Goal: Information Seeking & Learning: Learn about a topic

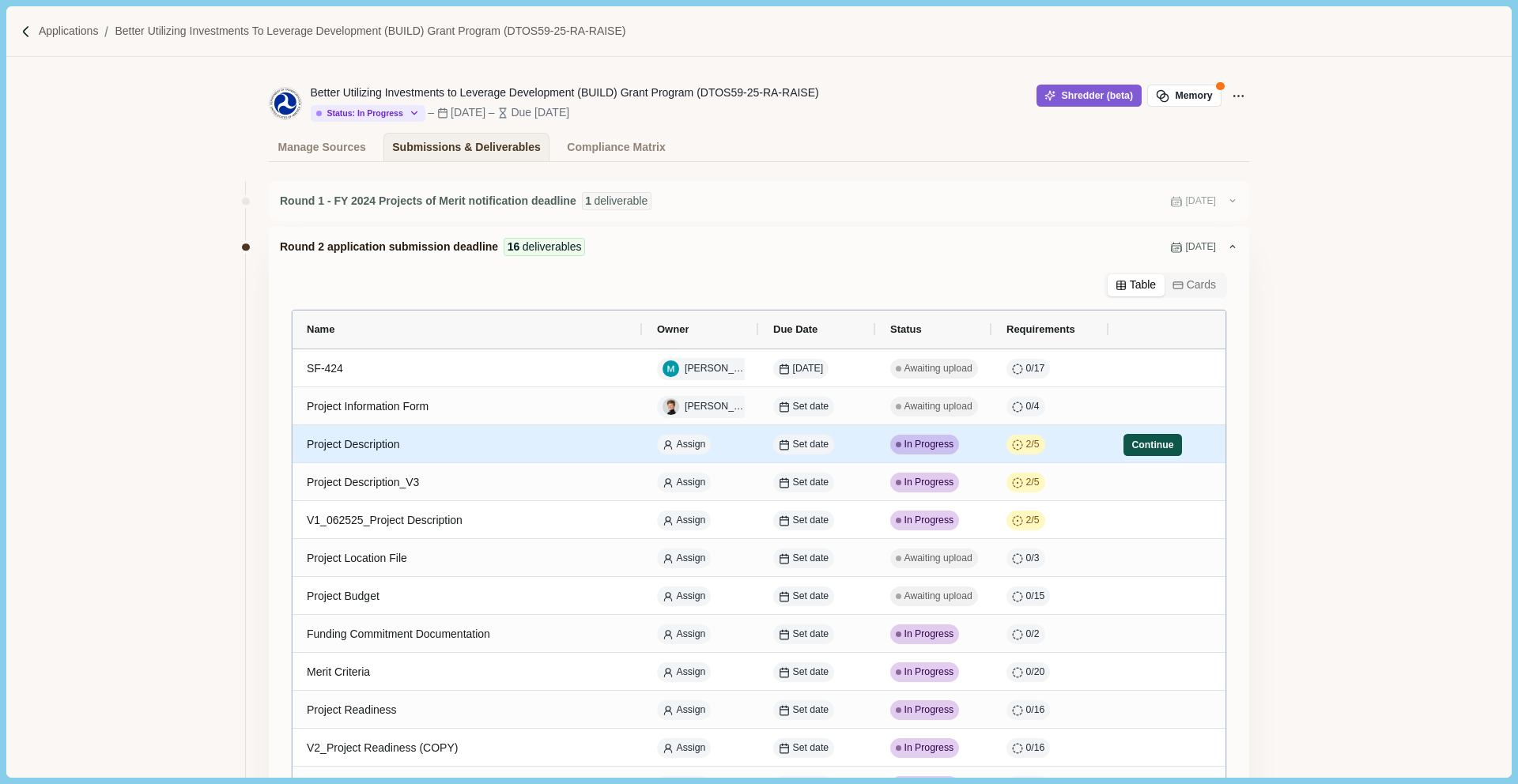
click at [1148, 449] on button "Continue" at bounding box center [1153, 445] width 59 height 22
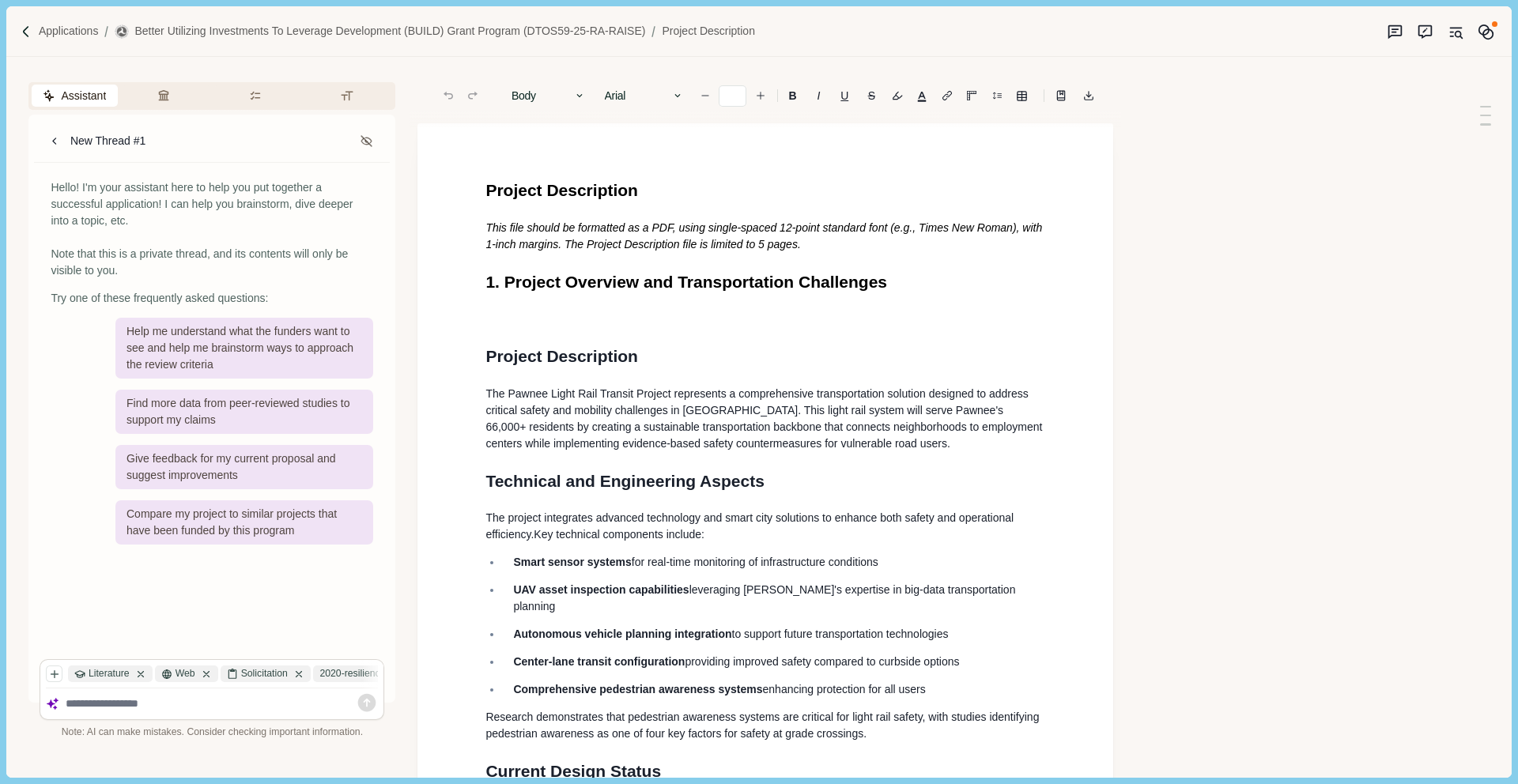
type input "**"
click at [583, 188] on span "Project Description" at bounding box center [561, 189] width 152 height 18
click at [592, 188] on span "Project Description" at bounding box center [561, 189] width 152 height 18
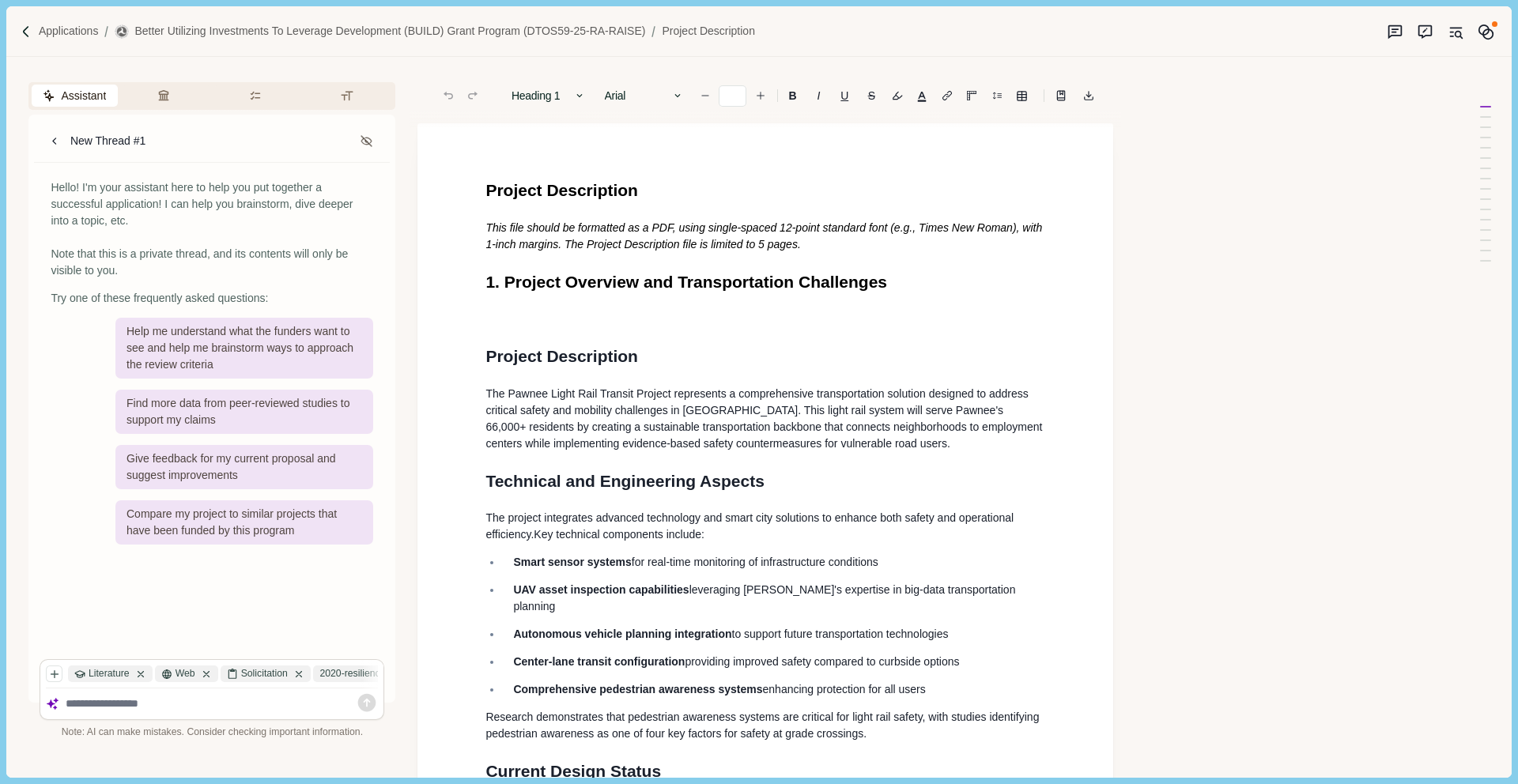
click at [654, 191] on h1 "Project Description" at bounding box center [765, 190] width 560 height 25
click at [654, 190] on h1 "Project Description" at bounding box center [765, 190] width 560 height 25
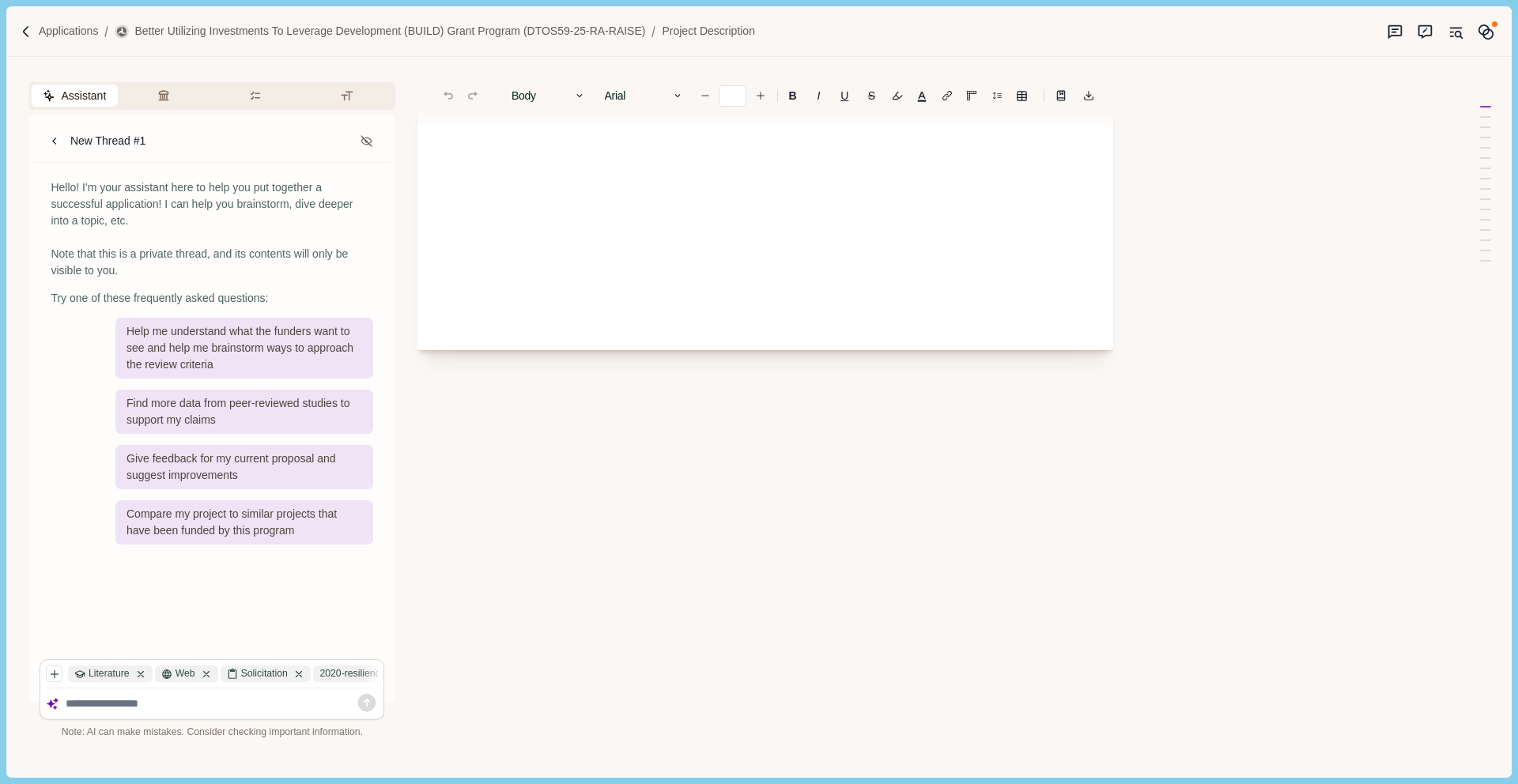
scroll to position [119, 0]
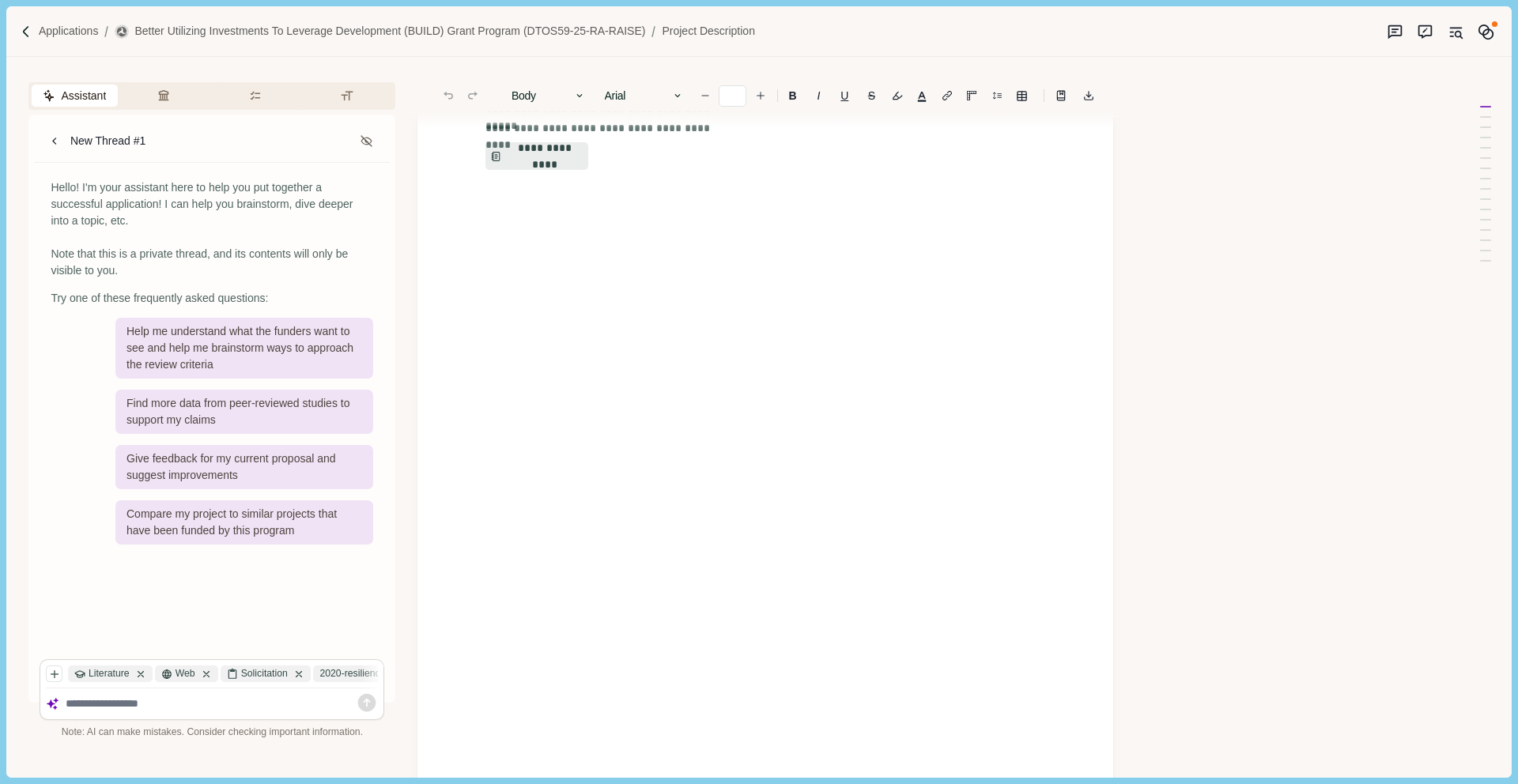
drag, startPoint x: 482, startPoint y: 188, endPoint x: 778, endPoint y: 547, distance: 465.3
click at [778, 547] on div "**********" at bounding box center [765, 397] width 696 height 784
click at [559, 160] on button "**********" at bounding box center [537, 156] width 105 height 28
click at [178, 96] on button "Review Criteria" at bounding box center [166, 96] width 86 height 22
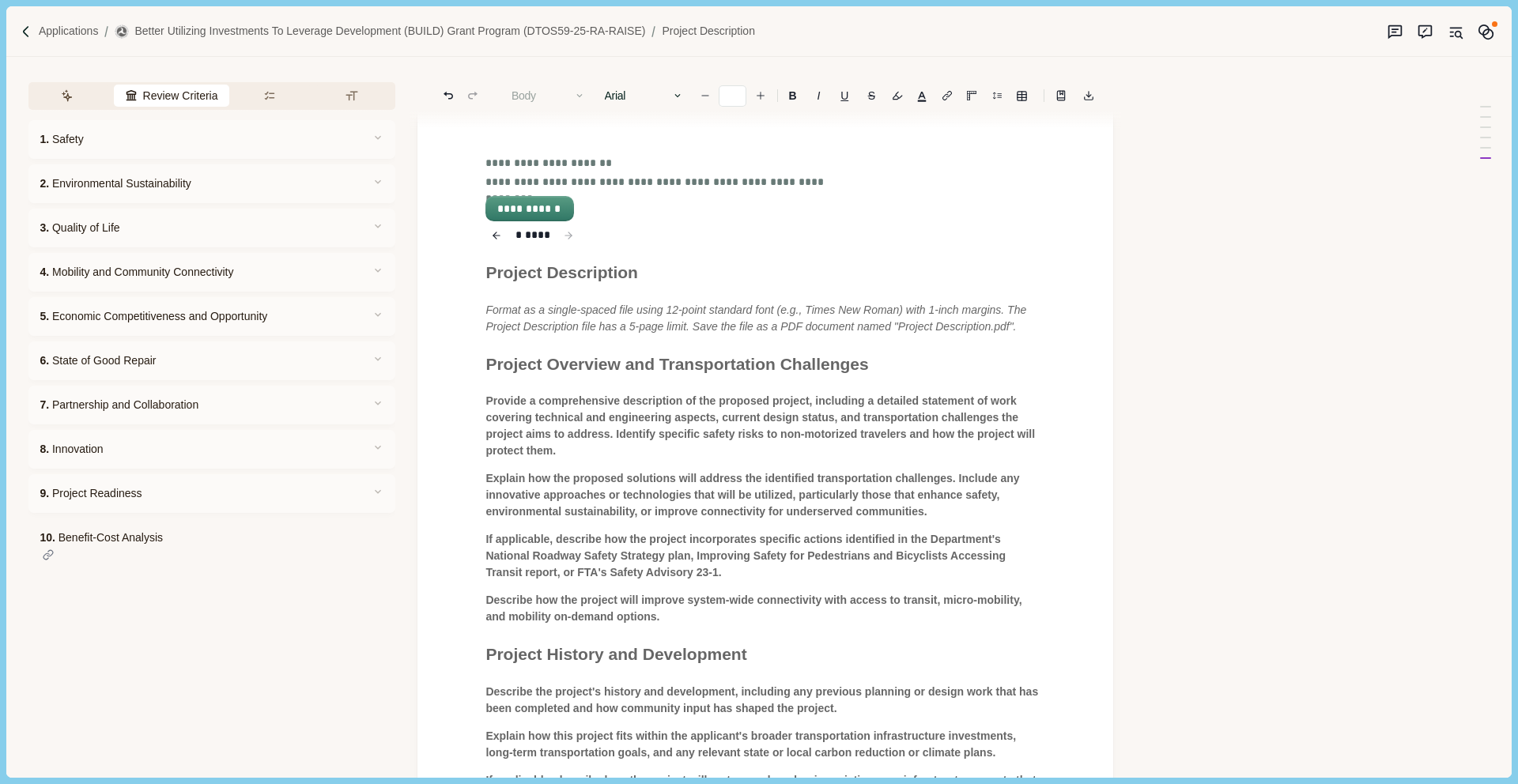
scroll to position [239, 0]
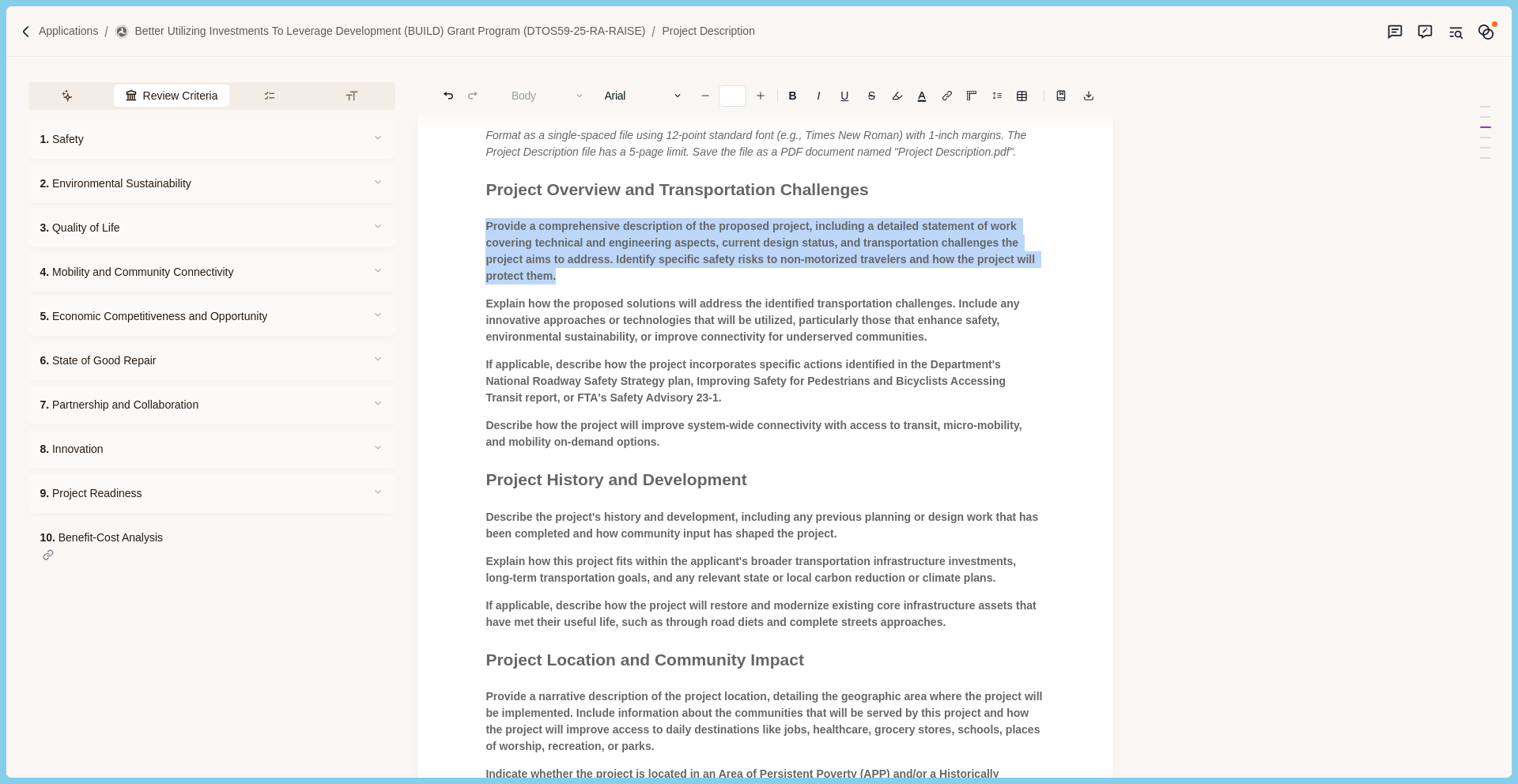
drag, startPoint x: 598, startPoint y: 294, endPoint x: 484, endPoint y: 244, distance: 124.5
click at [484, 244] on div "**********" at bounding box center [765, 553] width 582 height 1229
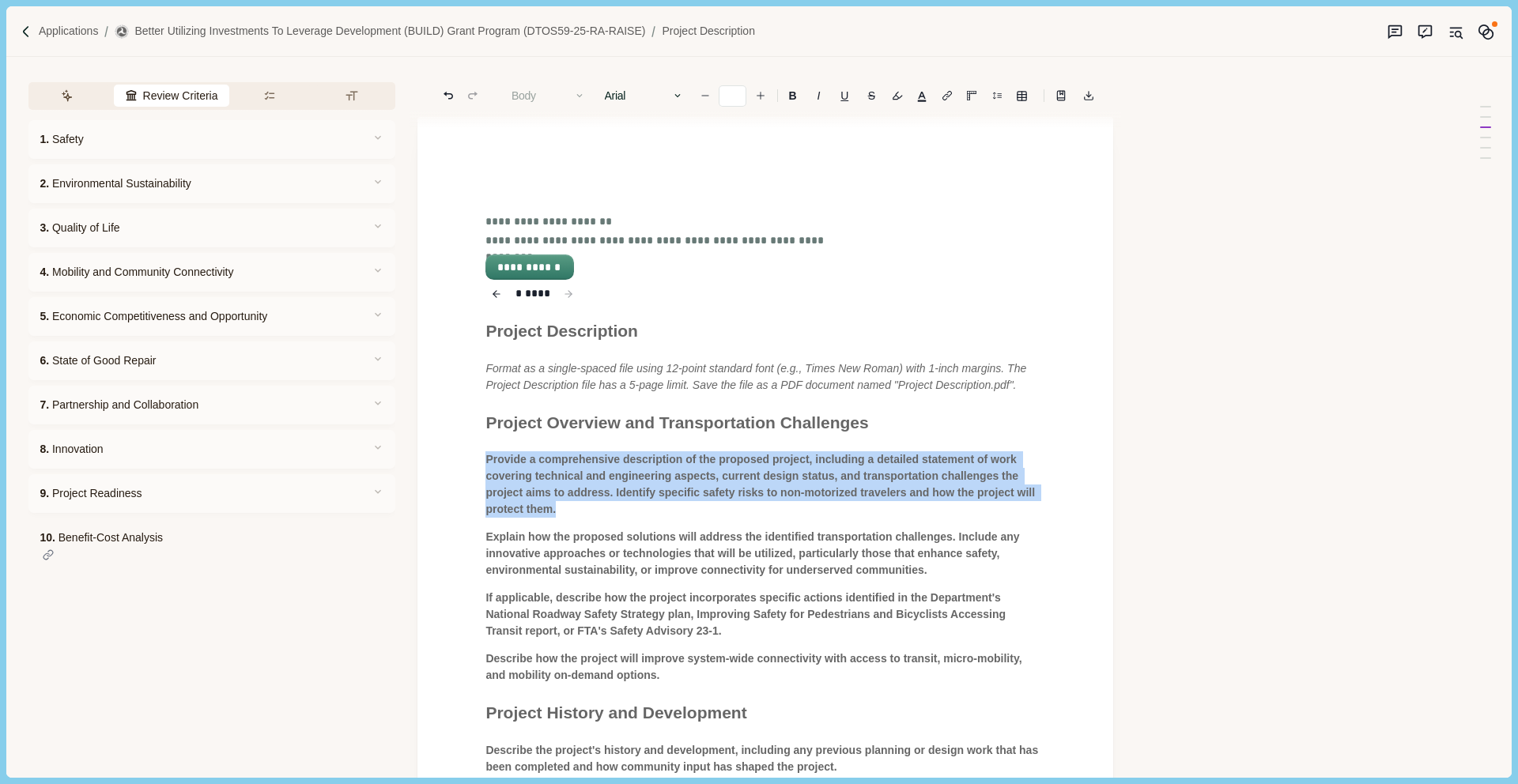
scroll to position [0, 0]
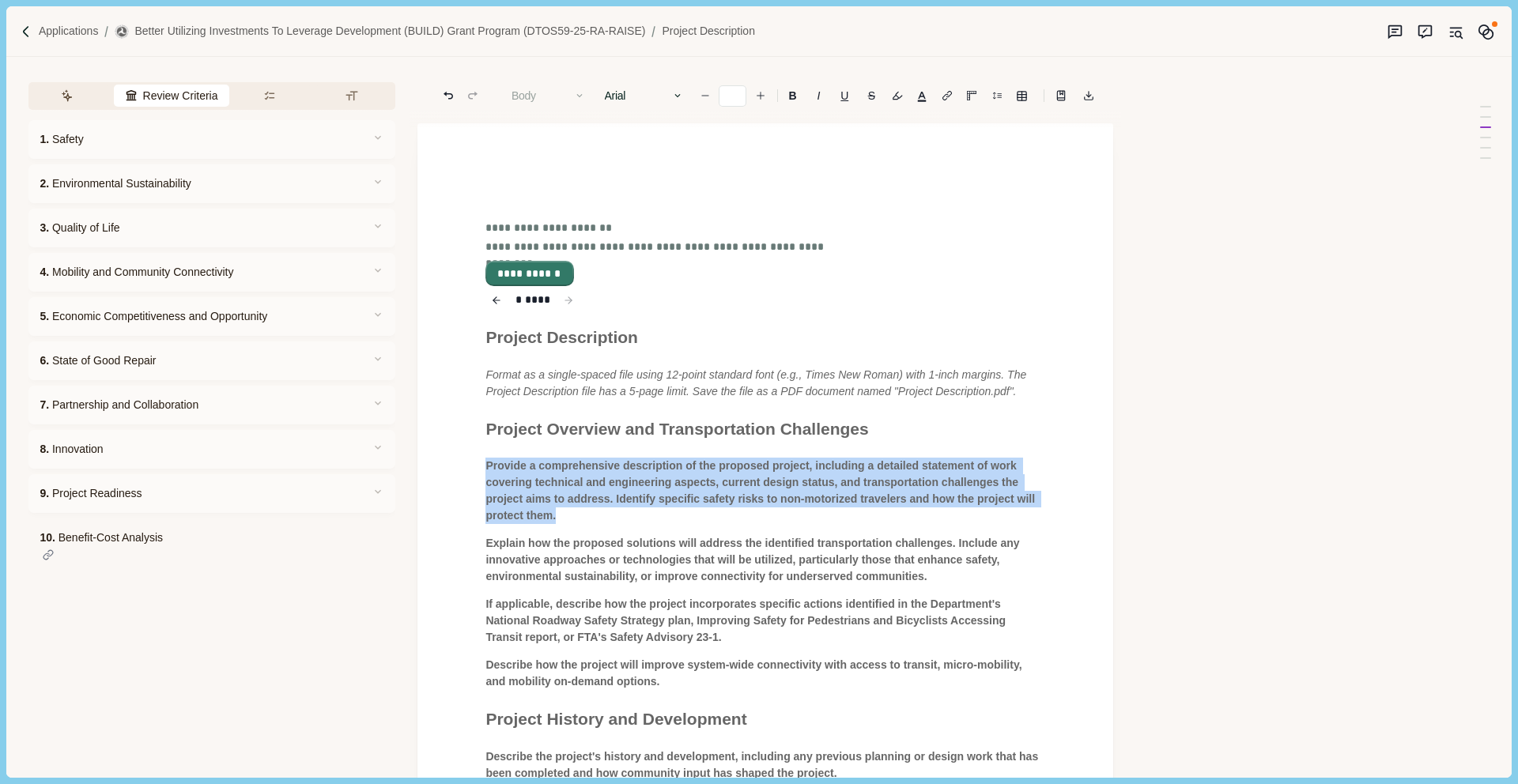
click at [522, 273] on button "**********" at bounding box center [530, 274] width 85 height 22
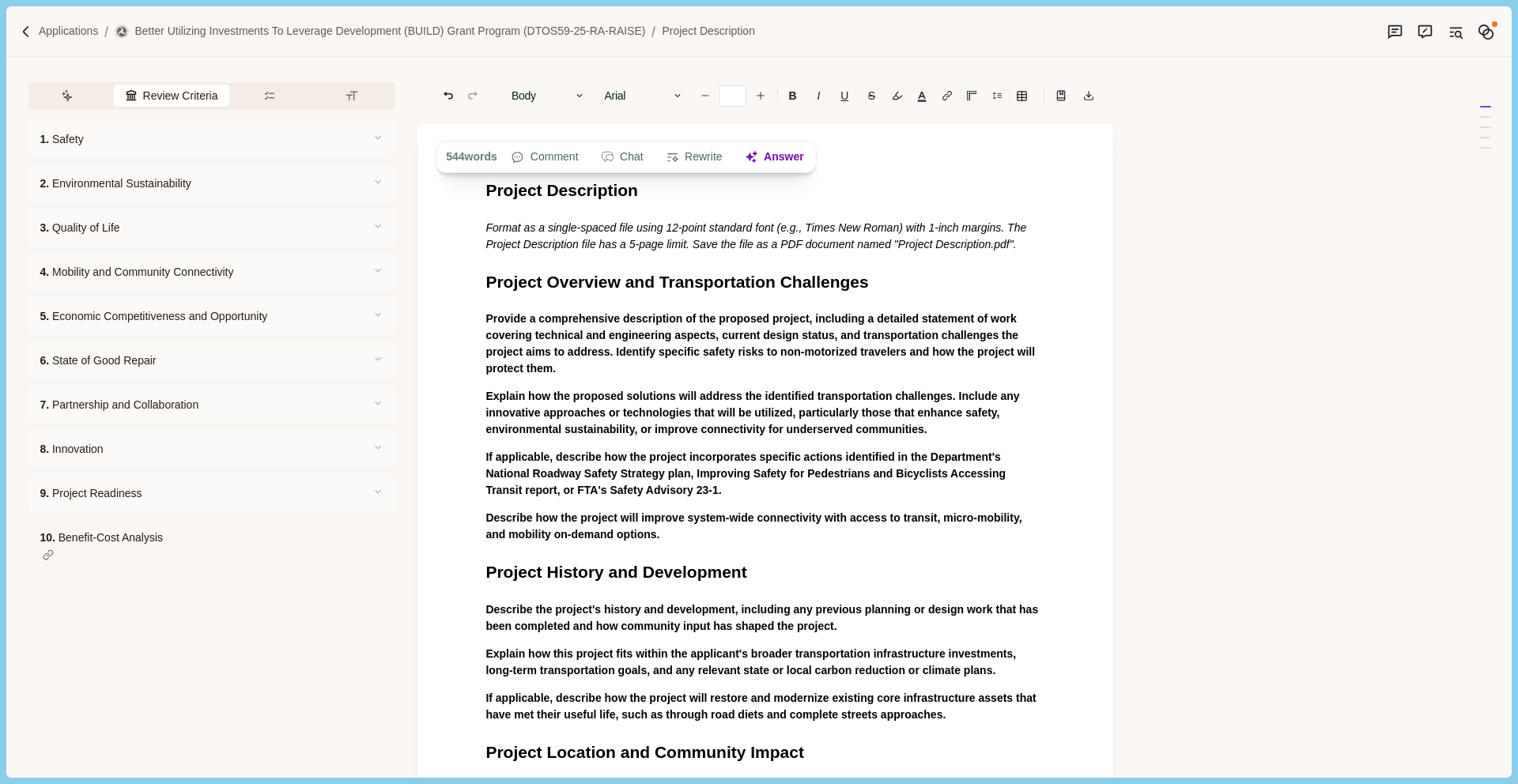
click at [607, 377] on p "Provide a comprehensive description of the proposed project, including a detail…" at bounding box center [765, 343] width 560 height 66
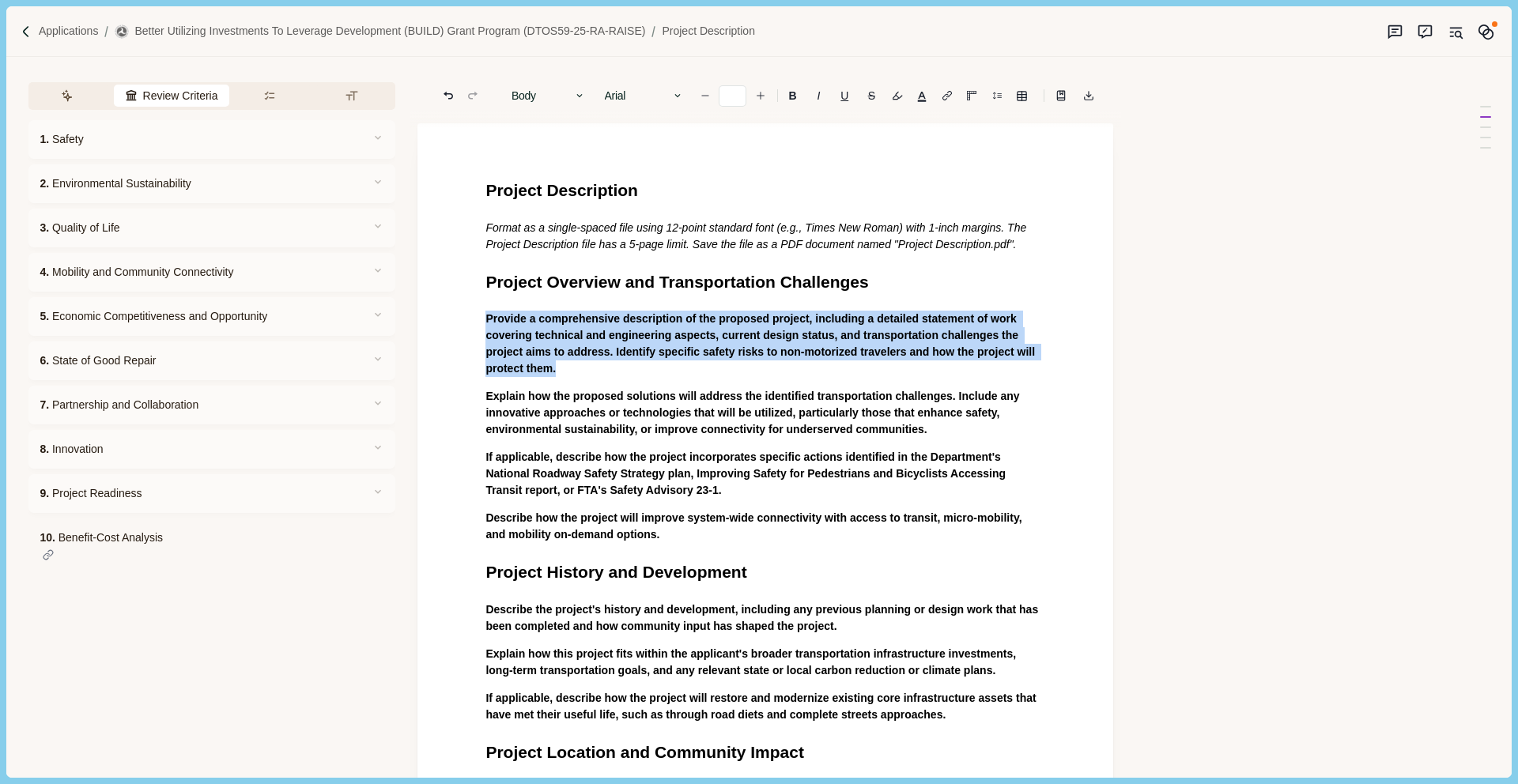
drag, startPoint x: 607, startPoint y: 386, endPoint x: 482, endPoint y: 337, distance: 134.3
click at [482, 337] on div "Project Description Format as a single-spaced file using 12-point standard font…" at bounding box center [765, 719] width 582 height 1082
click at [684, 417] on button "Answer" at bounding box center [672, 417] width 76 height 22
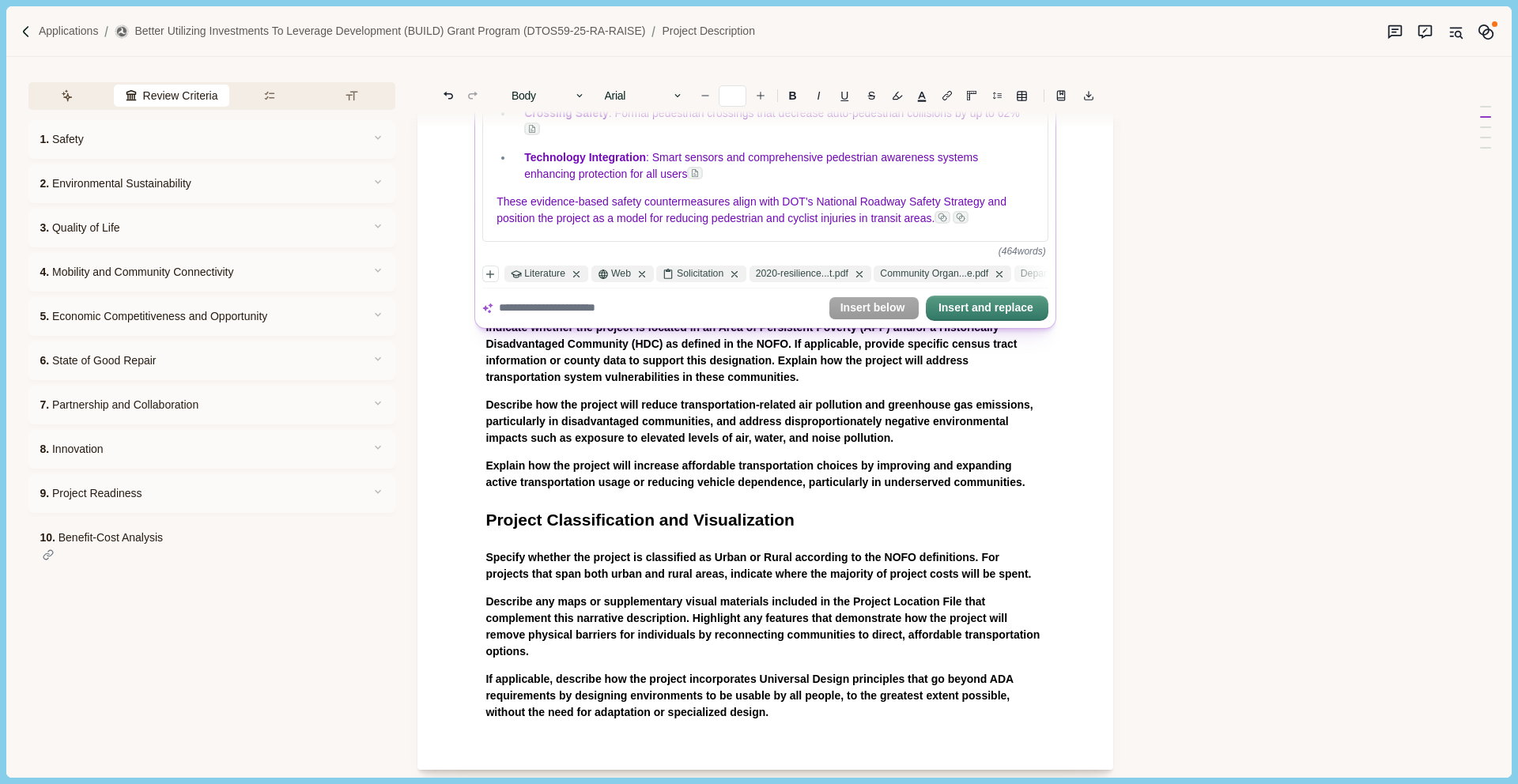
scroll to position [403, 0]
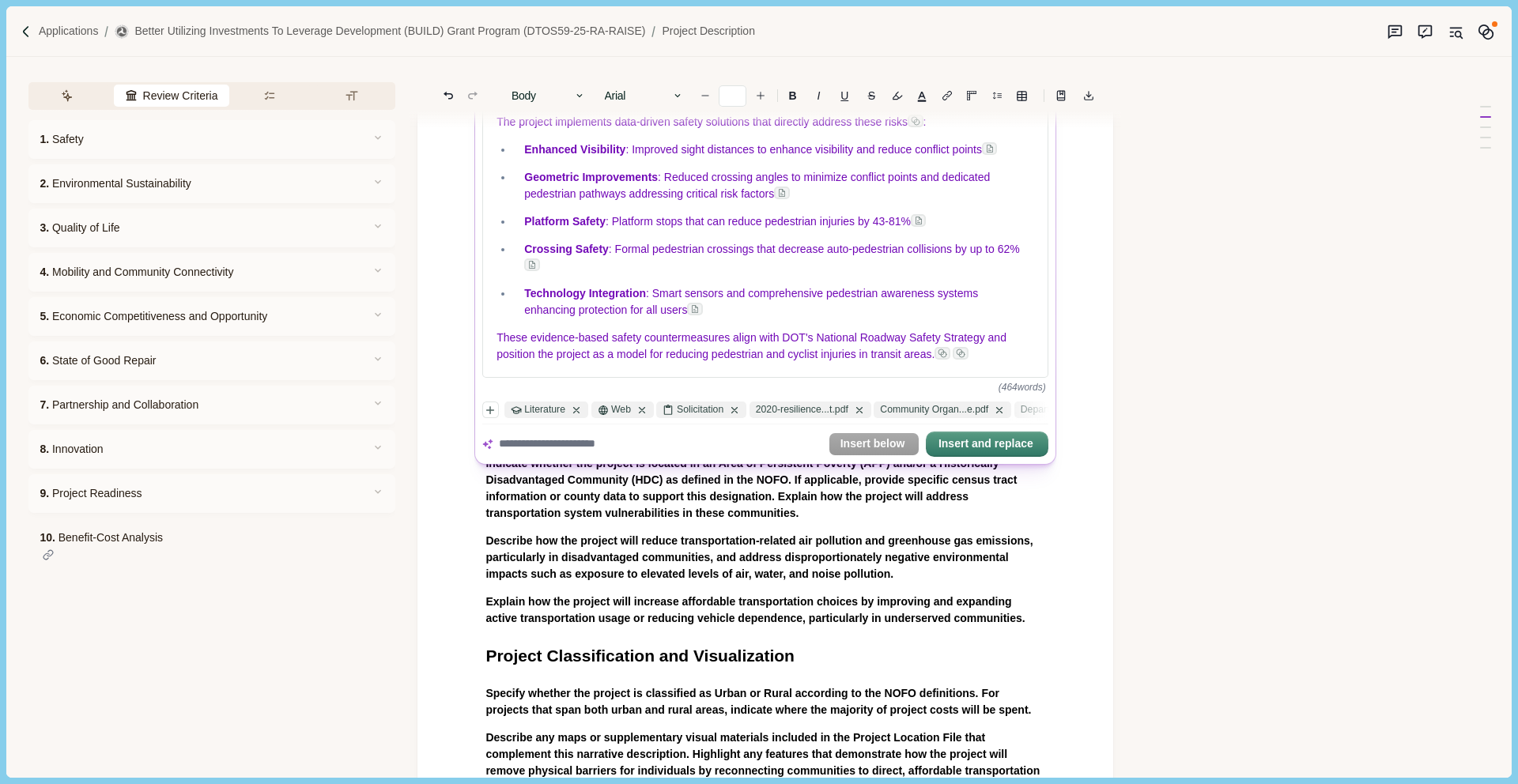
click at [623, 442] on textarea at bounding box center [660, 444] width 324 height 16
type textarea "**********"
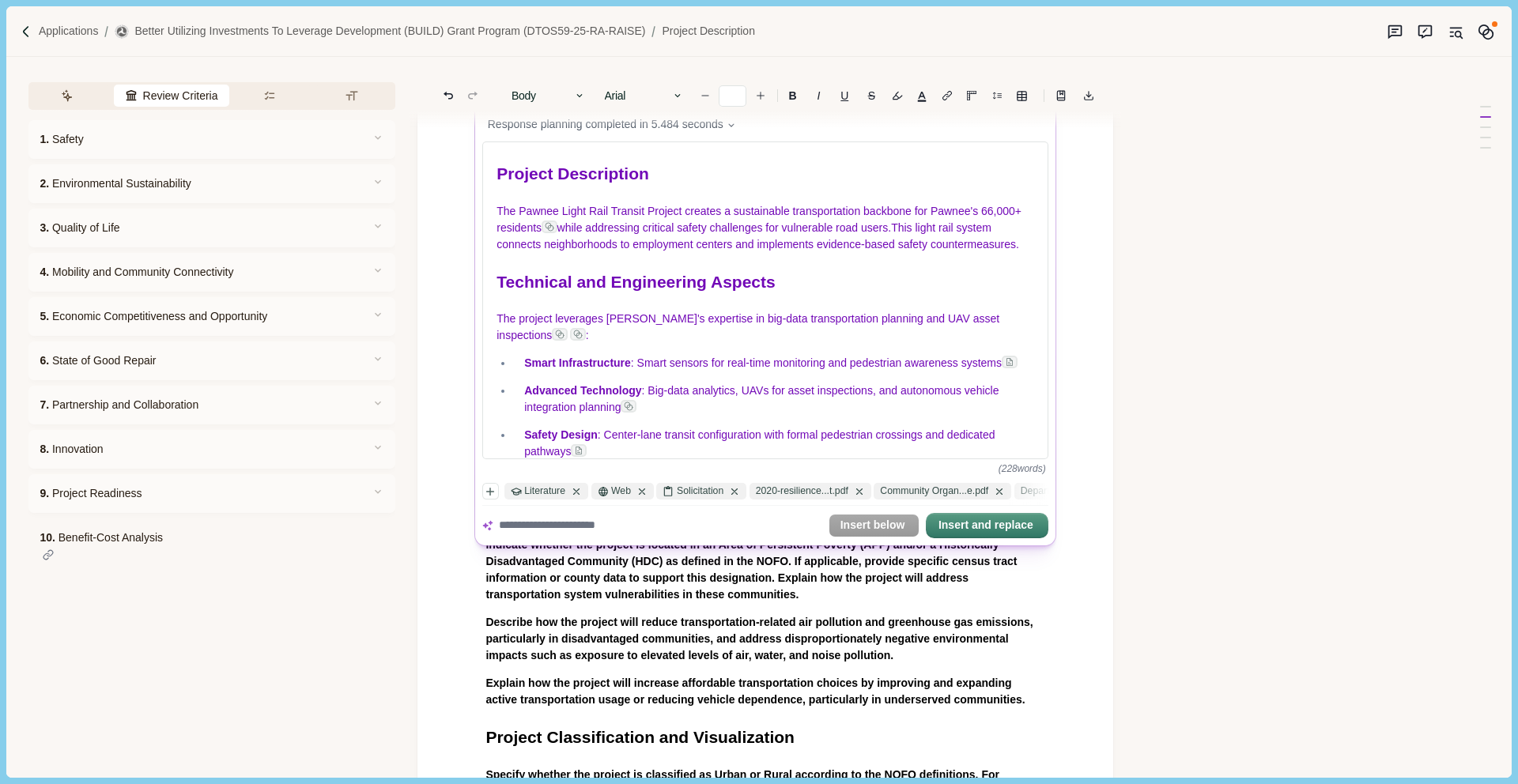
scroll to position [0, 0]
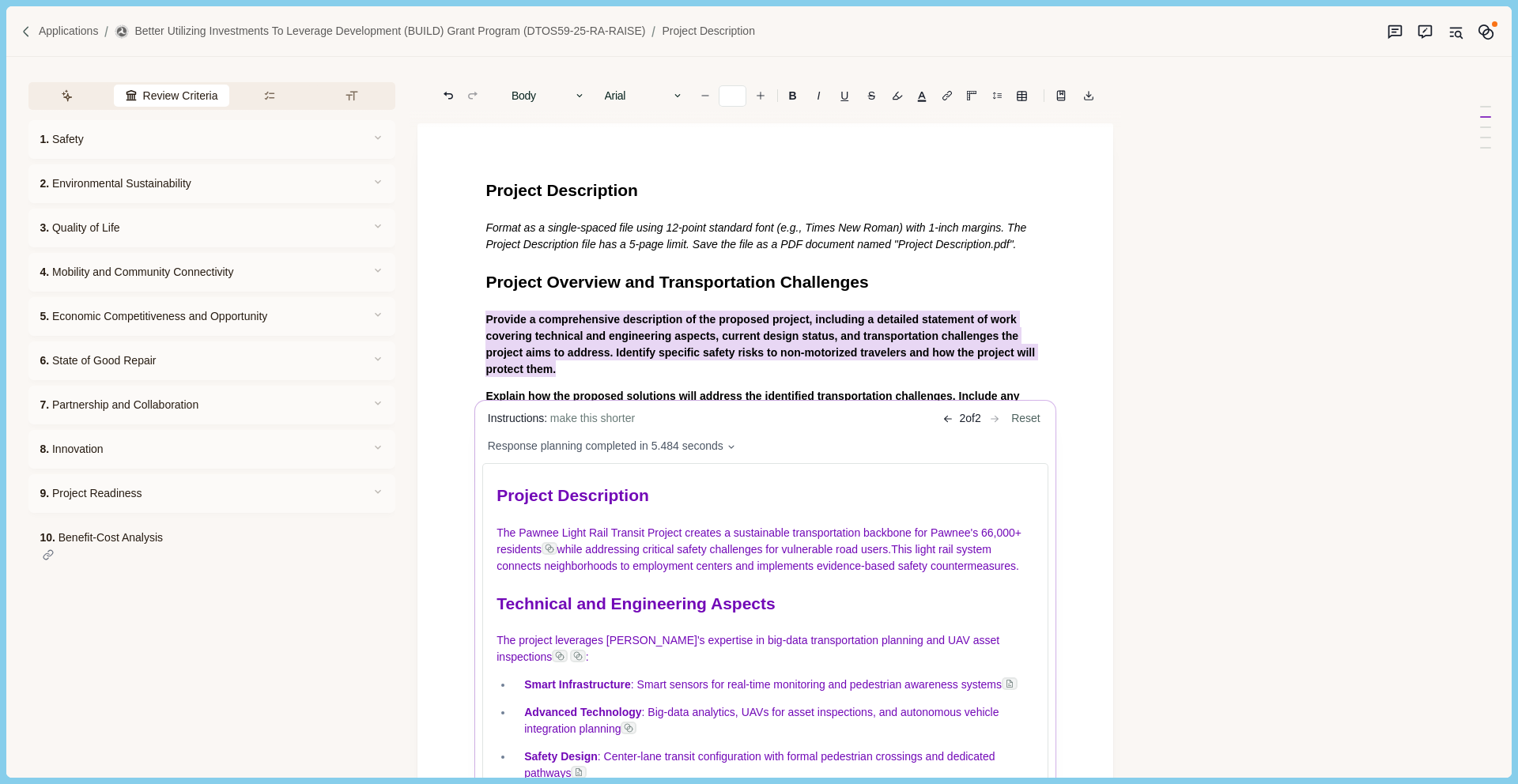
click at [22, 30] on body "Applications Better Utilizing Investments to Leverage Development (BUILD) Grant…" at bounding box center [759, 392] width 1518 height 784
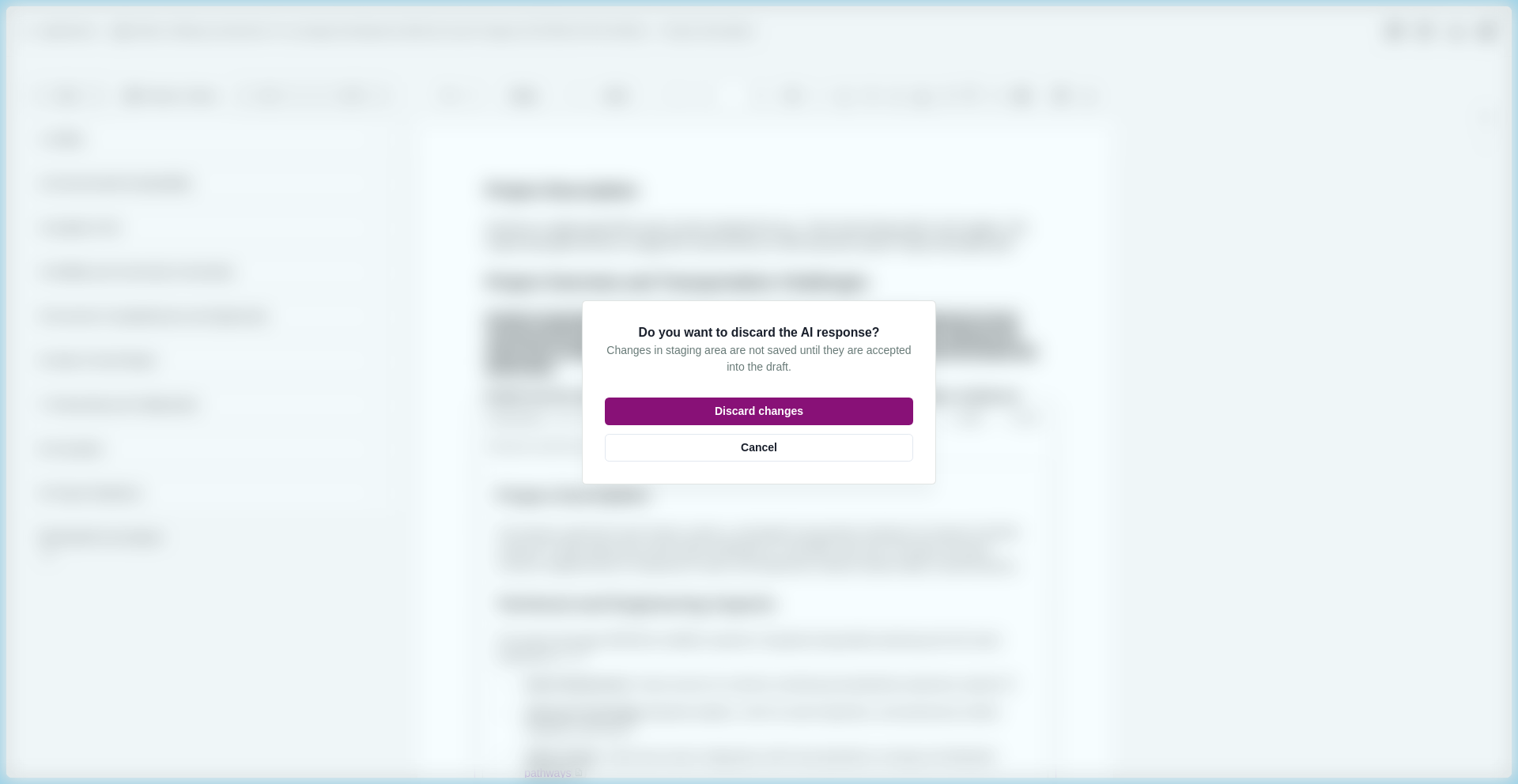
click at [789, 411] on button "Discard changes" at bounding box center [759, 411] width 308 height 28
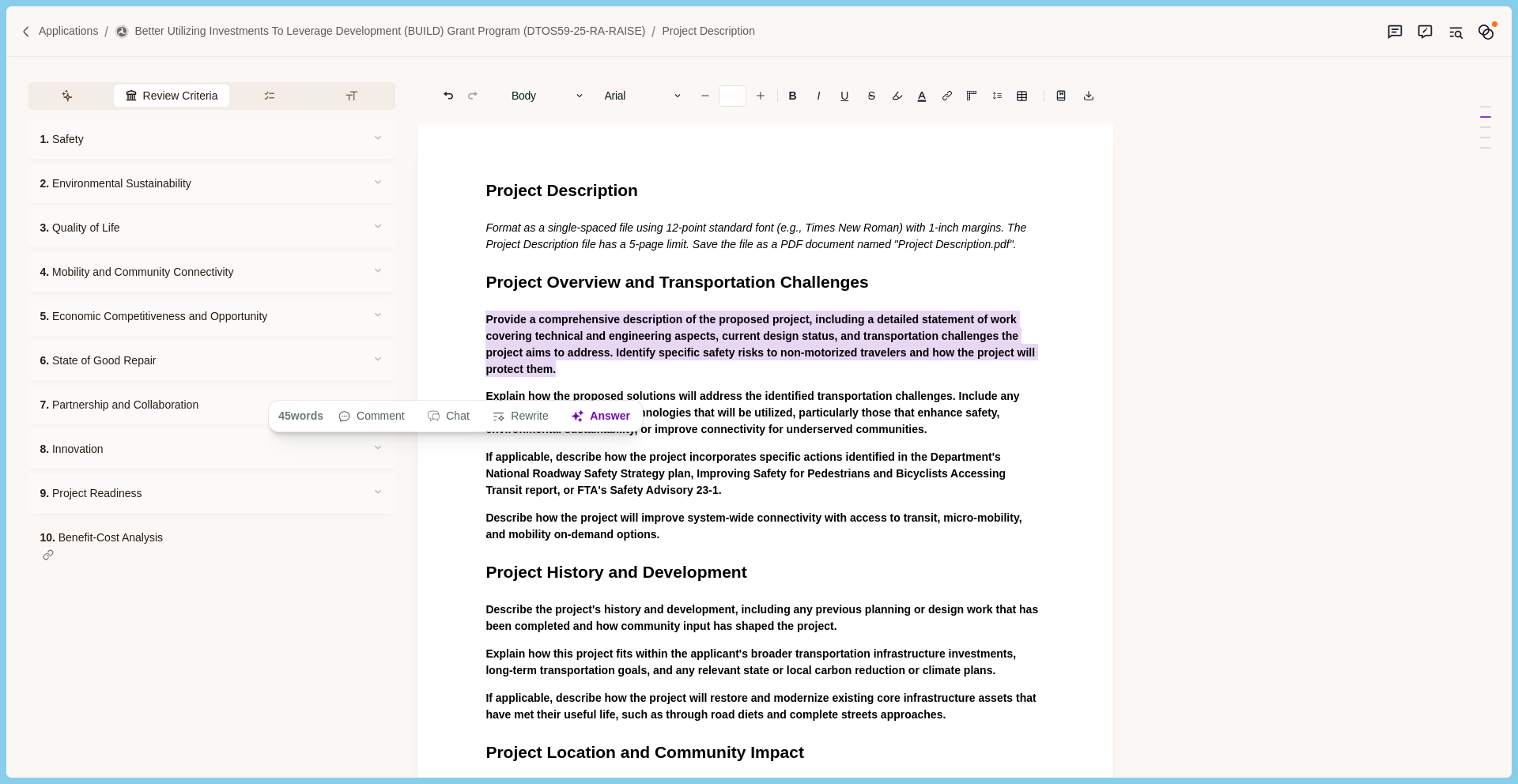
click at [22, 29] on img at bounding box center [27, 32] width 14 height 14
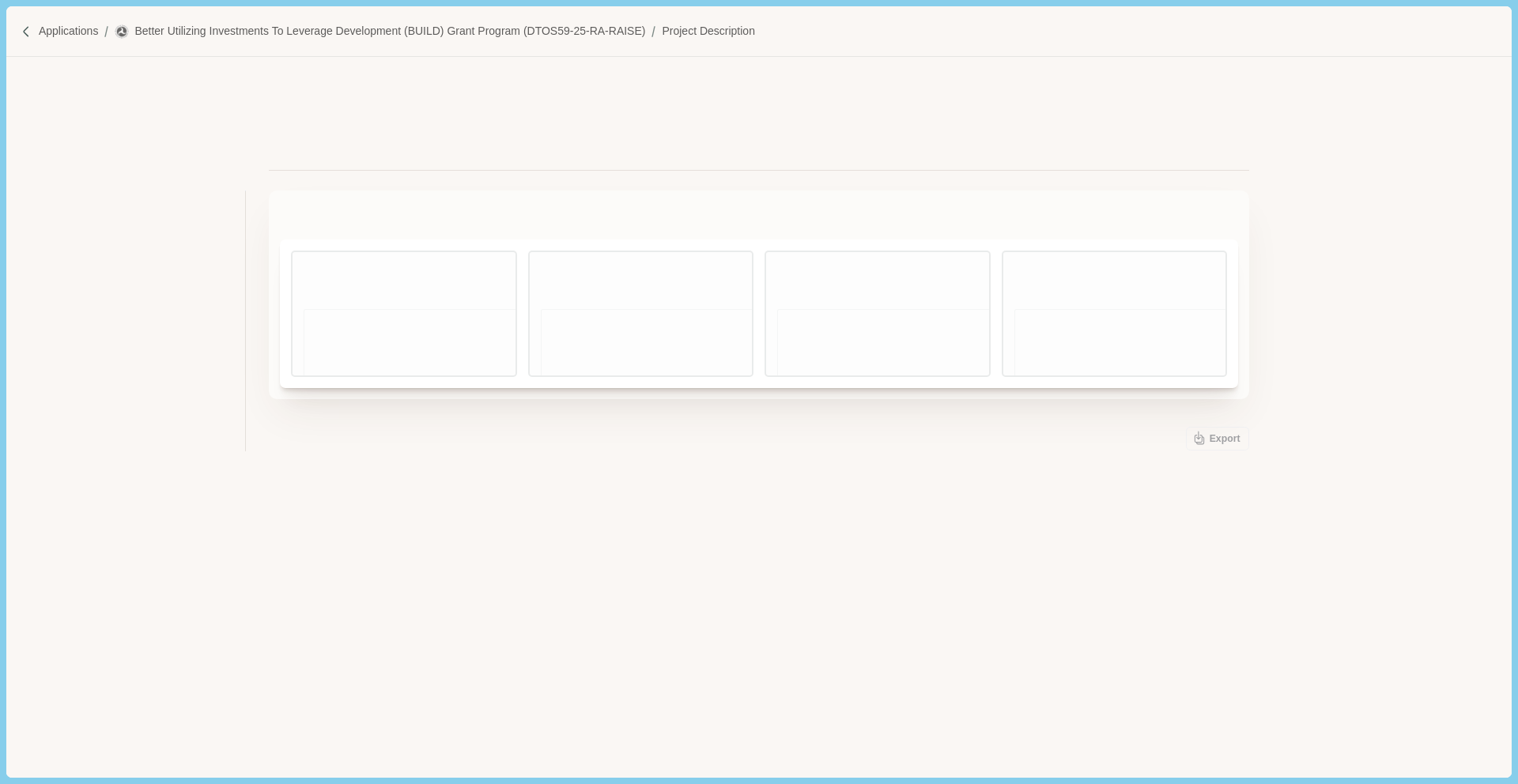
click at [22, 29] on img at bounding box center [27, 32] width 14 height 14
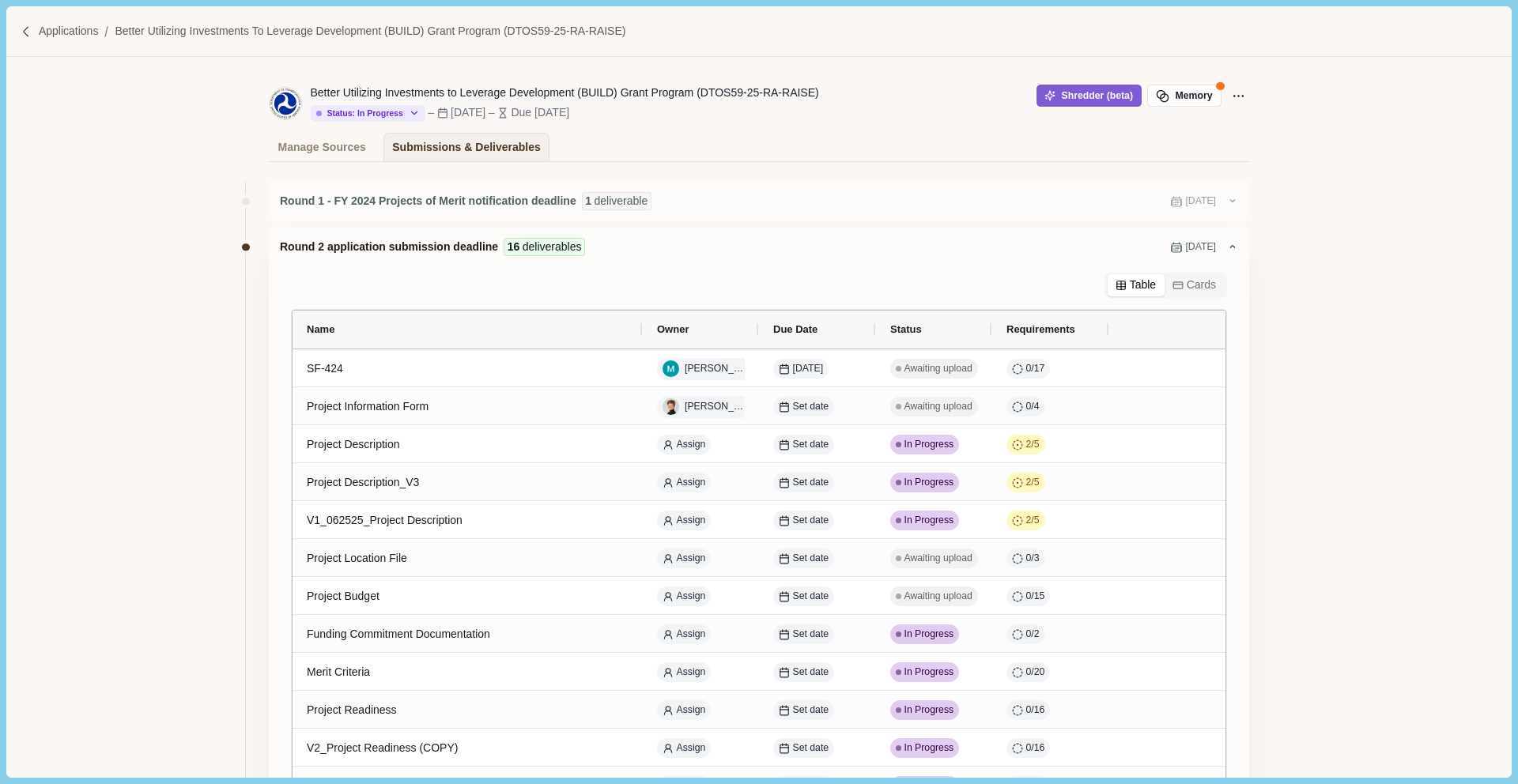
click at [30, 30] on img at bounding box center [27, 32] width 14 height 14
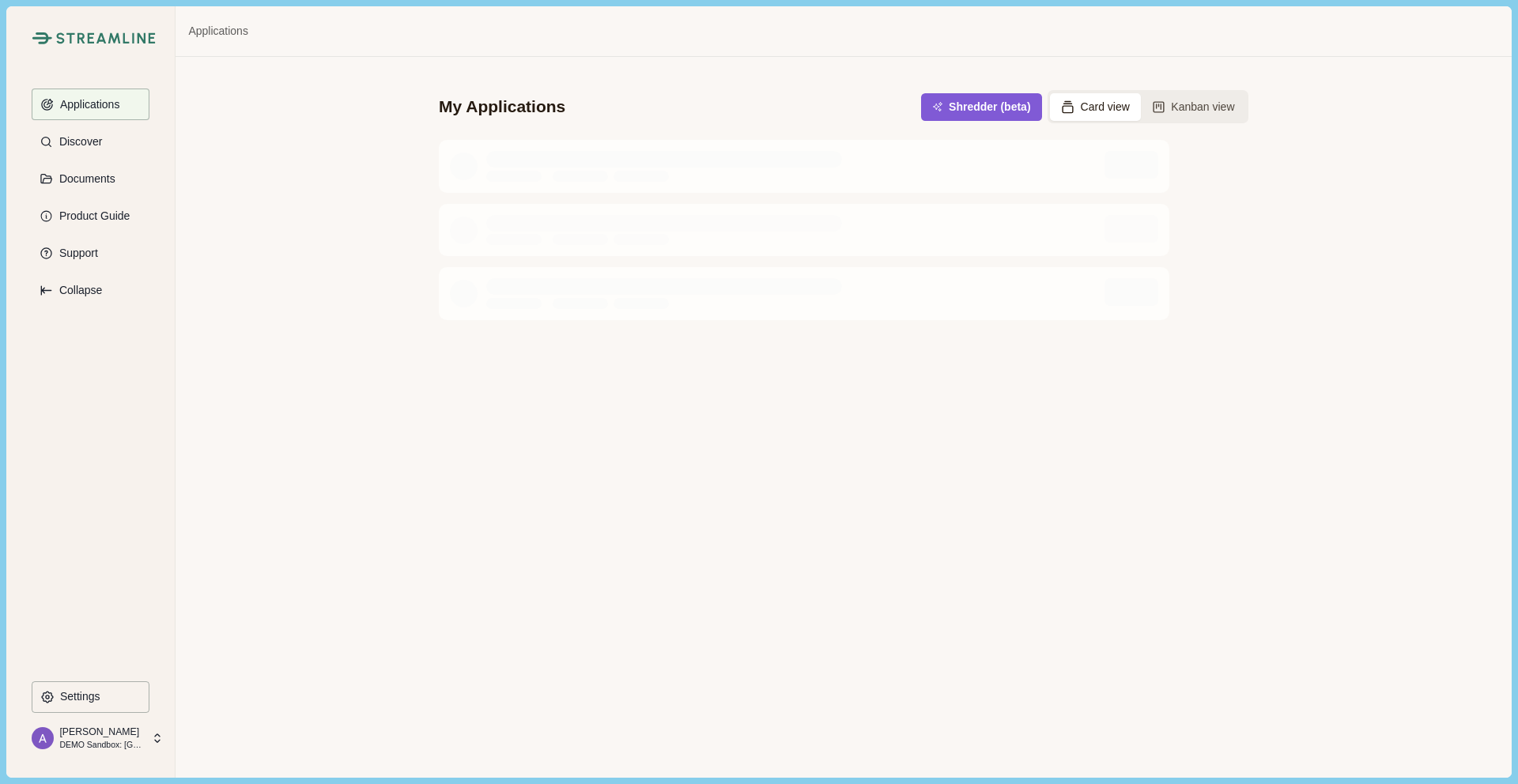
click at [111, 41] on img at bounding box center [106, 39] width 100 height 12
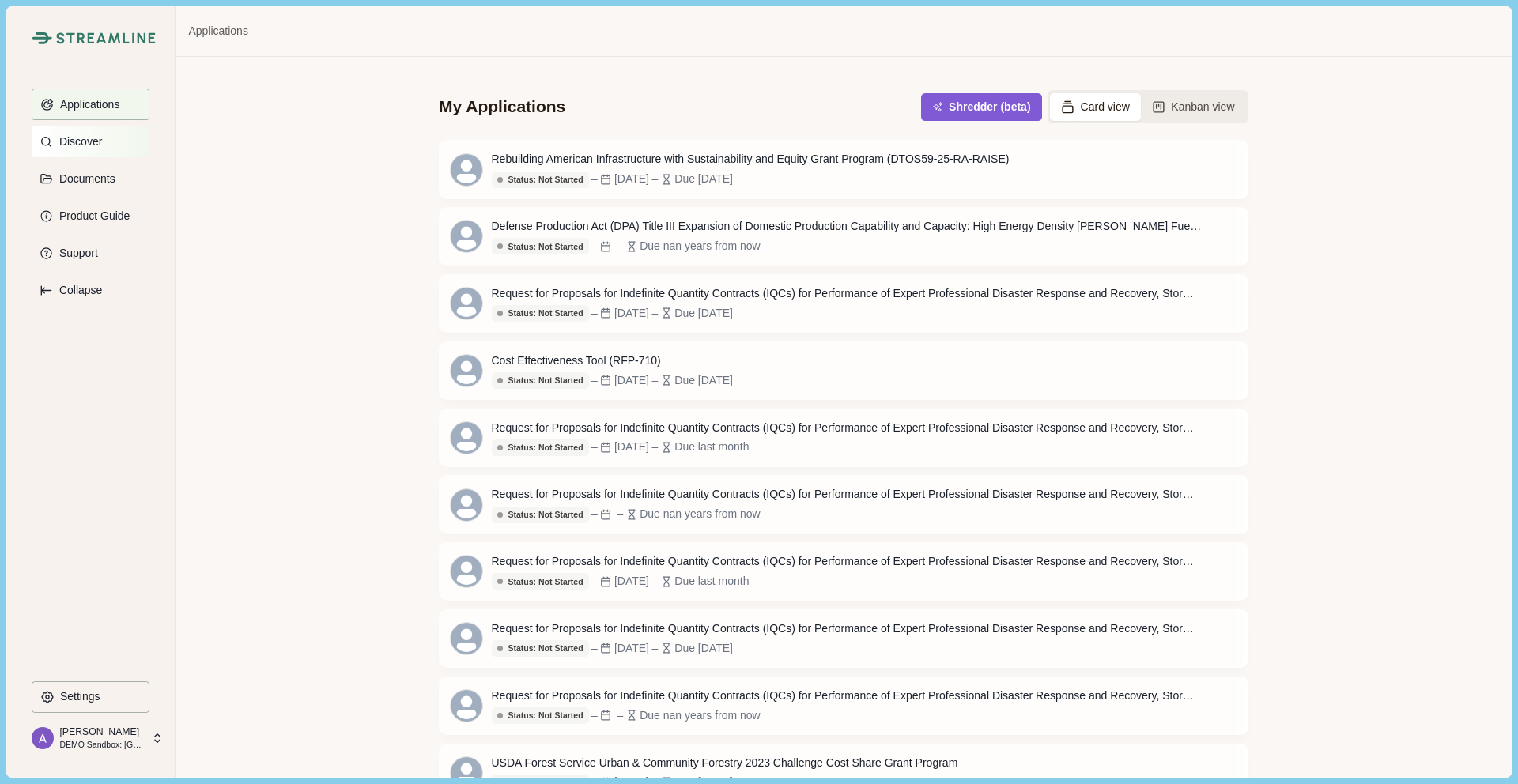
click at [100, 147] on p "Discover" at bounding box center [77, 142] width 48 height 14
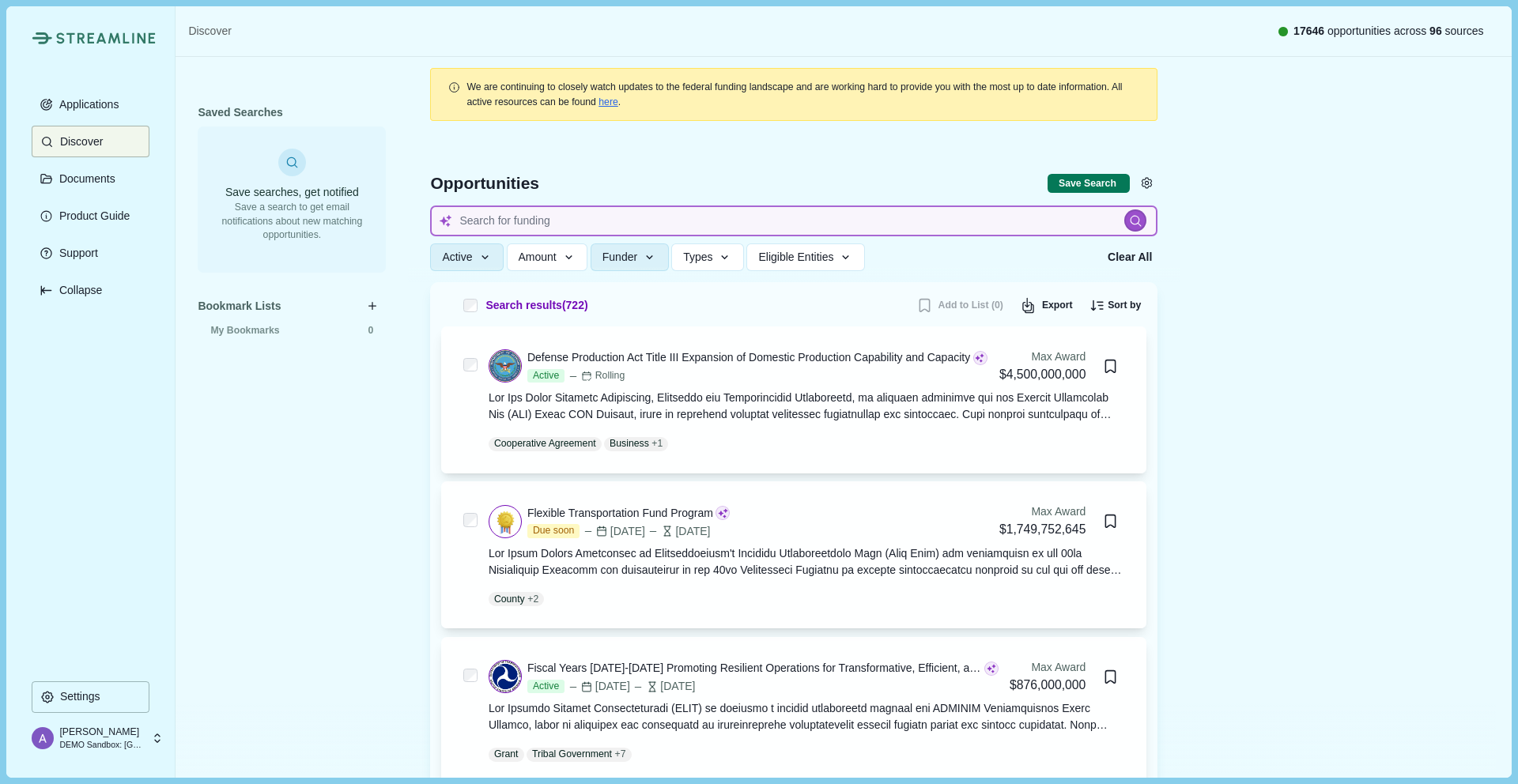
click at [696, 219] on input at bounding box center [793, 221] width 728 height 31
type input "[MEDICAL_DATA] therapudics"
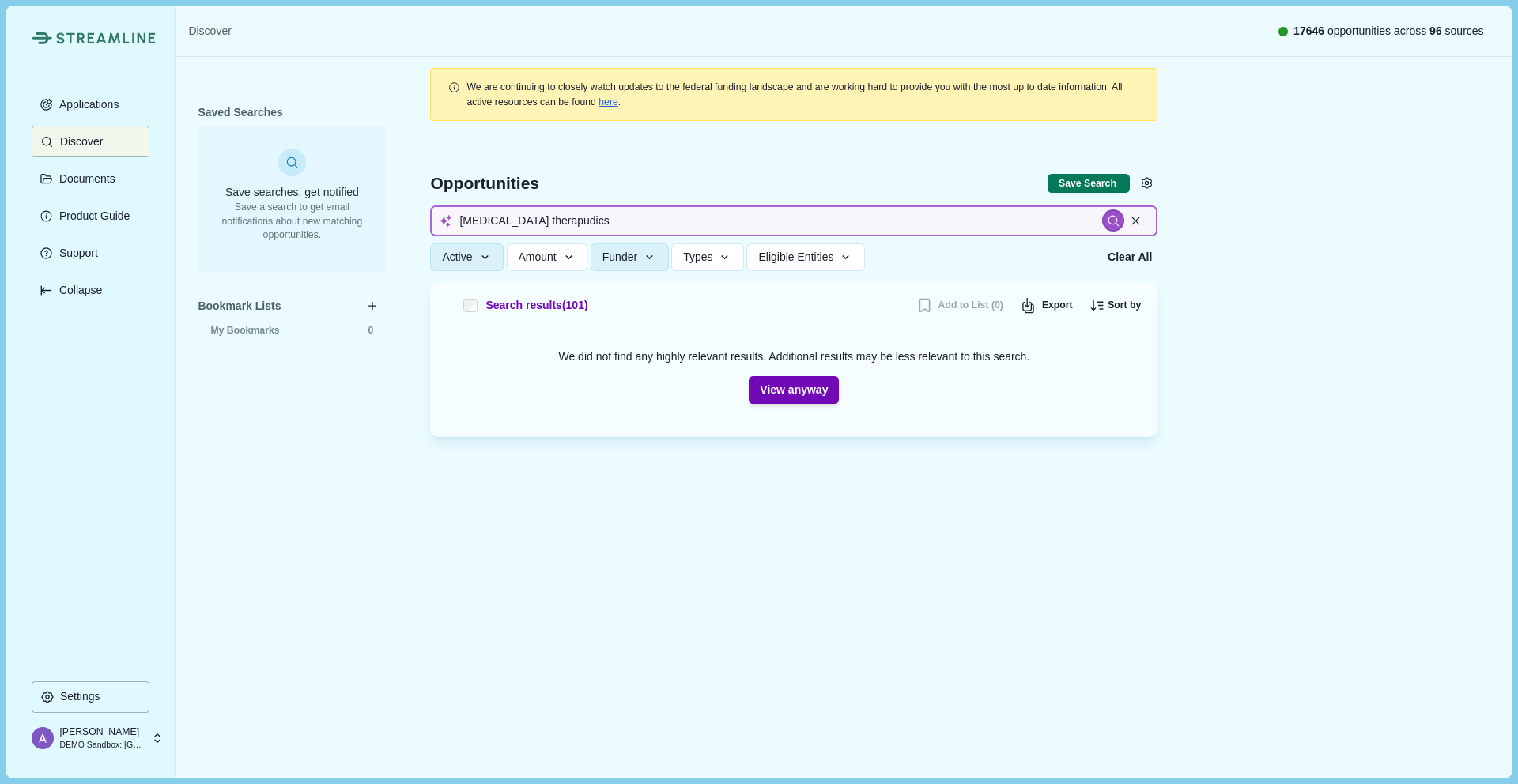
click at [566, 225] on input "[MEDICAL_DATA] therapudics" at bounding box center [793, 221] width 728 height 31
drag, startPoint x: 571, startPoint y: 225, endPoint x: 499, endPoint y: 216, distance: 72.6
click at [499, 216] on input "[MEDICAL_DATA] therapudics" at bounding box center [793, 221] width 728 height 31
paste input "herapeut"
type input "[MEDICAL_DATA] herapeutics"
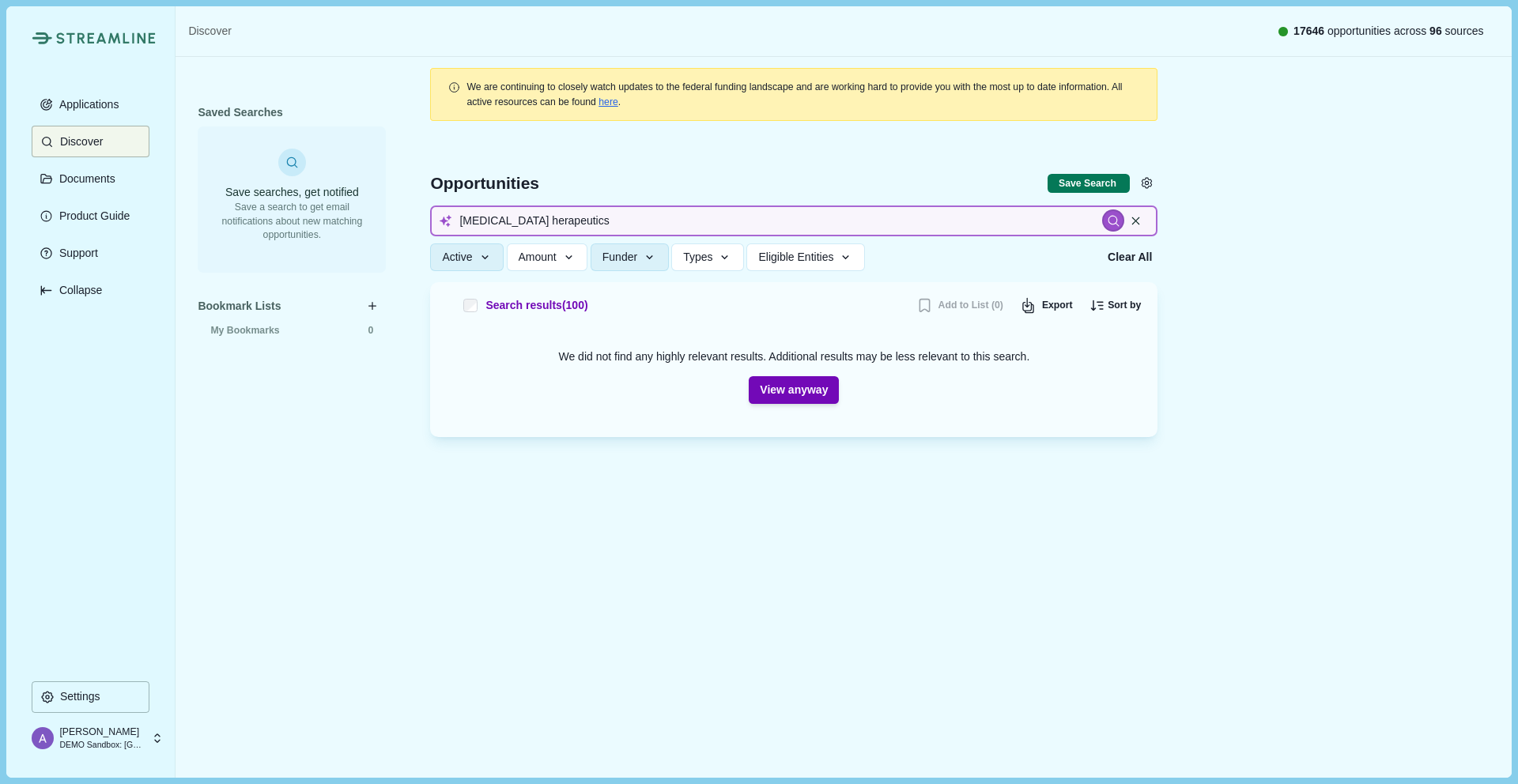
click at [500, 224] on input "[MEDICAL_DATA] herapeutics" at bounding box center [793, 221] width 728 height 31
type input "[MEDICAL_DATA] therapeutics"
click at [592, 219] on input "[MEDICAL_DATA] therapeutics" at bounding box center [793, 221] width 728 height 31
type input "[MEDICAL_DATA] therapy"
drag, startPoint x: 564, startPoint y: 222, endPoint x: 499, endPoint y: 225, distance: 65.1
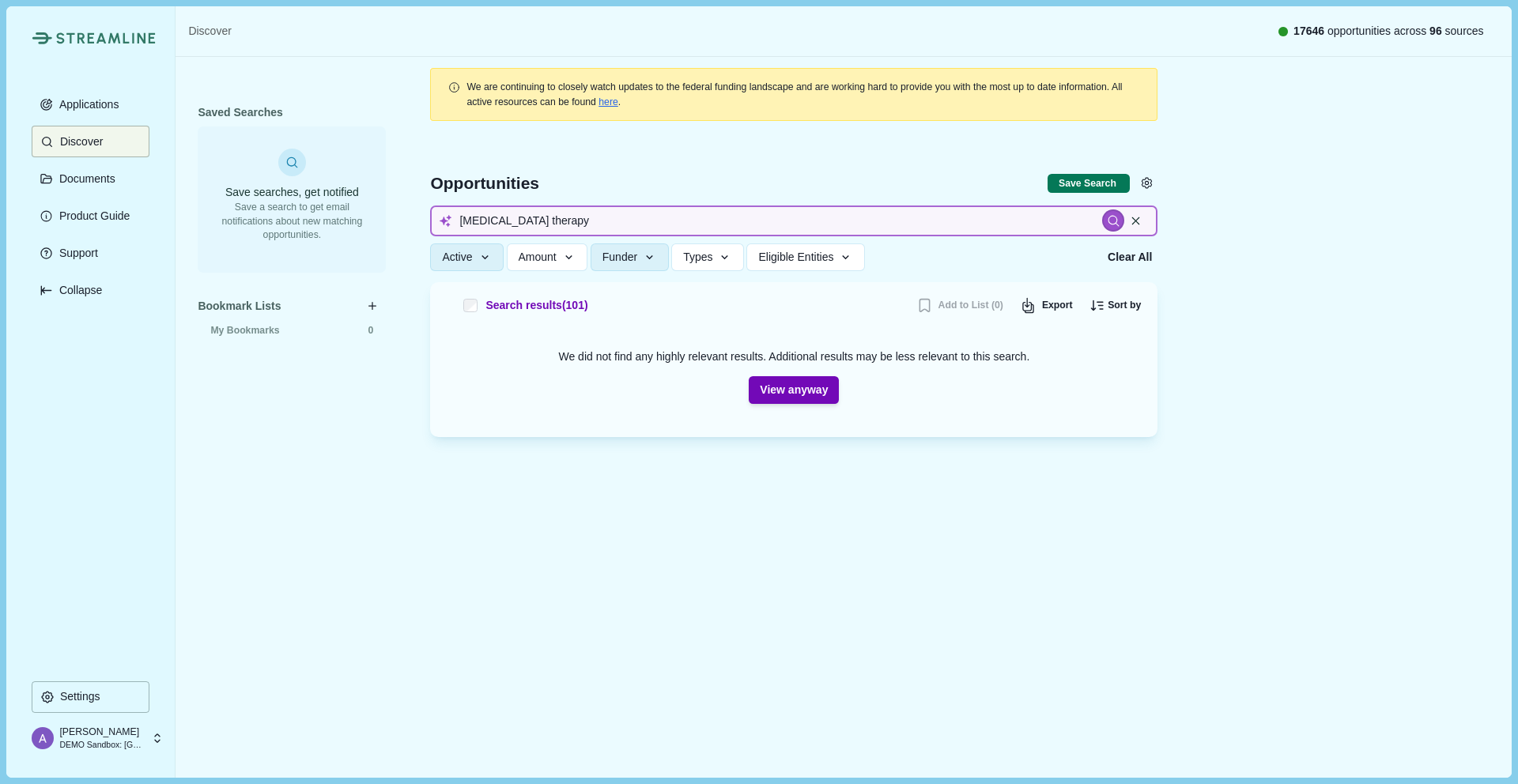
click at [498, 225] on input "[MEDICAL_DATA] therapy" at bounding box center [793, 221] width 728 height 31
click at [567, 227] on input "[MEDICAL_DATA] therapy" at bounding box center [793, 221] width 728 height 31
paste input "Oncology therapeutics"
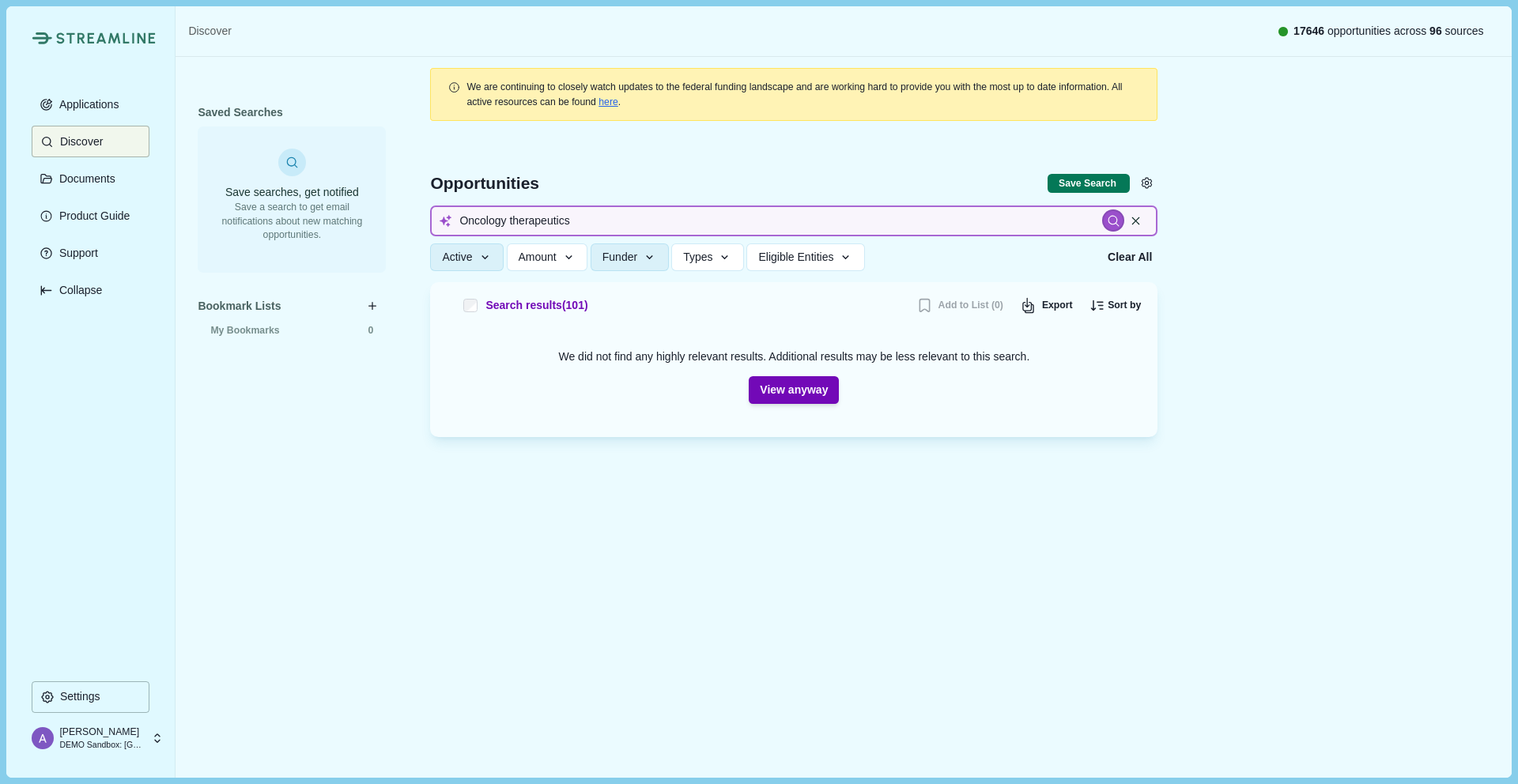
type input "Oncology therapeutics"
click at [604, 219] on input "Oncology therapeutics" at bounding box center [793, 221] width 728 height 31
paste input "research"
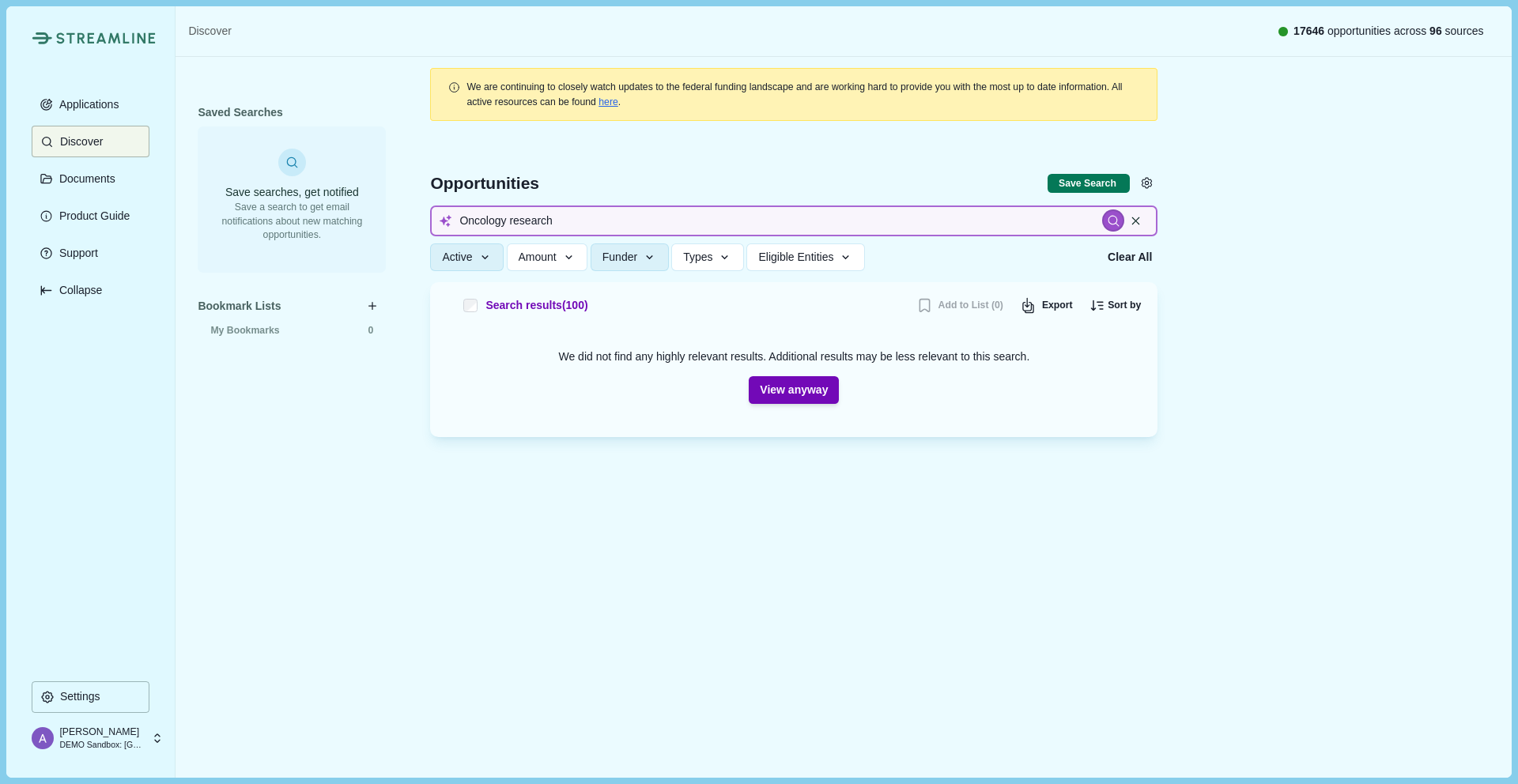
type input "Oncology research"
click at [1128, 256] on button "Clear All" at bounding box center [1131, 257] width 53 height 26
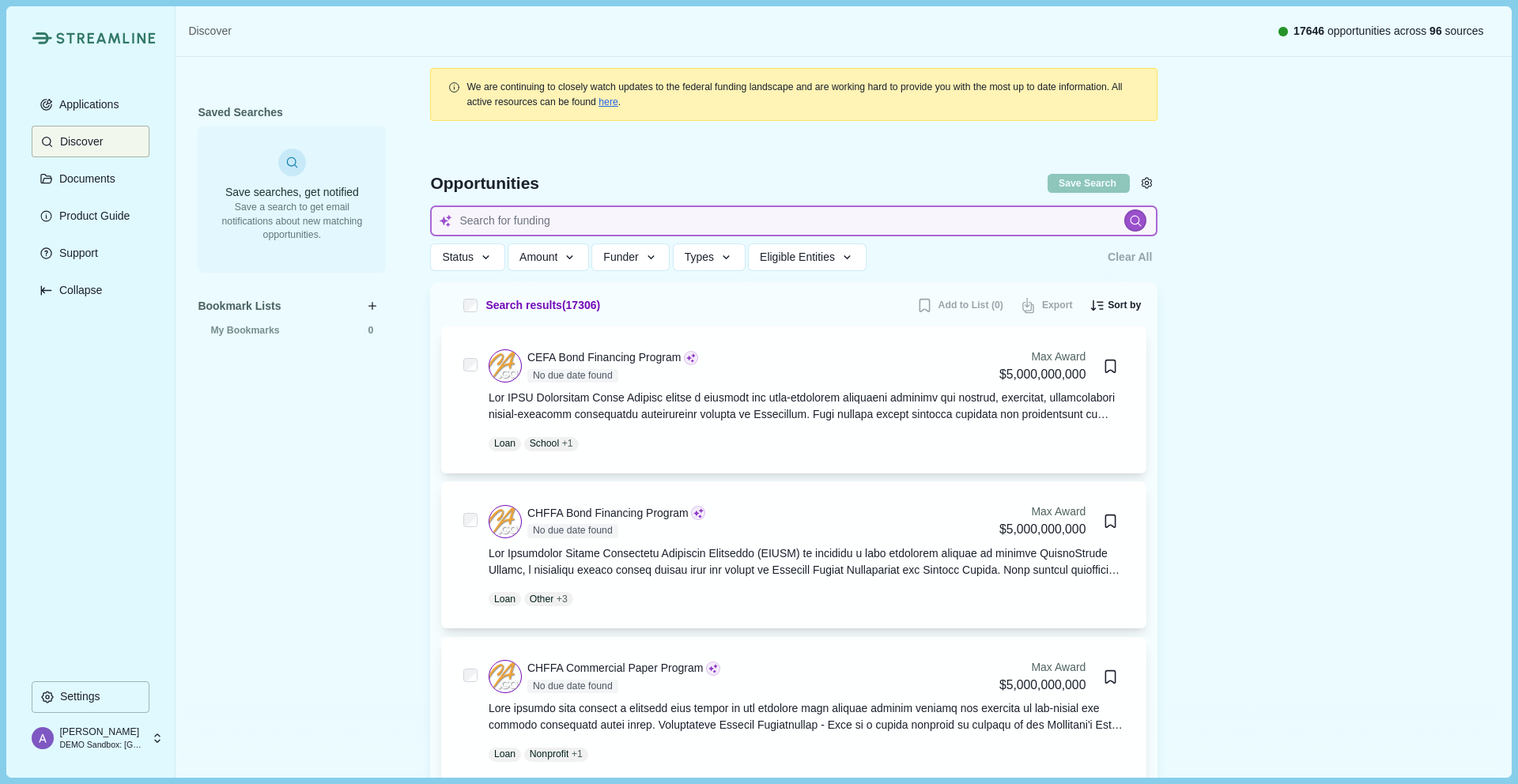
click at [742, 216] on input at bounding box center [793, 221] width 728 height 31
type input "[MEDICAL_DATA] therapeutics"
click at [1137, 219] on icon at bounding box center [1136, 221] width 14 height 14
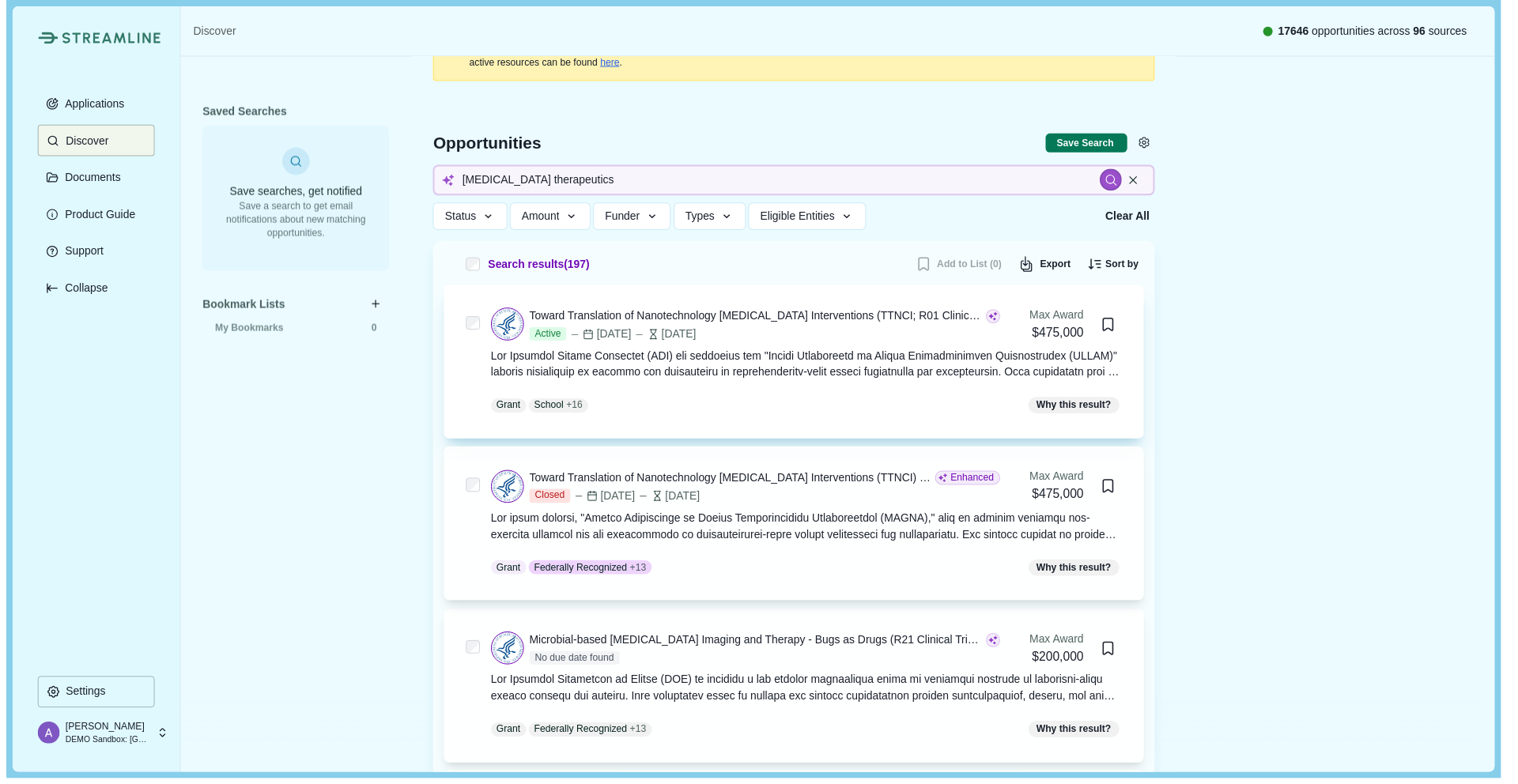
scroll to position [6, 0]
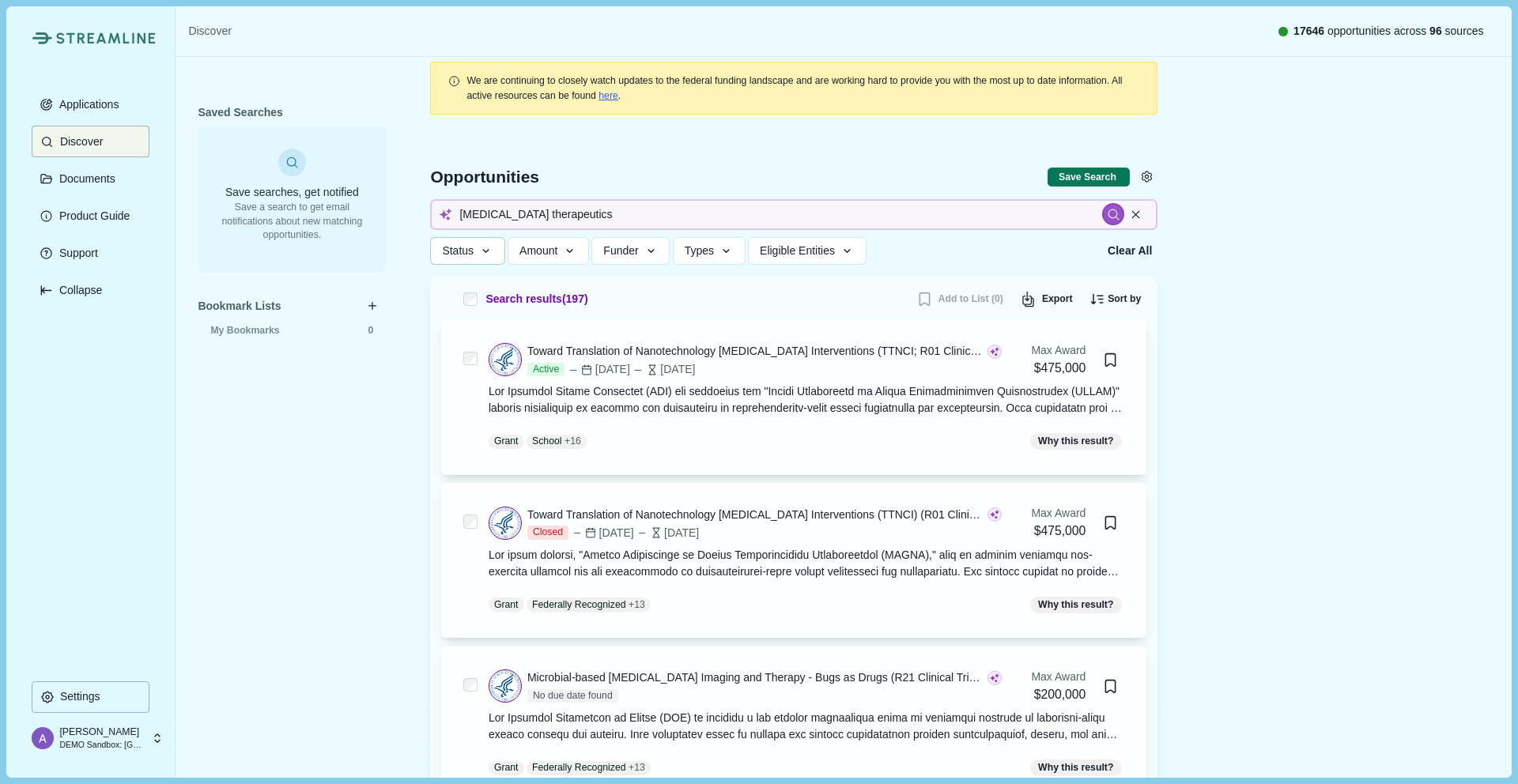
click at [482, 250] on icon "button" at bounding box center [486, 251] width 15 height 15
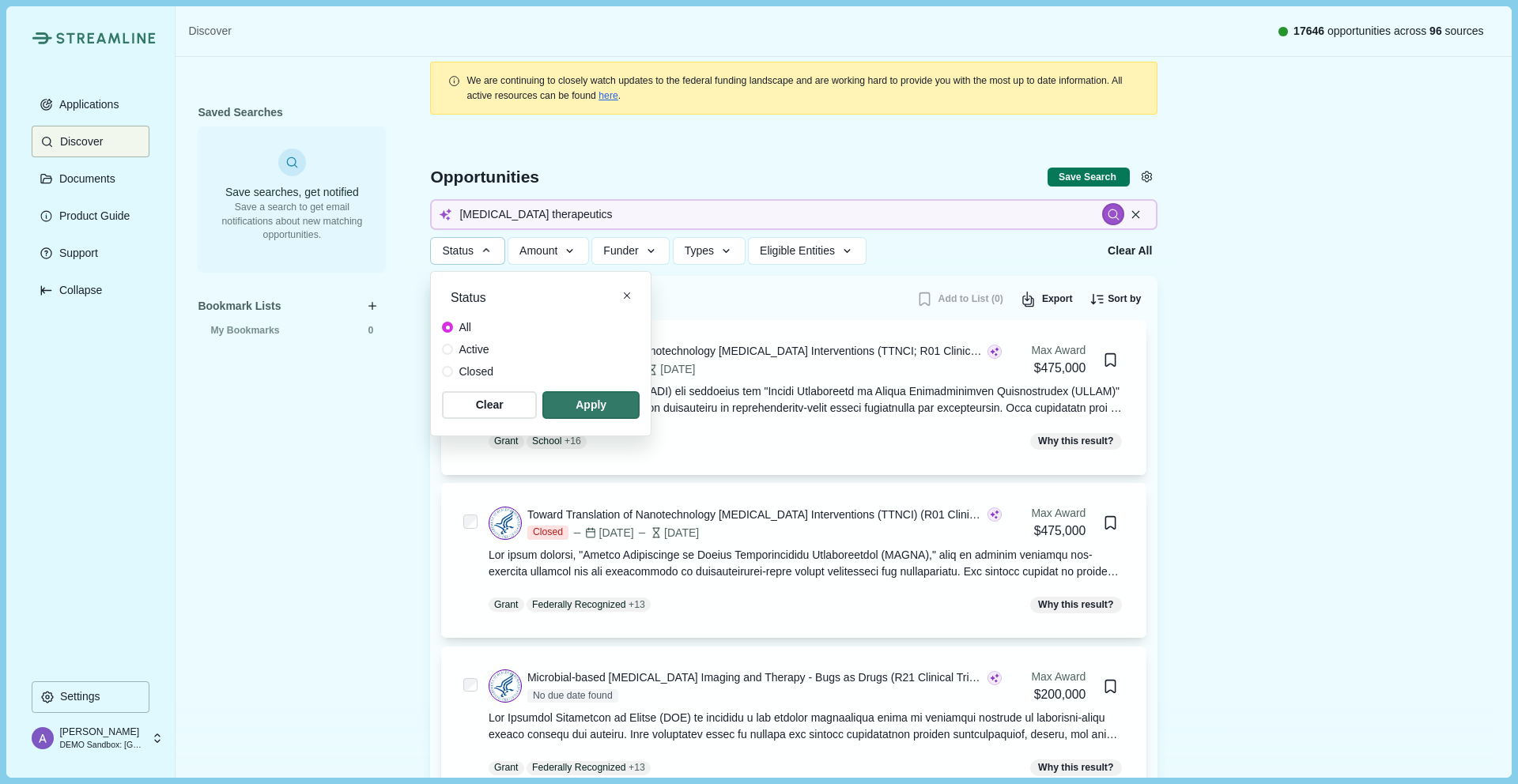
click at [468, 352] on span "Active" at bounding box center [474, 349] width 30 height 16
click at [606, 406] on span "button" at bounding box center [591, 404] width 92 height 26
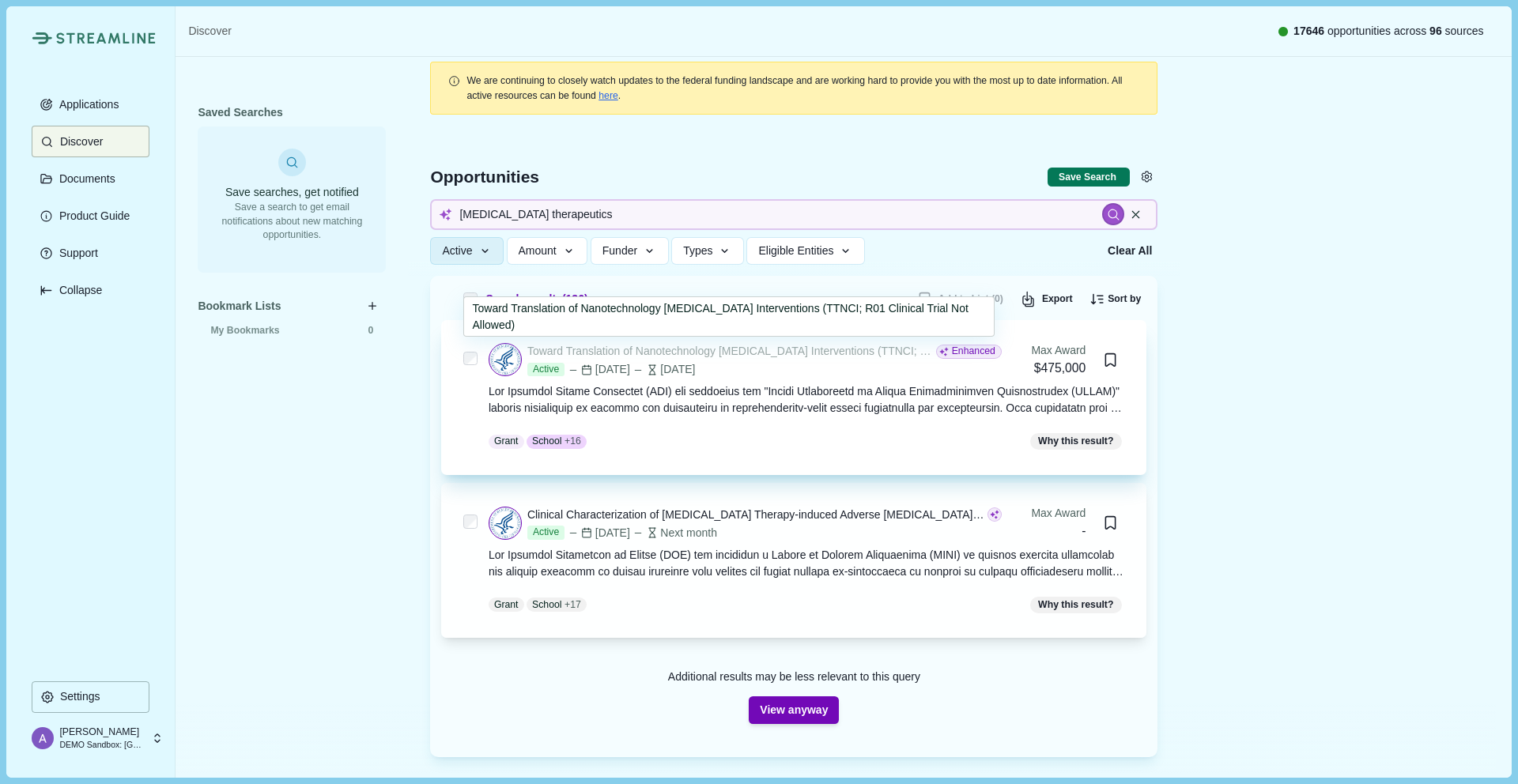
click at [640, 353] on div "Toward Translation of Nanotechnology [MEDICAL_DATA] Interventions (TTNCI; R01 C…" at bounding box center [729, 350] width 406 height 16
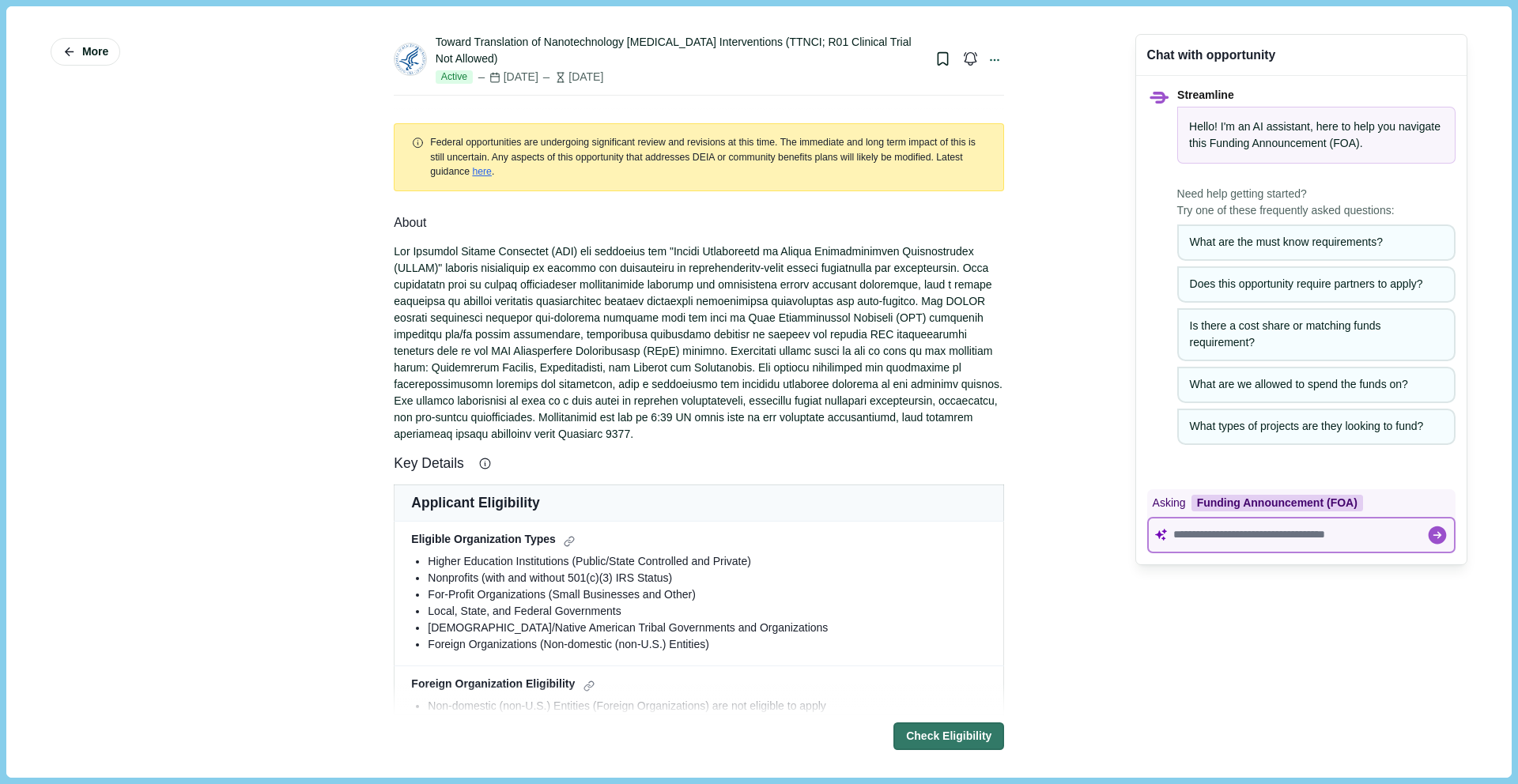
click at [1242, 536] on textarea at bounding box center [1300, 534] width 253 height 14
paste textarea "**********"
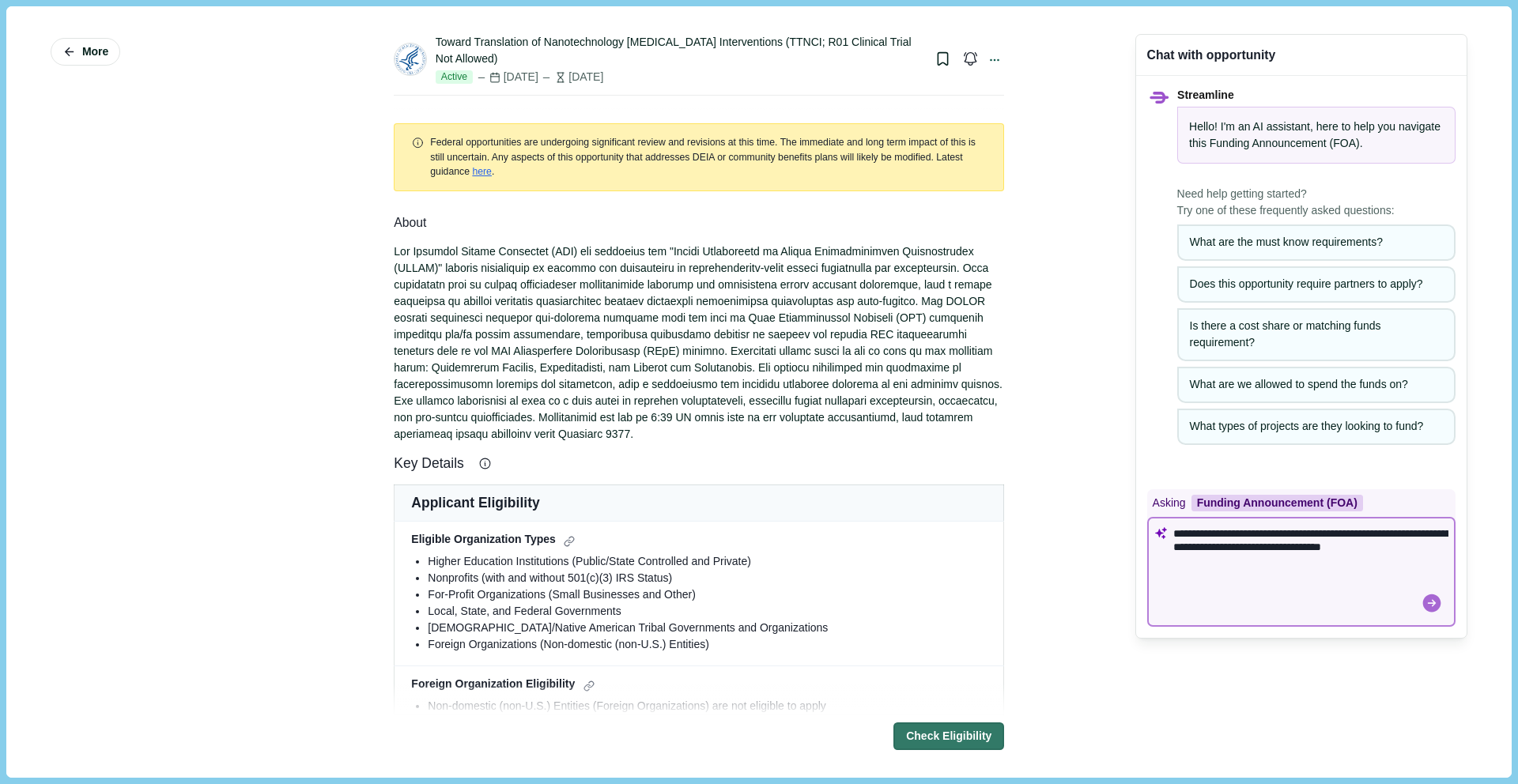
click at [1422, 601] on icon at bounding box center [1431, 602] width 18 height 18
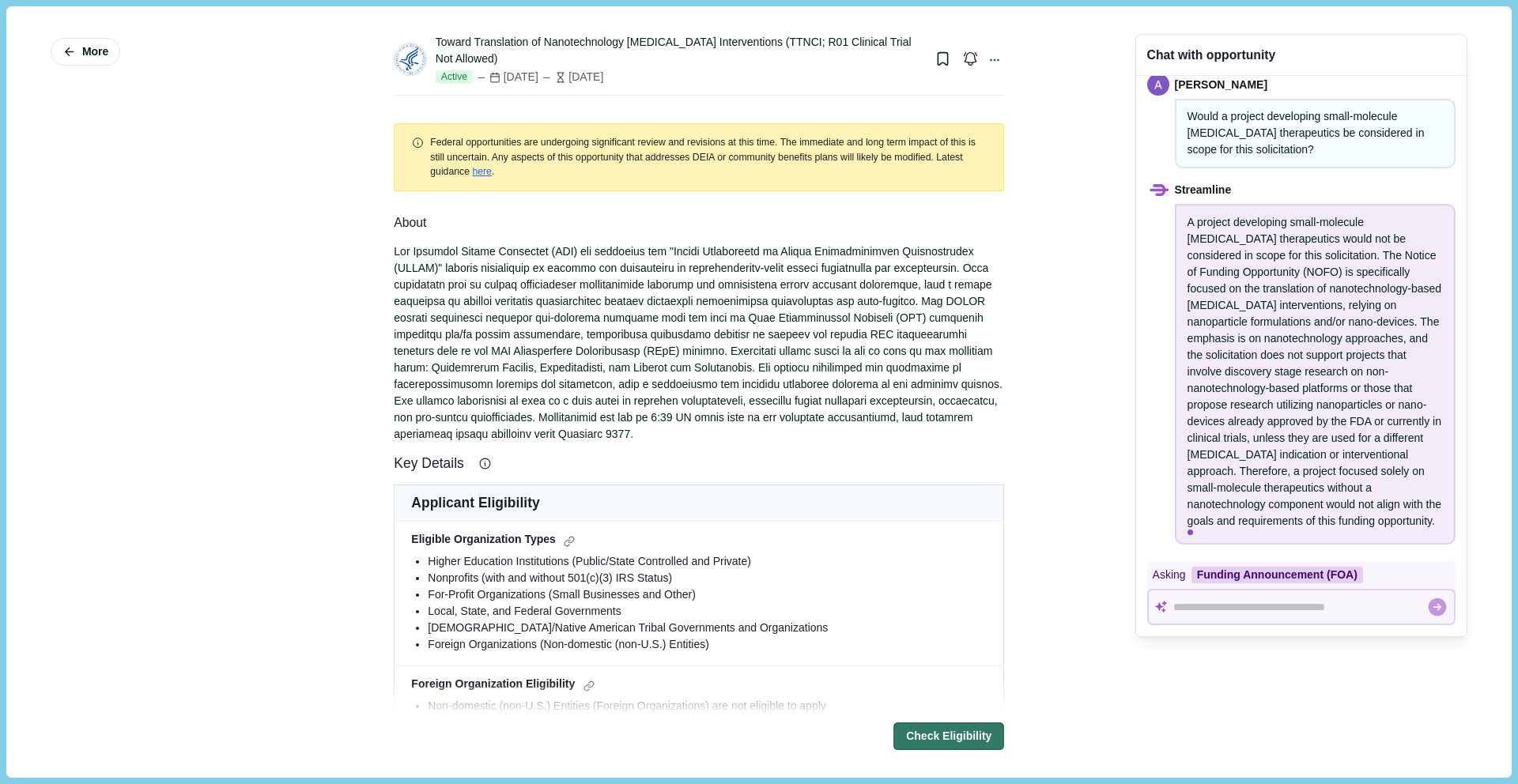
scroll to position [30, 0]
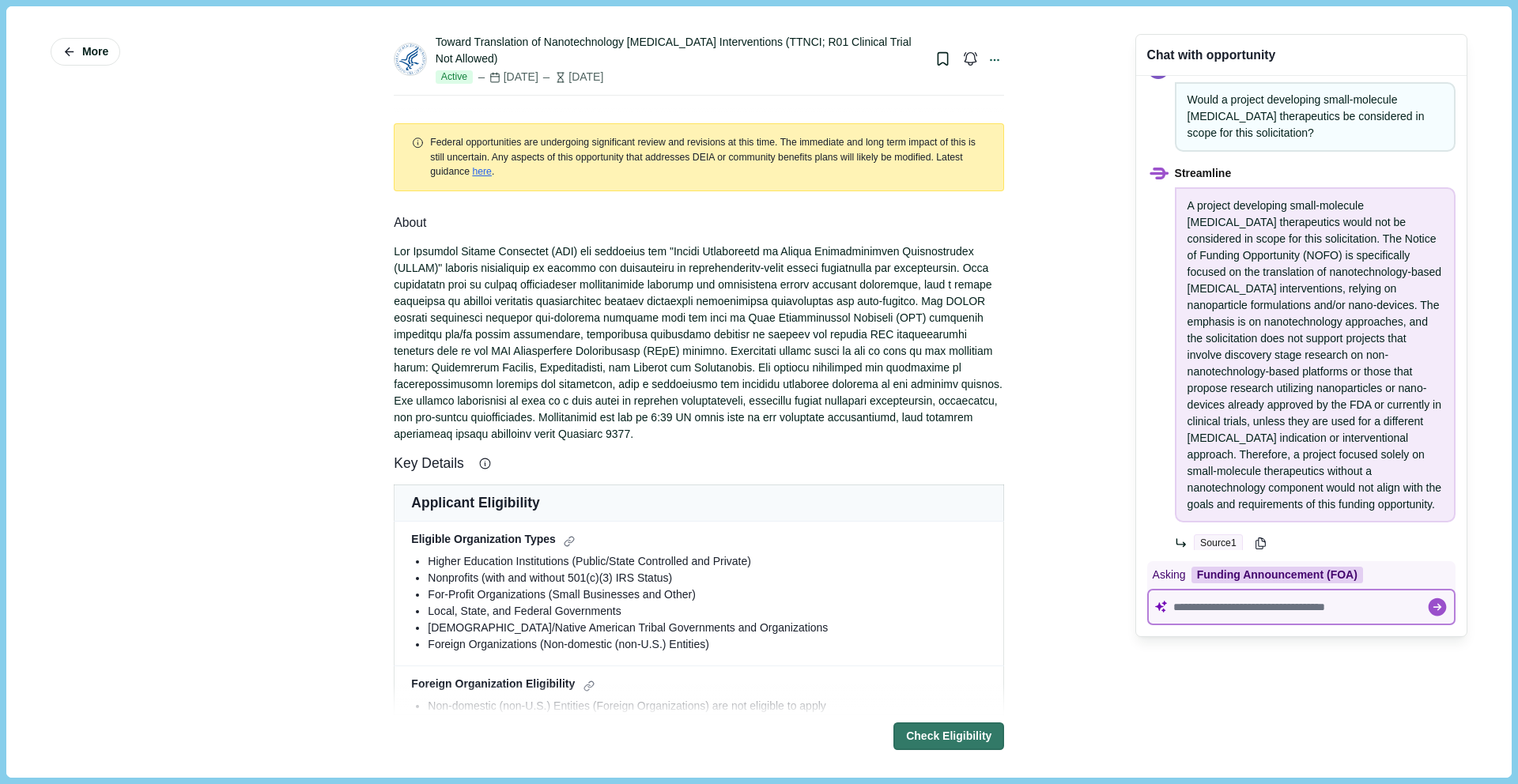
click at [1242, 601] on textarea at bounding box center [1300, 608] width 253 height 14
paste textarea "**********"
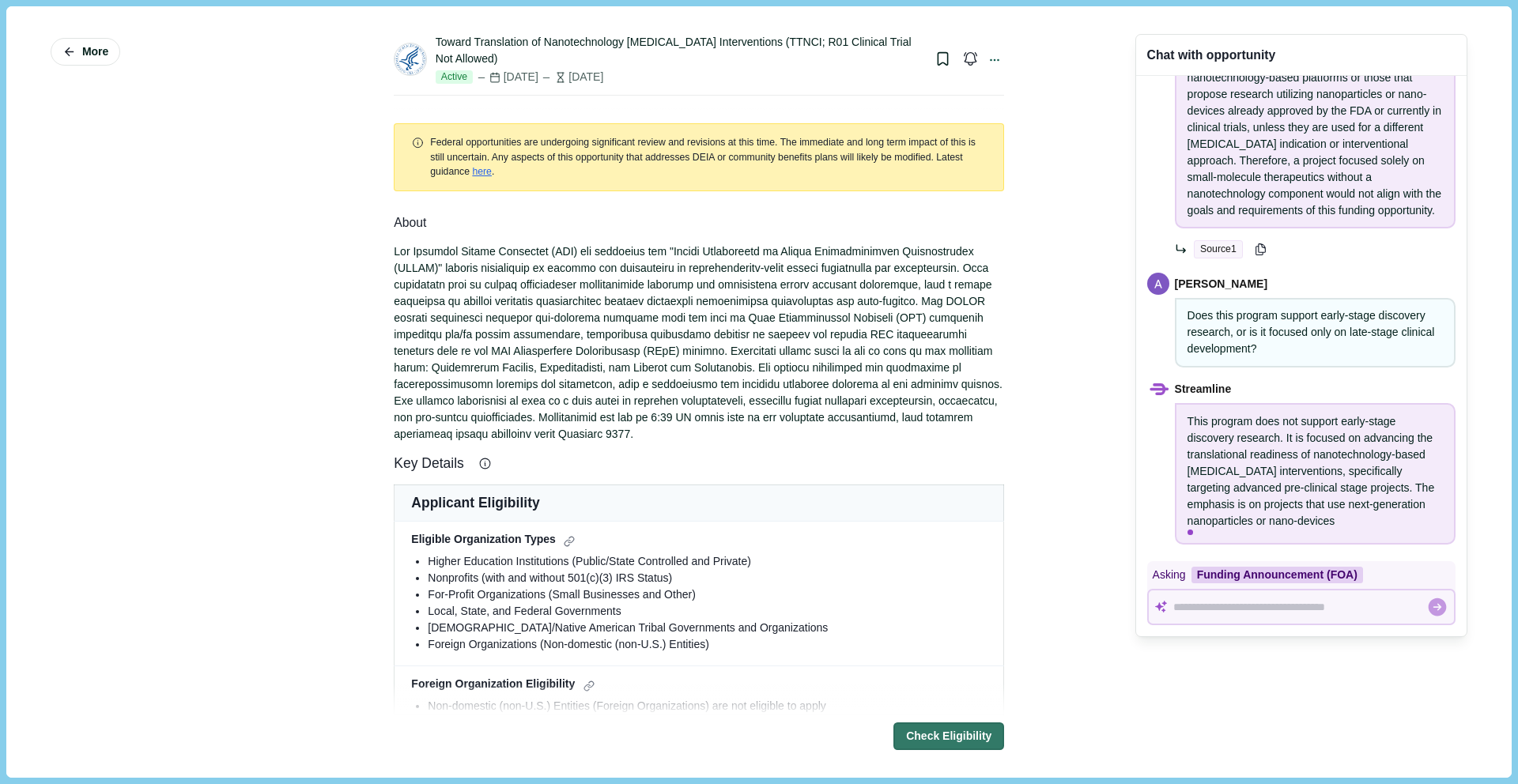
scroll to position [357, 0]
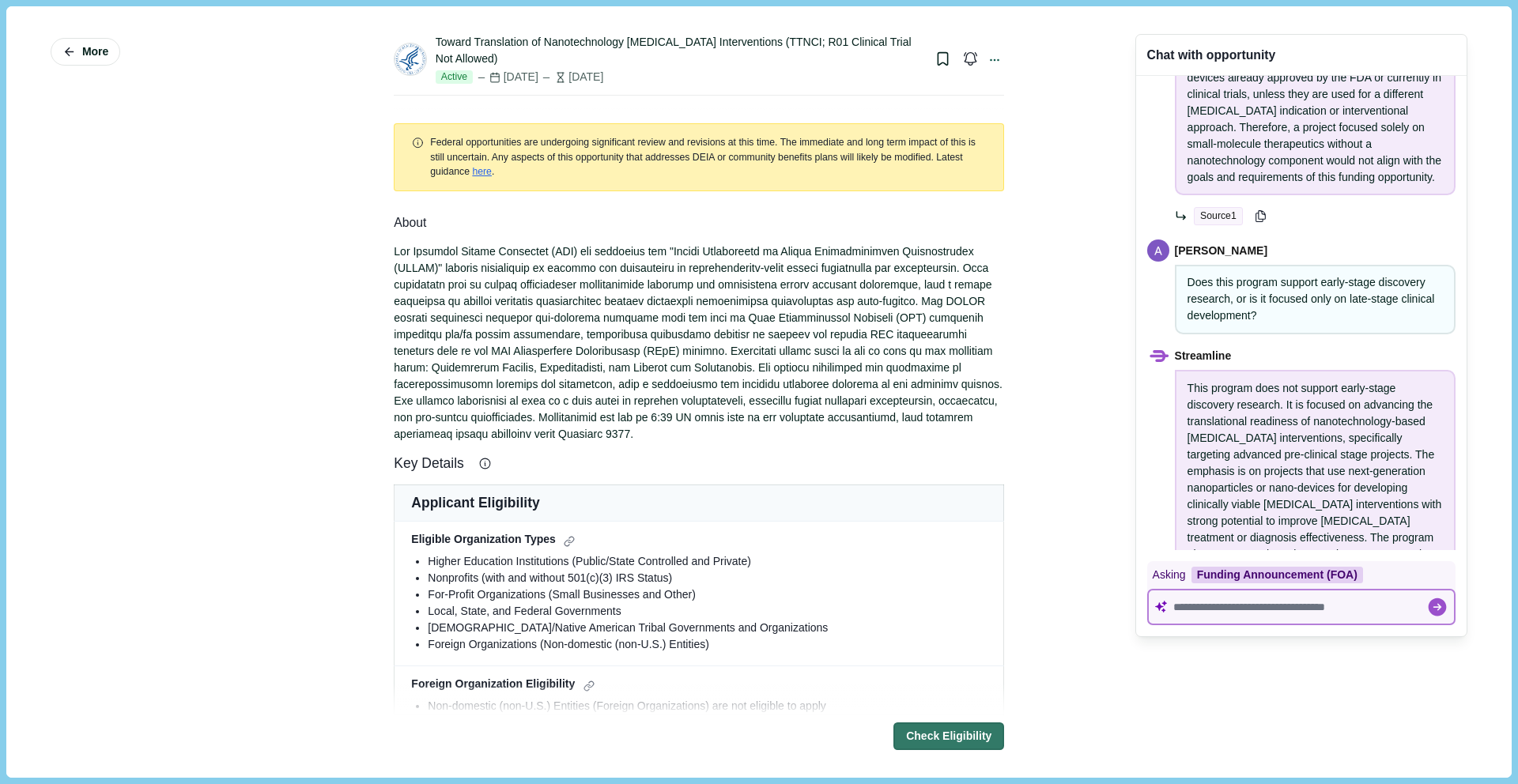
click at [1230, 608] on textarea at bounding box center [1300, 608] width 253 height 14
paste textarea "**********"
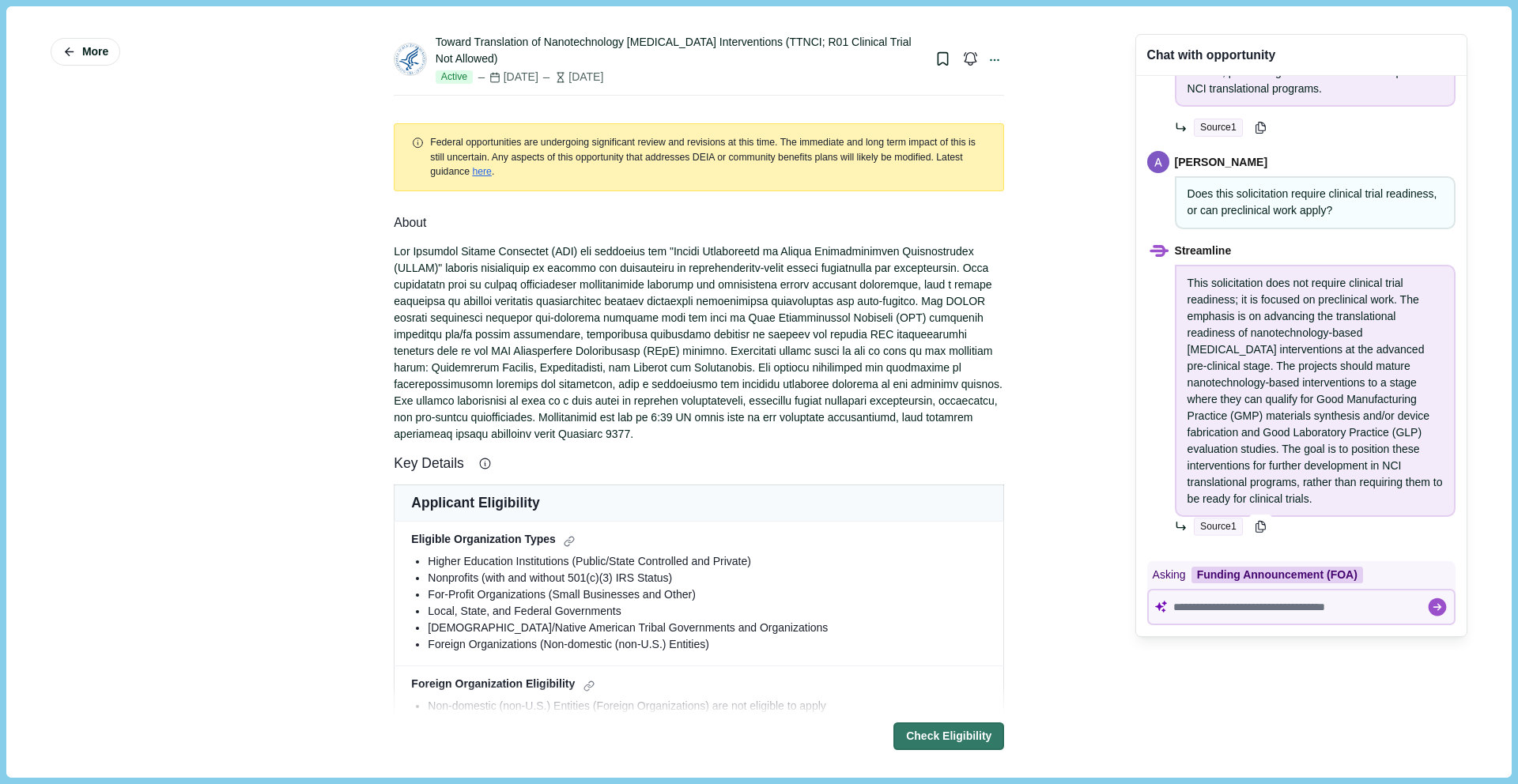
scroll to position [955, 0]
click at [1201, 603] on textarea at bounding box center [1300, 608] width 253 height 14
paste textarea "**********"
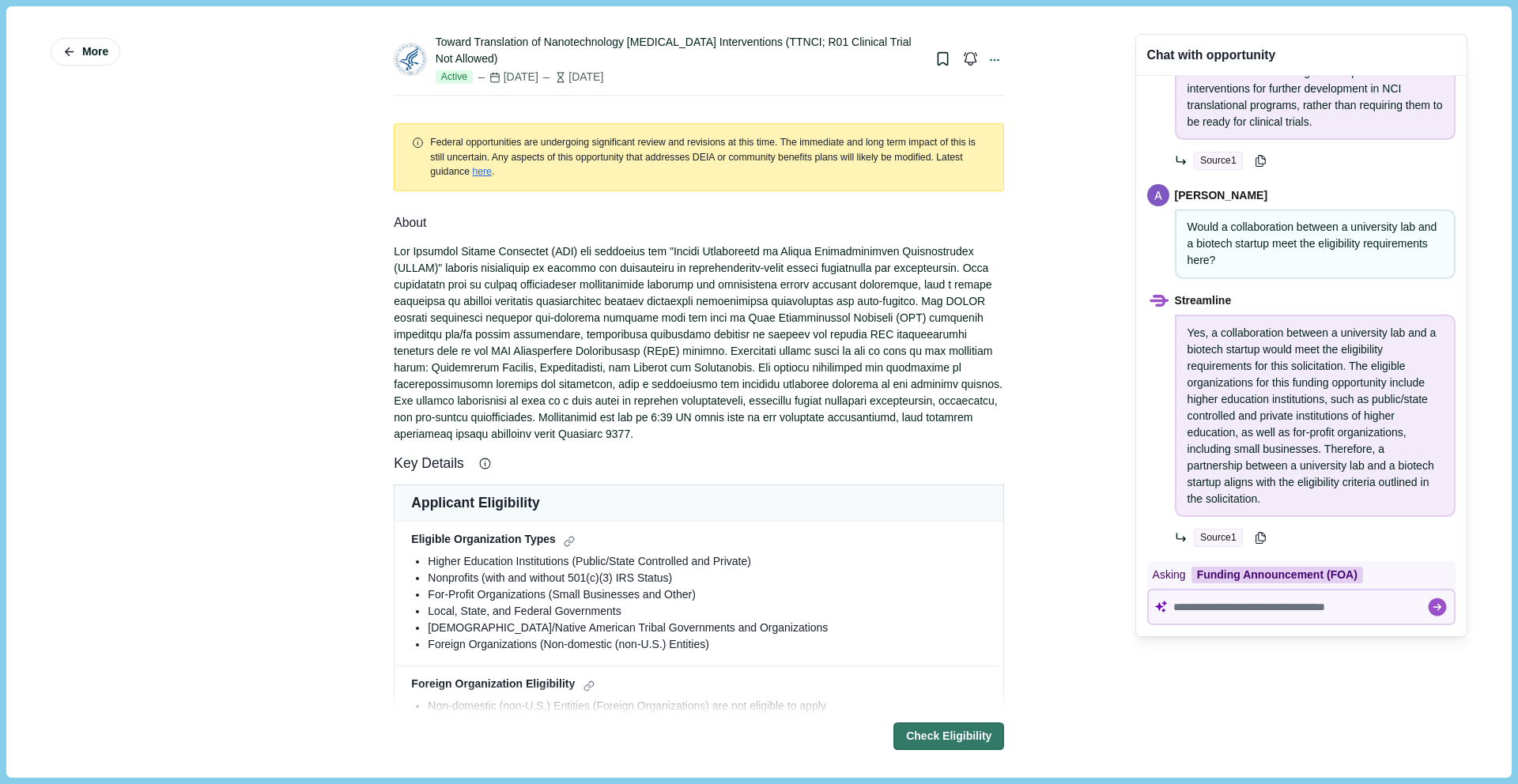
scroll to position [1332, 0]
click at [963, 61] on icon "button" at bounding box center [970, 59] width 15 height 15
click at [966, 63] on icon "button" at bounding box center [970, 59] width 15 height 15
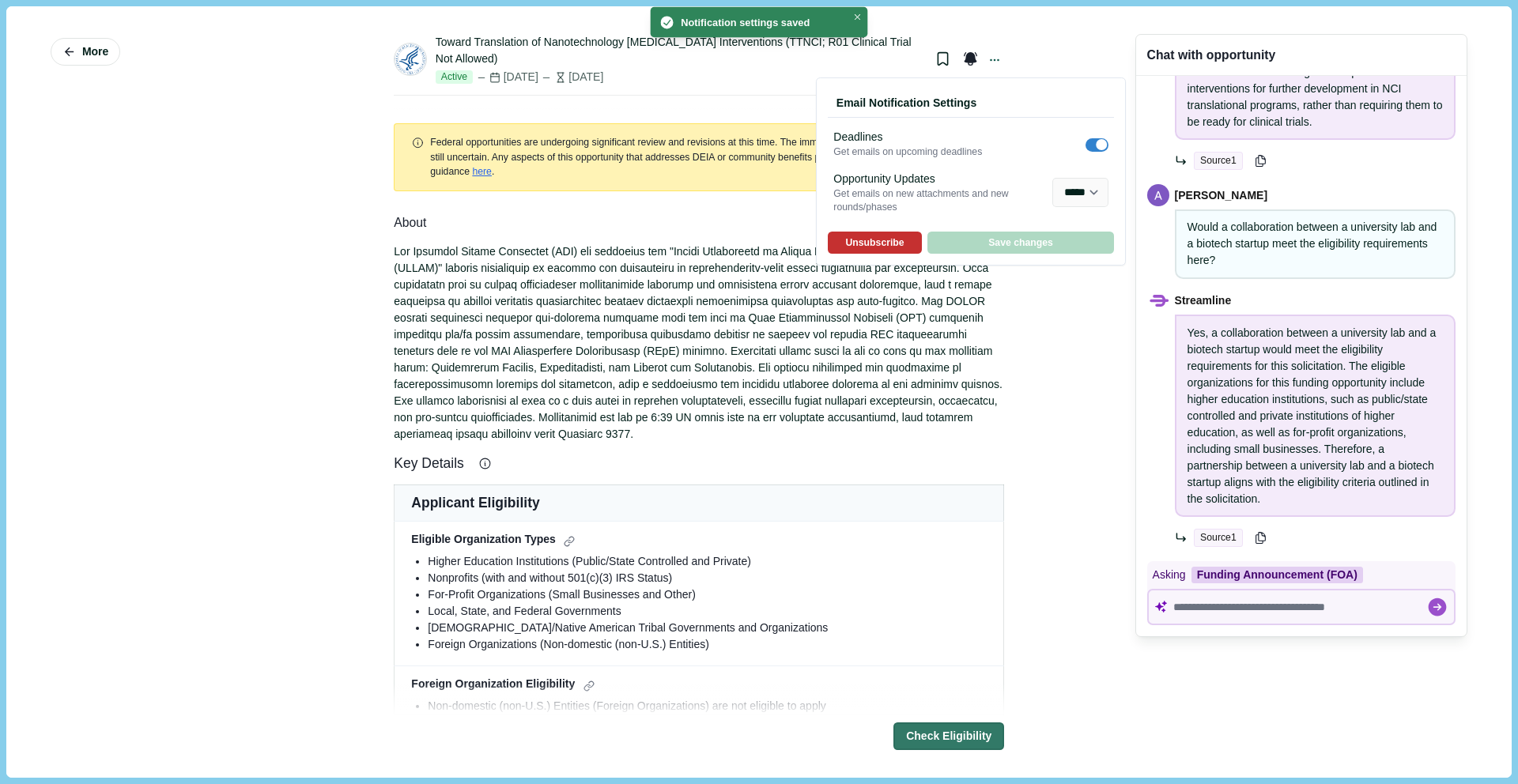
click at [889, 248] on button "Unsubscribe" at bounding box center [874, 243] width 93 height 22
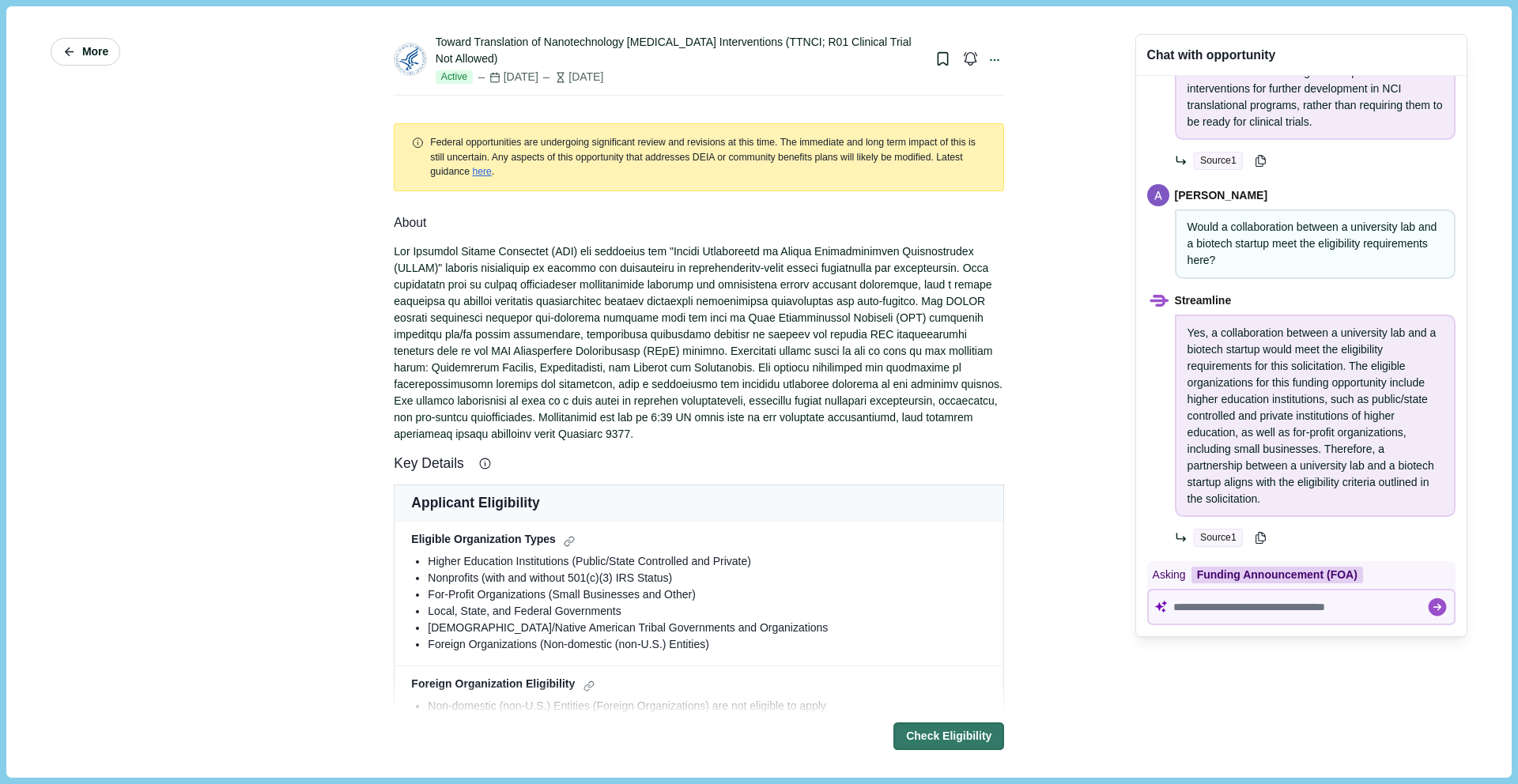
click at [84, 53] on span "More" at bounding box center [95, 52] width 26 height 14
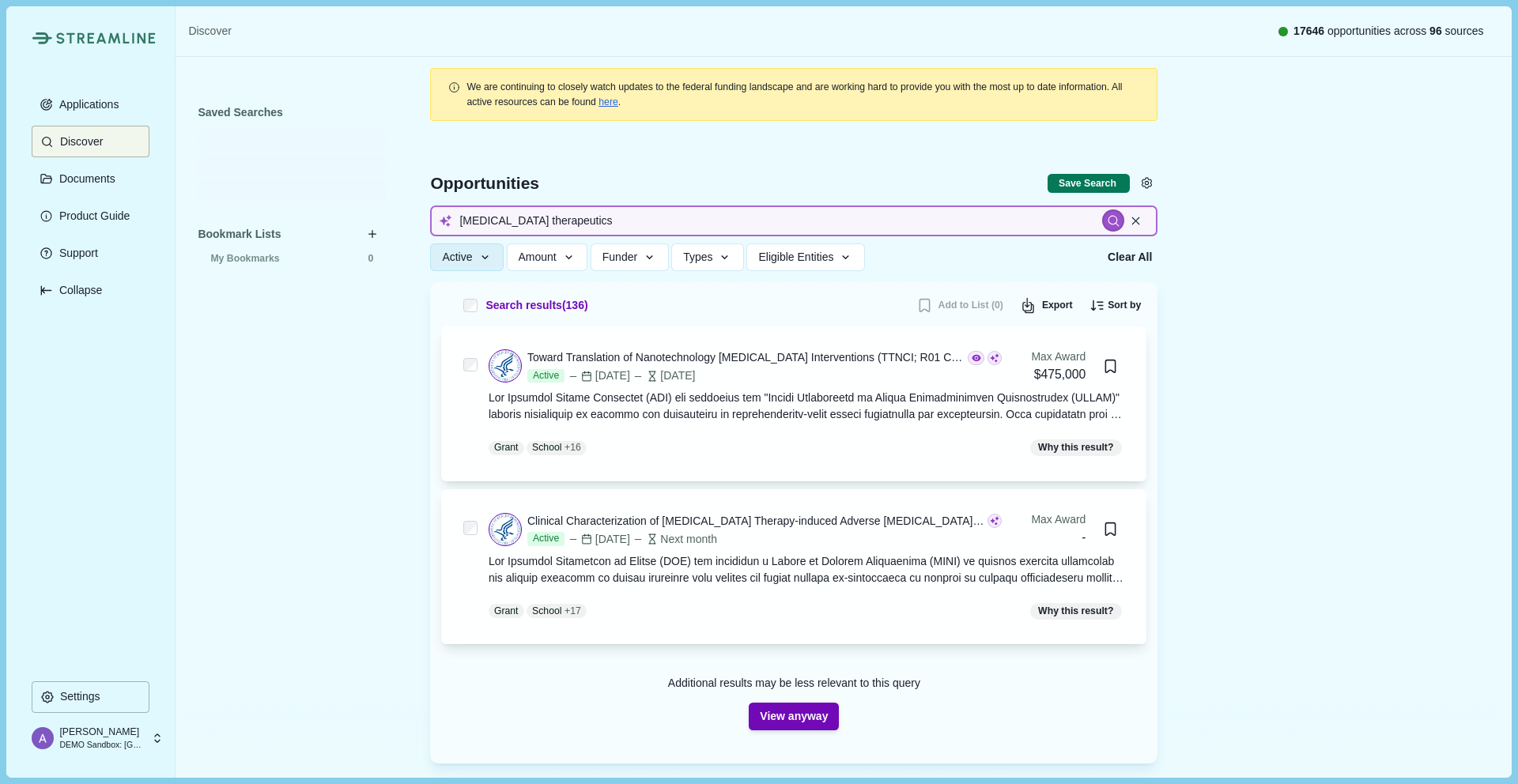
click at [604, 217] on input "[MEDICAL_DATA] therapeutics" at bounding box center [793, 221] width 728 height 31
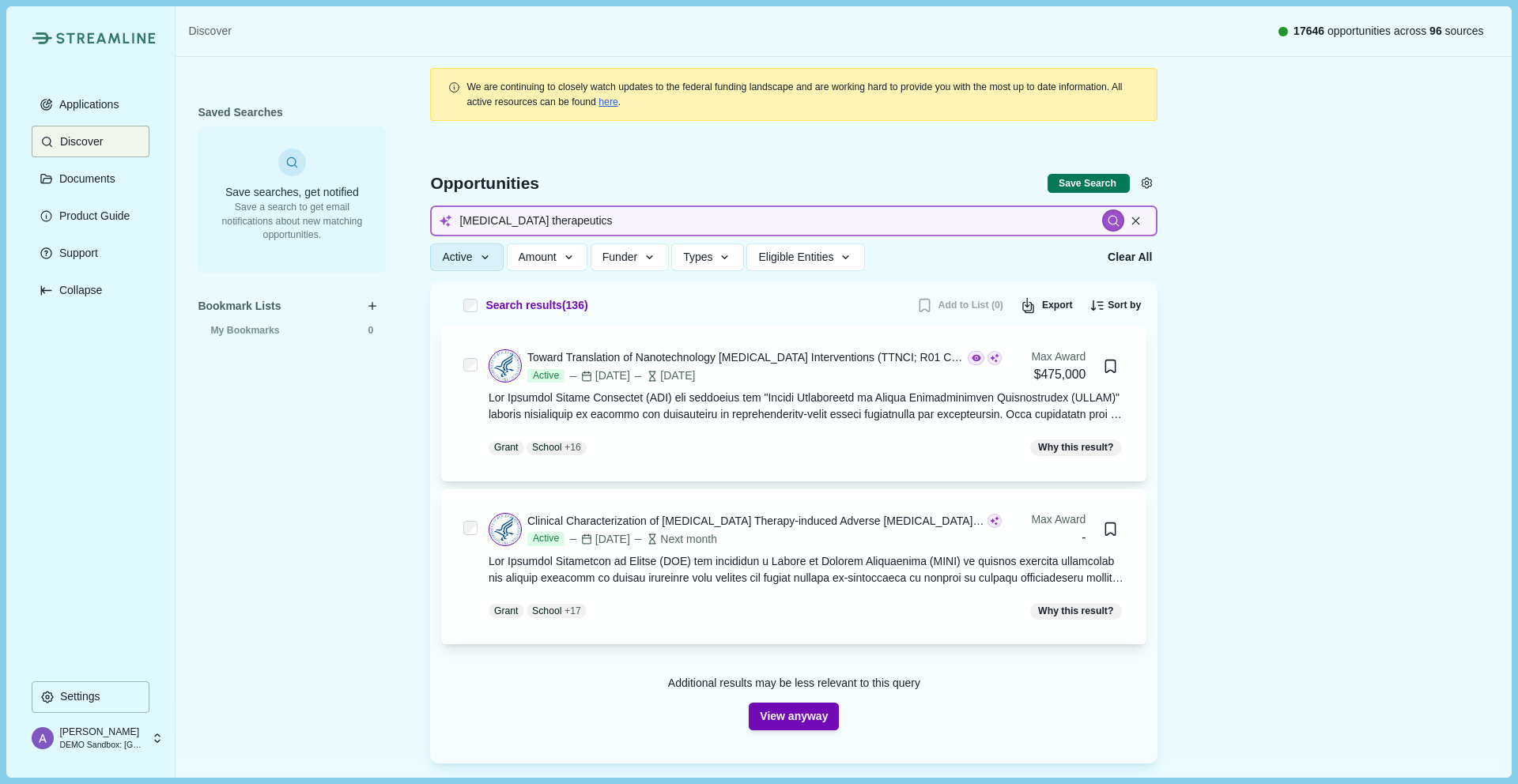
click at [604, 217] on input "[MEDICAL_DATA] therapeutics" at bounding box center [793, 221] width 728 height 31
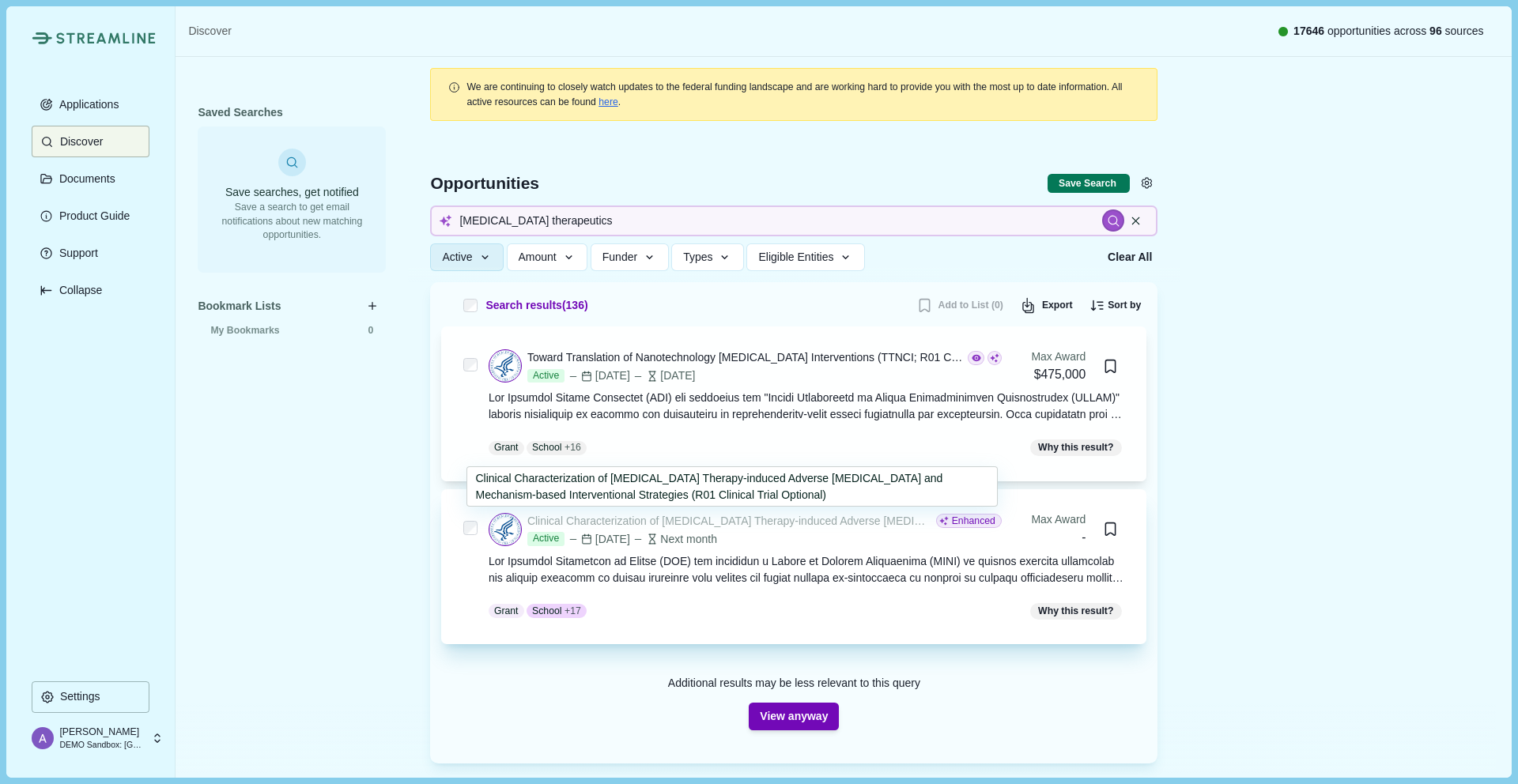
click at [750, 519] on div "Clinical Characterization of [MEDICAL_DATA] Therapy-induced Adverse [MEDICAL_DA…" at bounding box center [729, 521] width 406 height 16
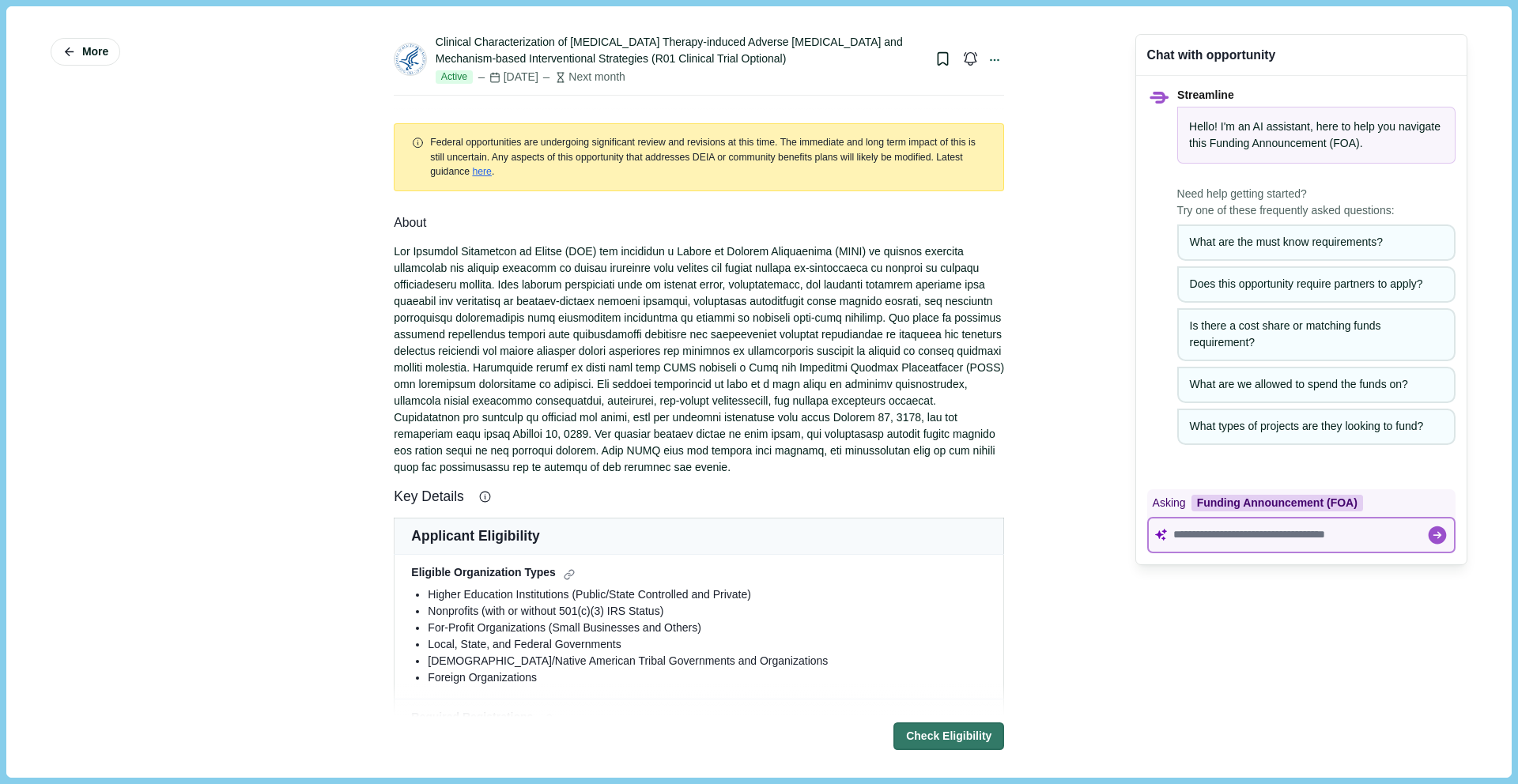
click at [1206, 534] on textarea at bounding box center [1300, 534] width 253 height 14
paste textarea "**********"
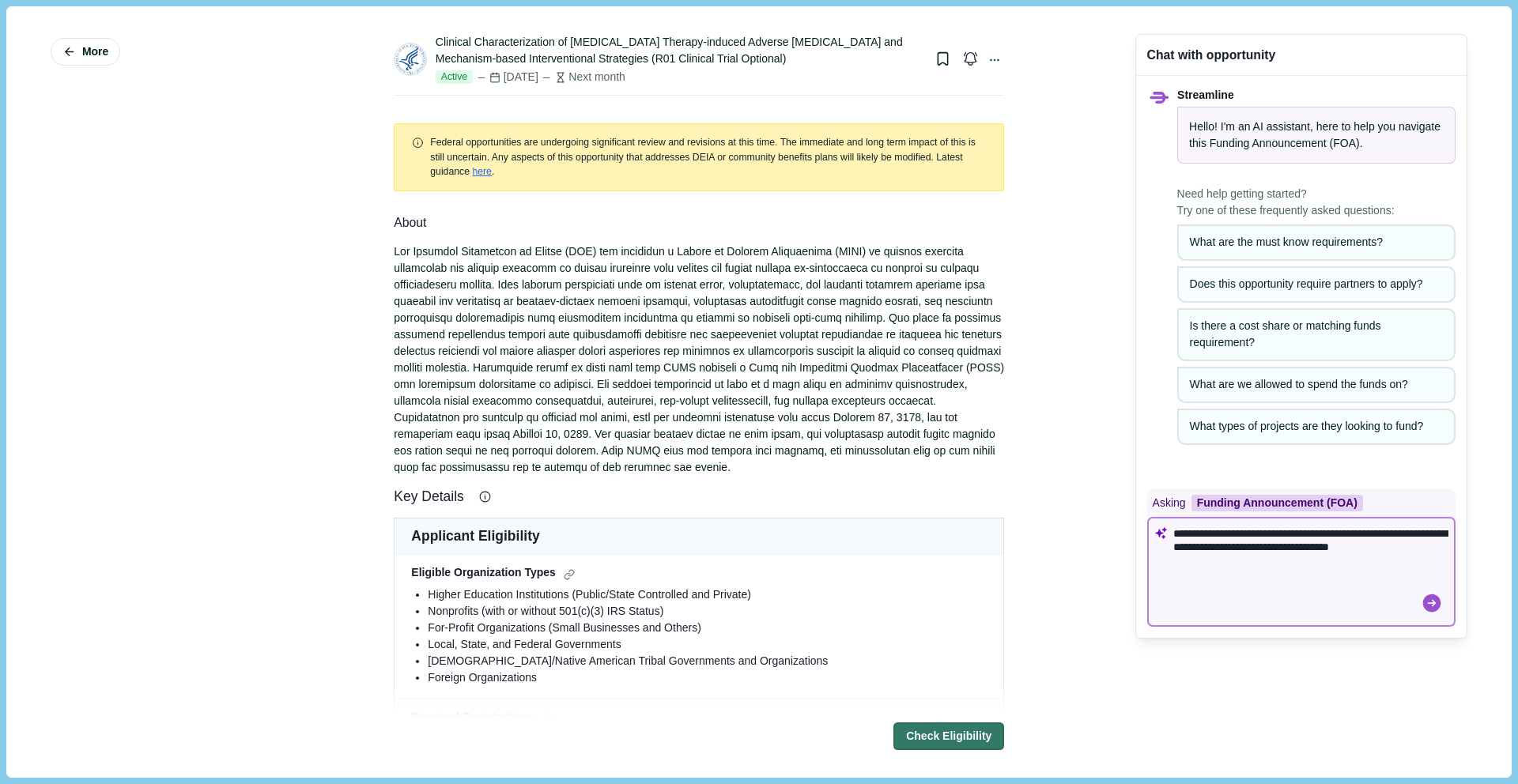
click at [1174, 534] on textarea "**********" at bounding box center [1311, 546] width 276 height 40
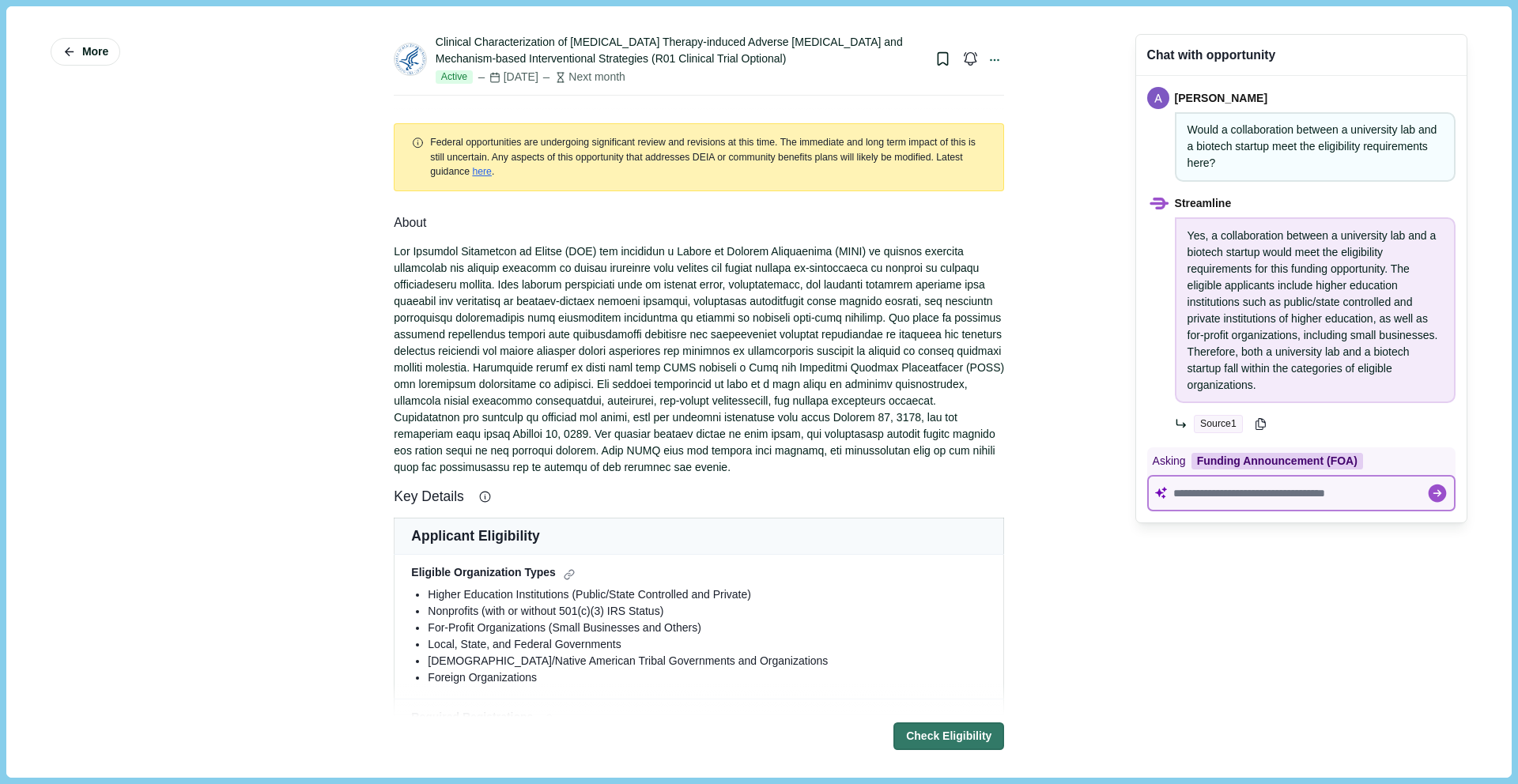
click at [1198, 497] on textarea at bounding box center [1300, 494] width 253 height 14
paste textarea "**********"
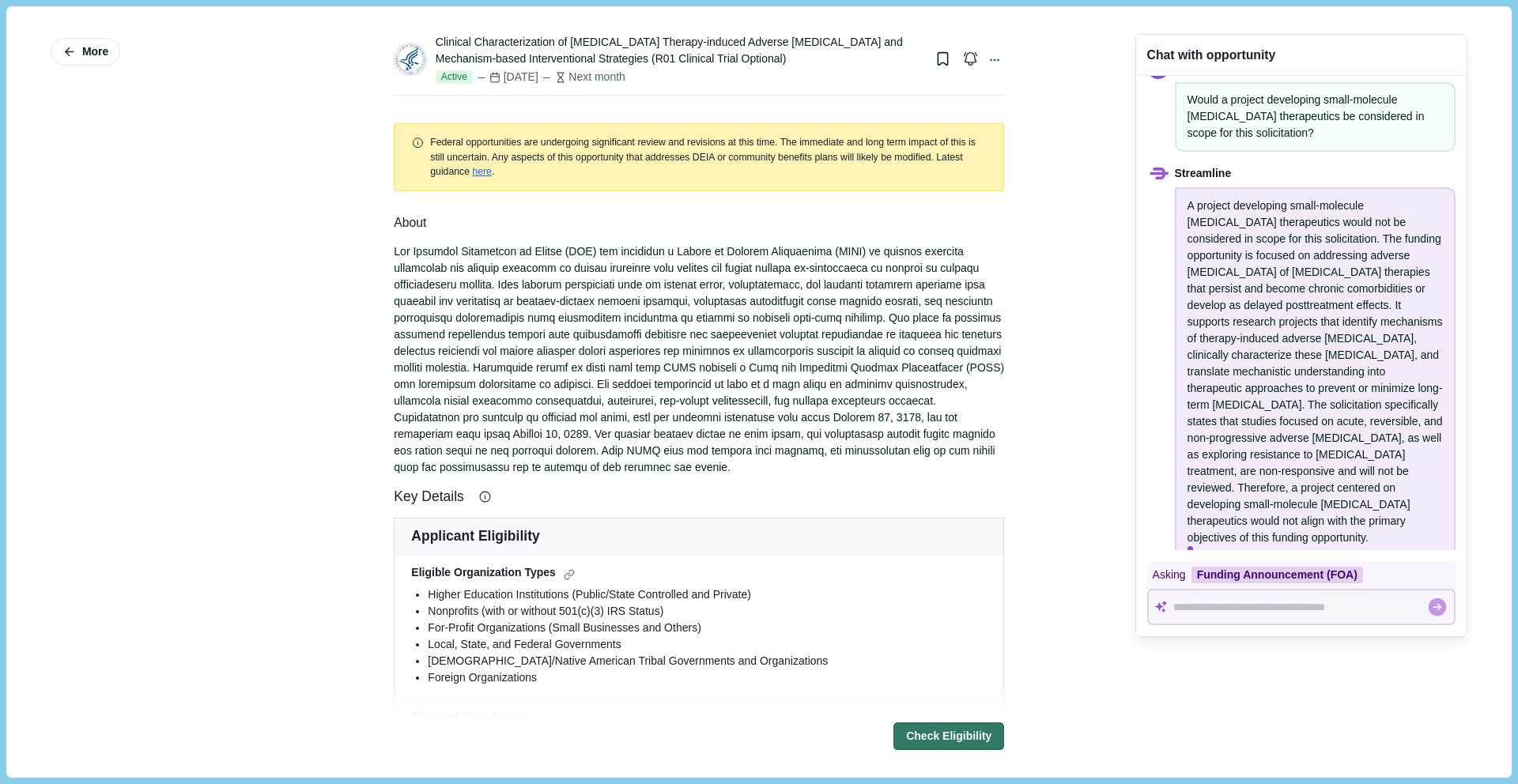
scroll to position [407, 0]
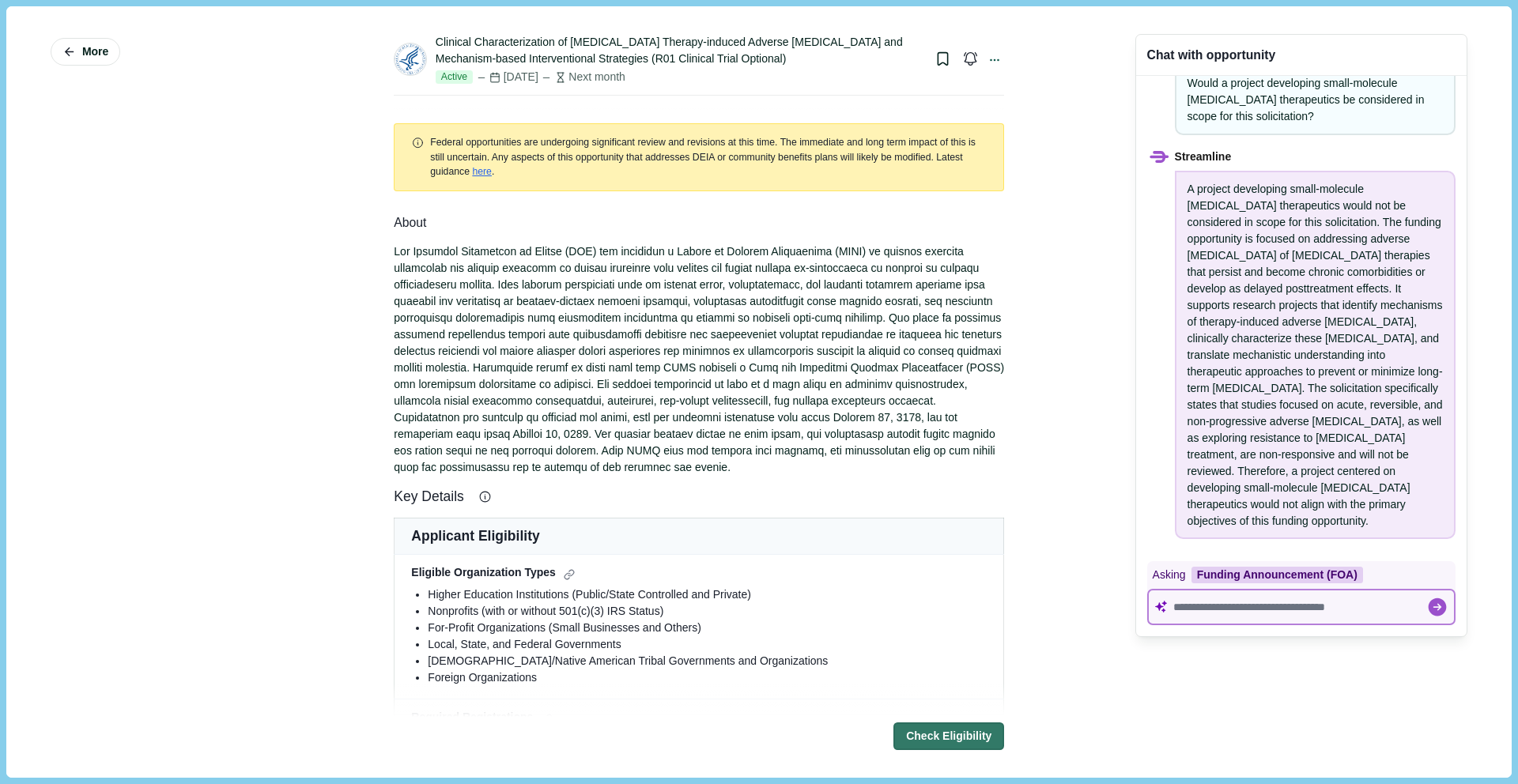
click at [1209, 602] on textarea at bounding box center [1300, 608] width 253 height 14
paste textarea "**********"
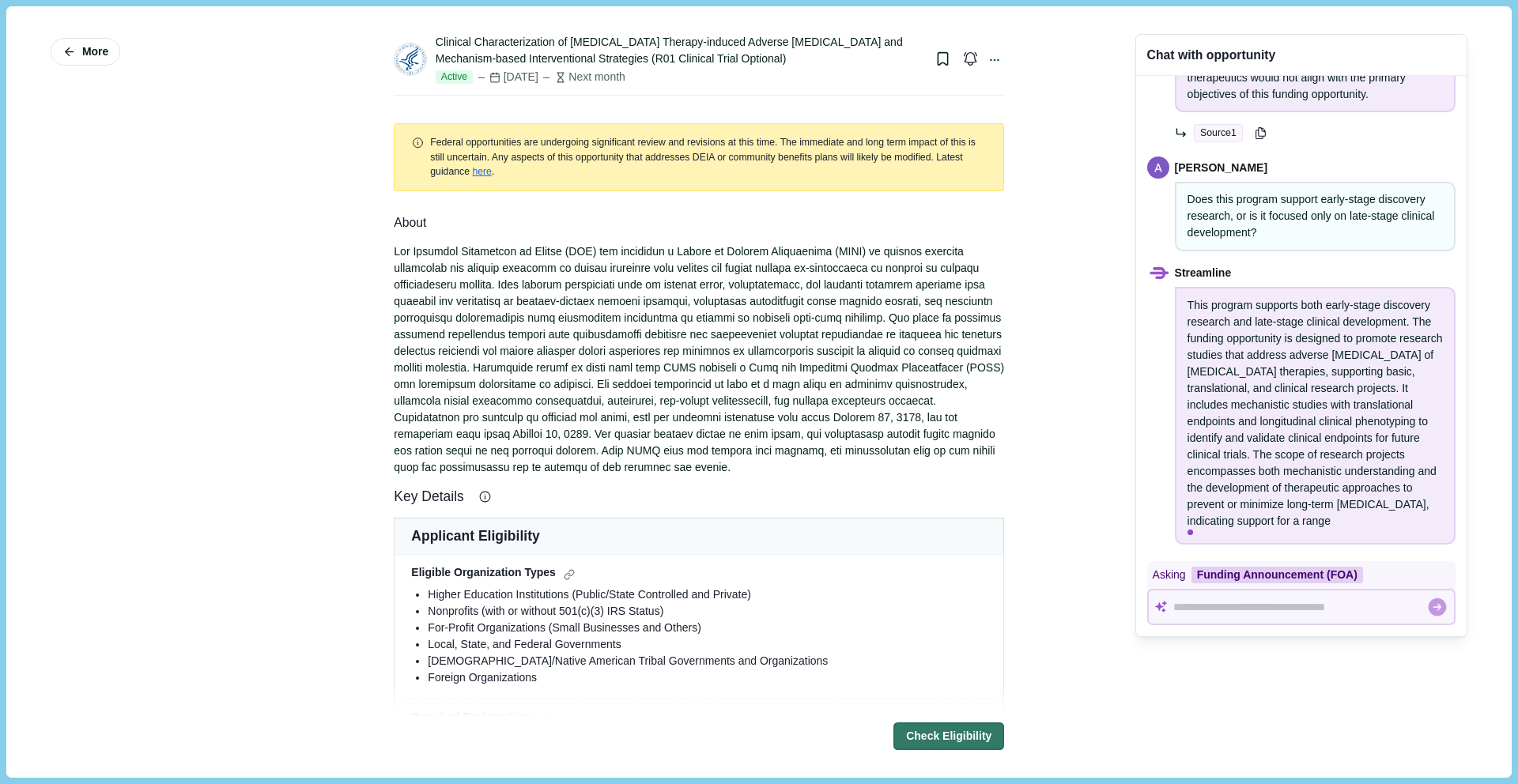
scroll to position [884, 0]
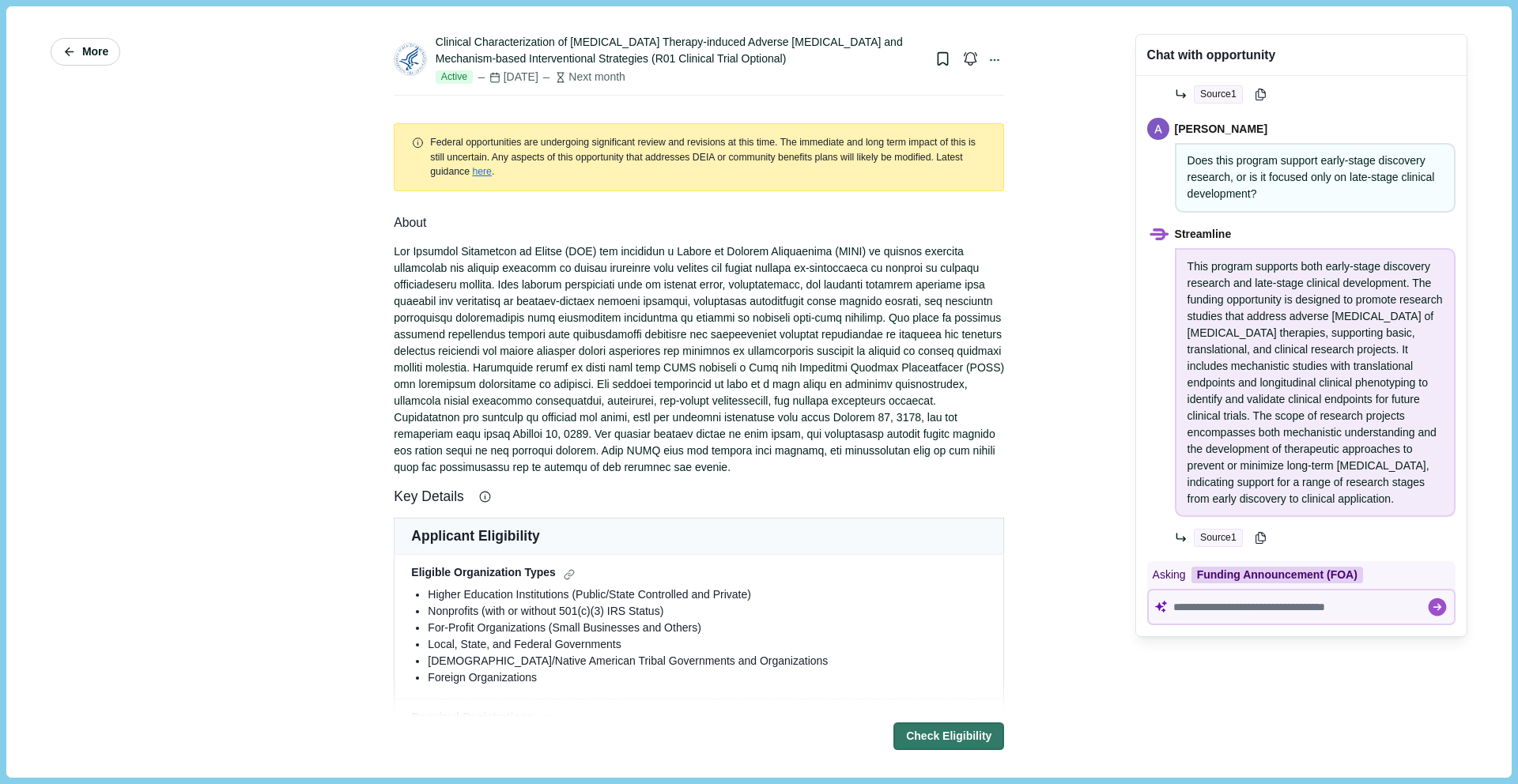
click at [88, 53] on span "More" at bounding box center [95, 52] width 26 height 14
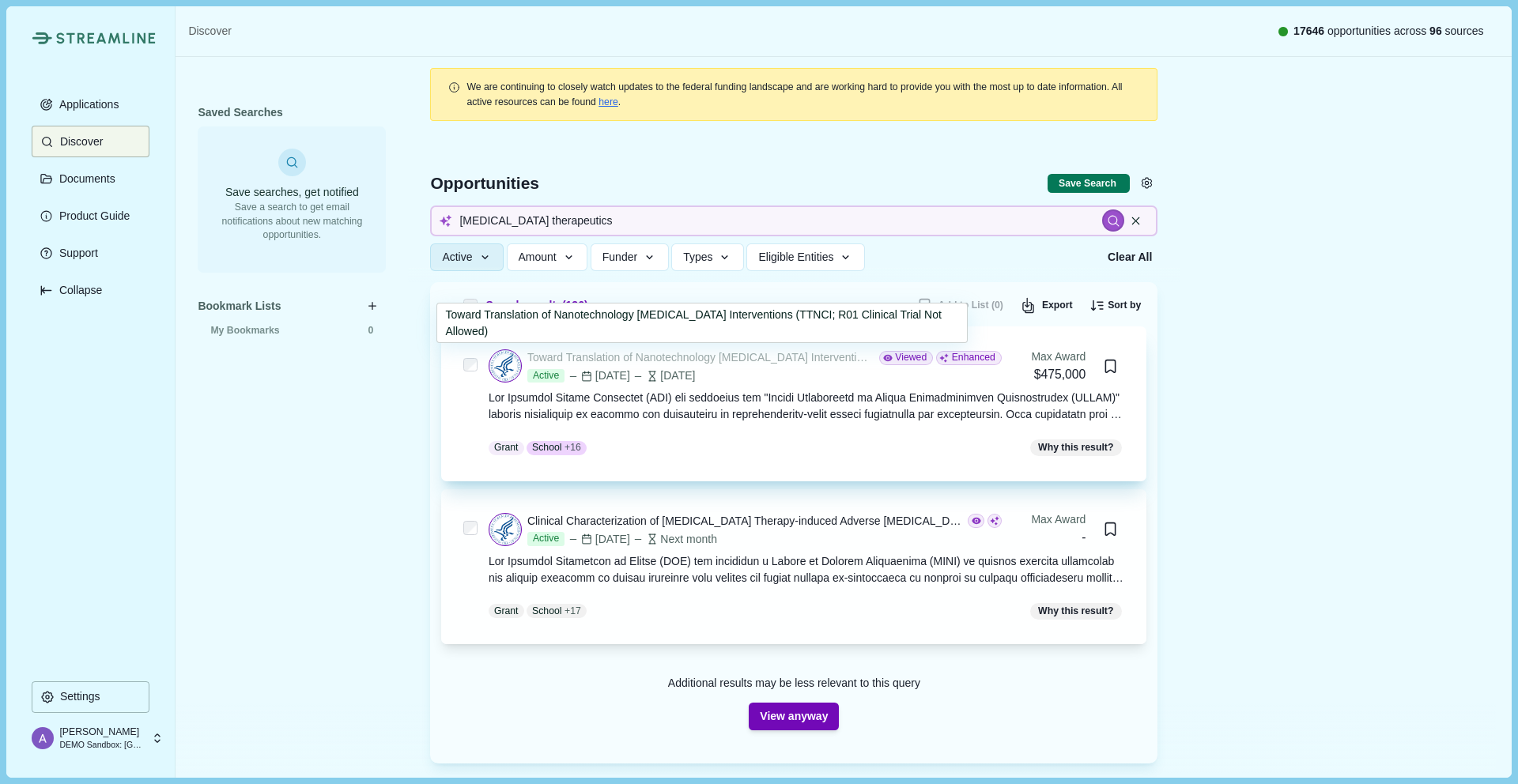
click at [721, 358] on div "Toward Translation of Nanotechnology [MEDICAL_DATA] Interventions (TTNCI; R01 C…" at bounding box center [700, 357] width 346 height 16
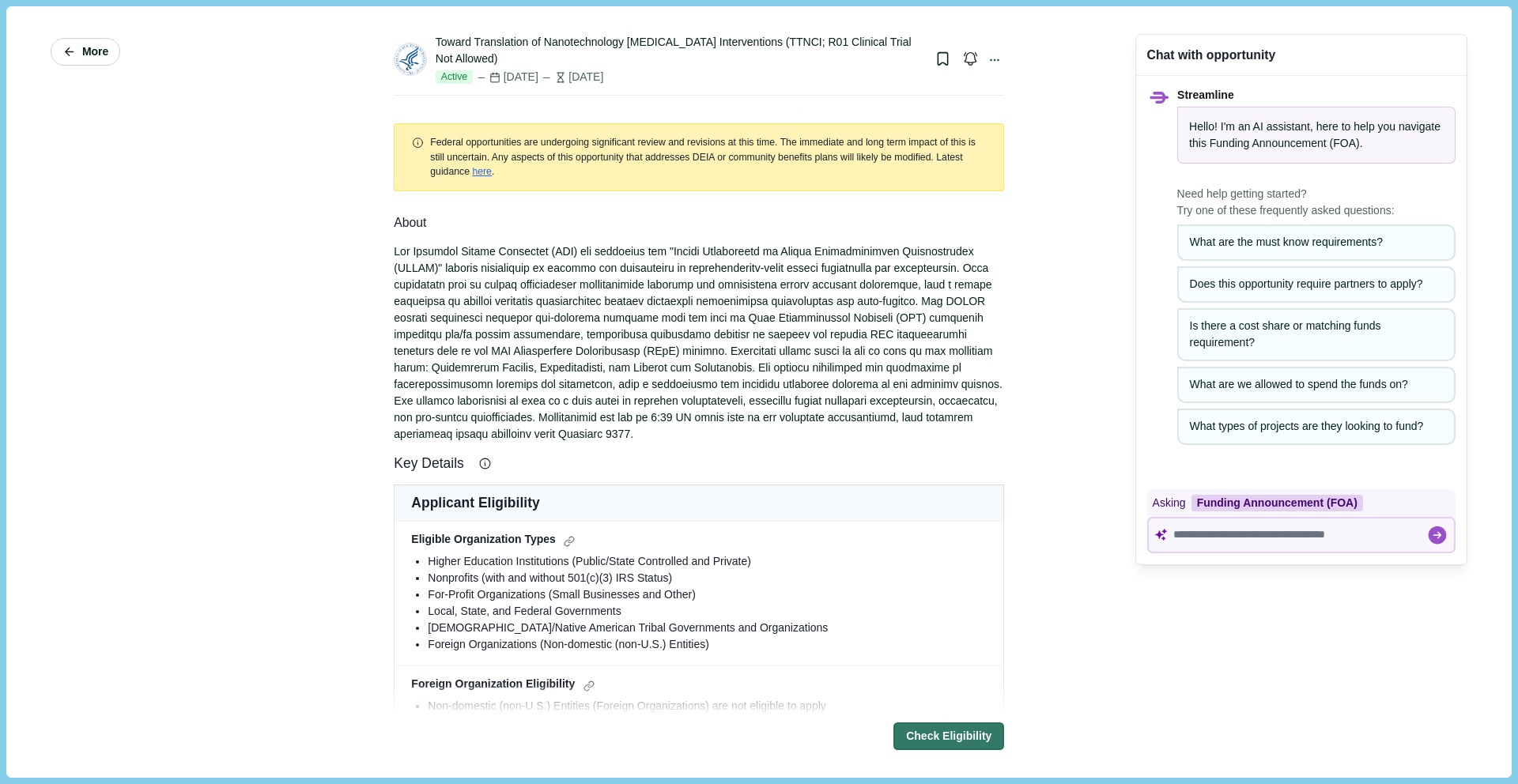
click at [80, 56] on button "More" at bounding box center [85, 52] width 70 height 28
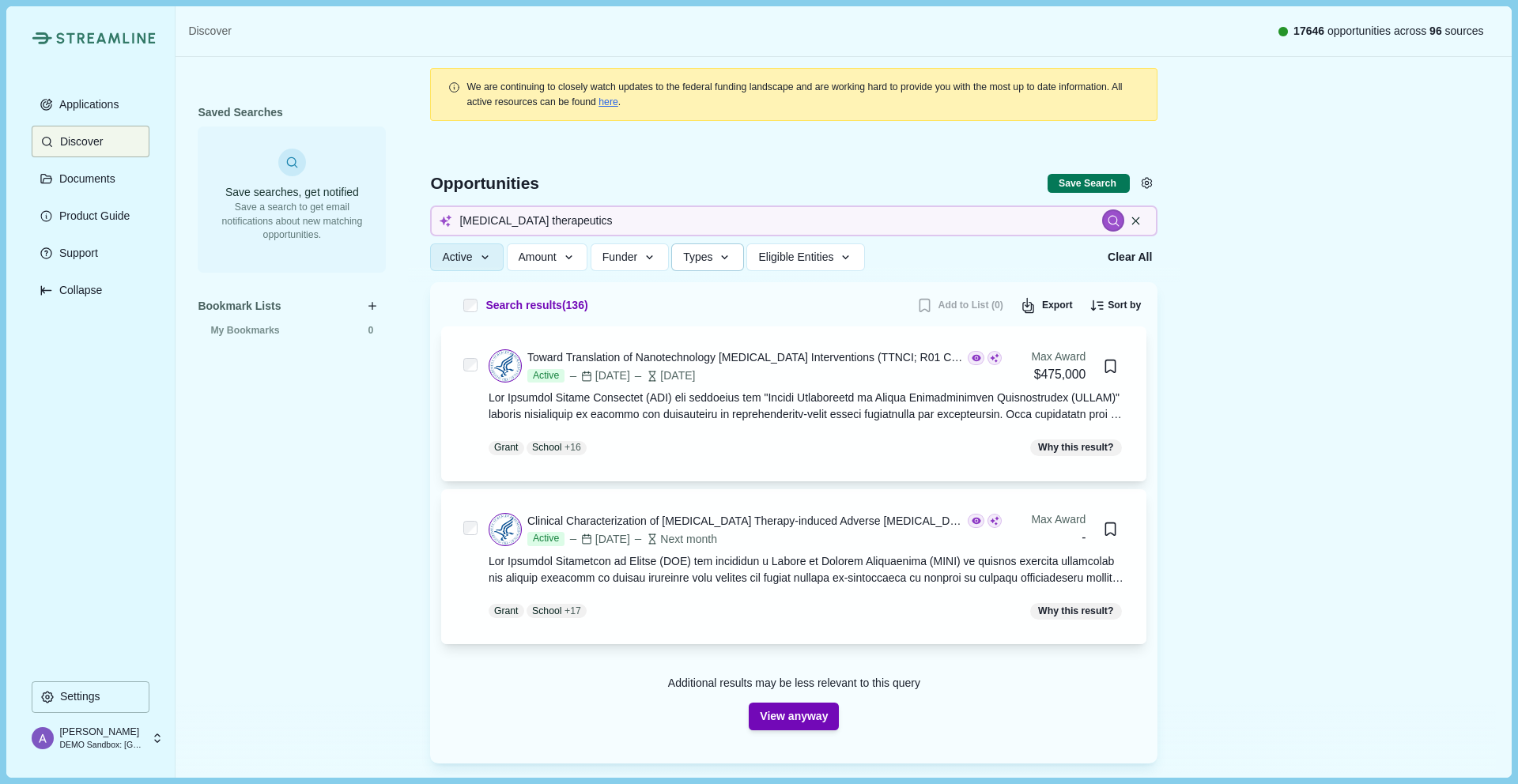
click at [729, 256] on icon "button" at bounding box center [725, 257] width 7 height 4
click at [606, 285] on div "Search results ( 136 ) Add to List (0) Export Sort by Max Award: Highest to Low…" at bounding box center [793, 522] width 728 height 481
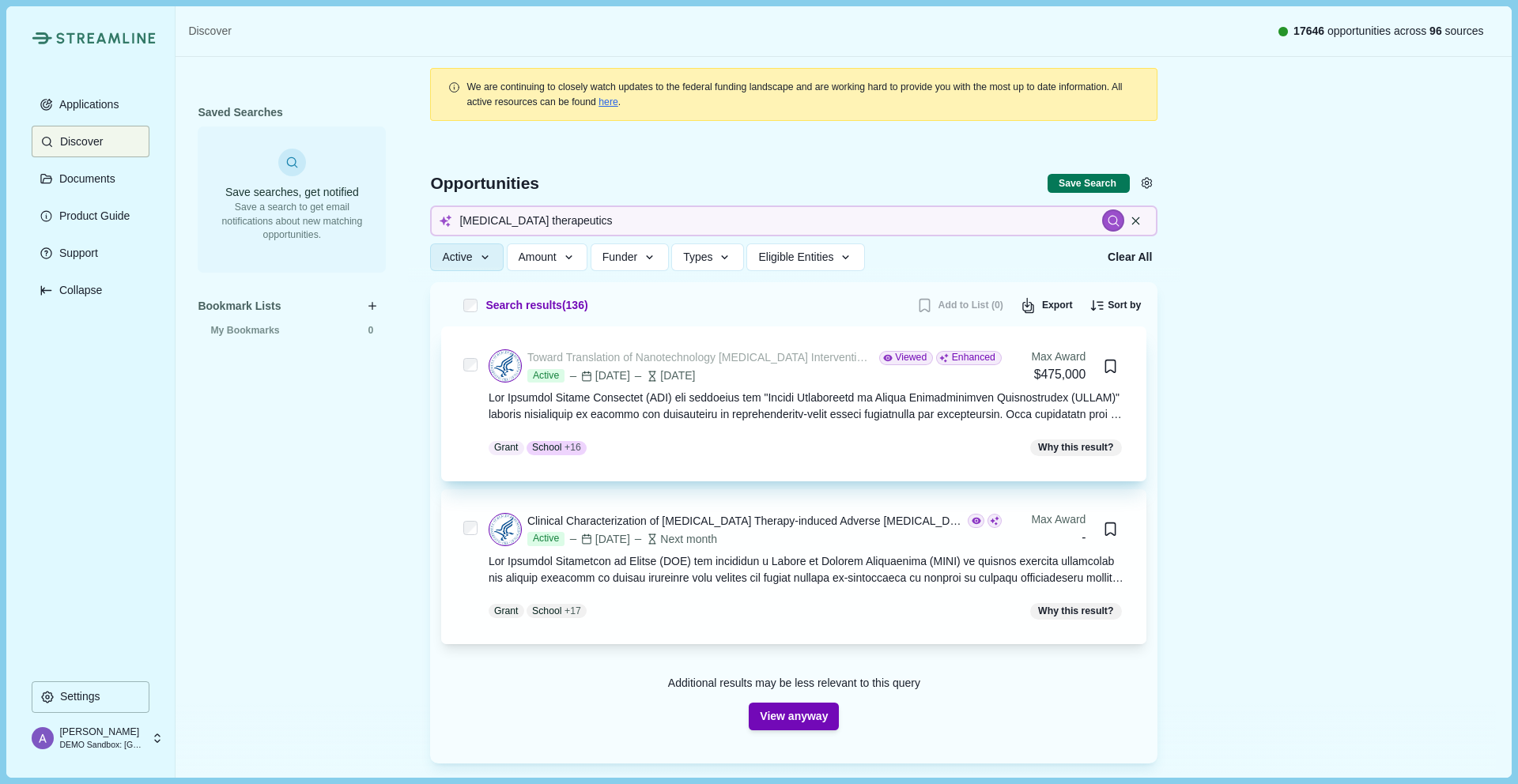
click at [783, 359] on div "Toward Translation of Nanotechnology [MEDICAL_DATA] Interventions (TTNCI; R01 C…" at bounding box center [700, 357] width 346 height 16
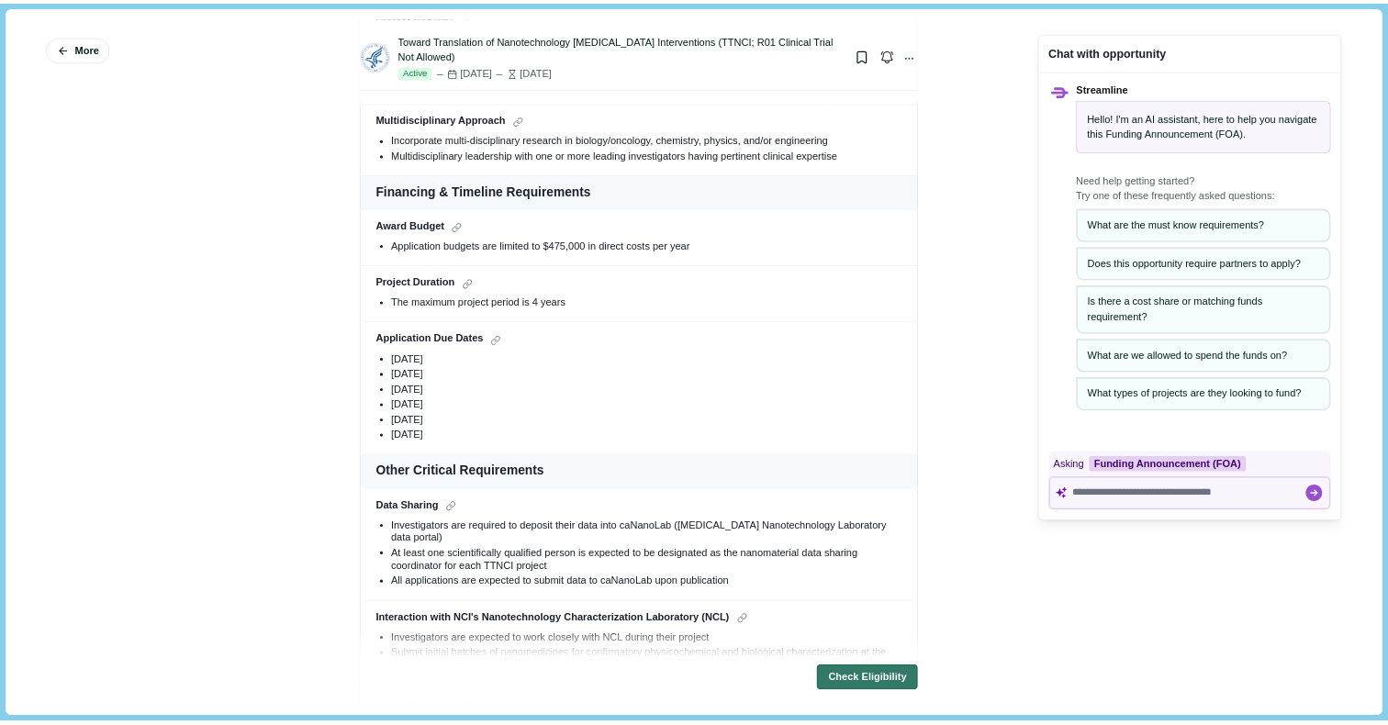
scroll to position [1306, 0]
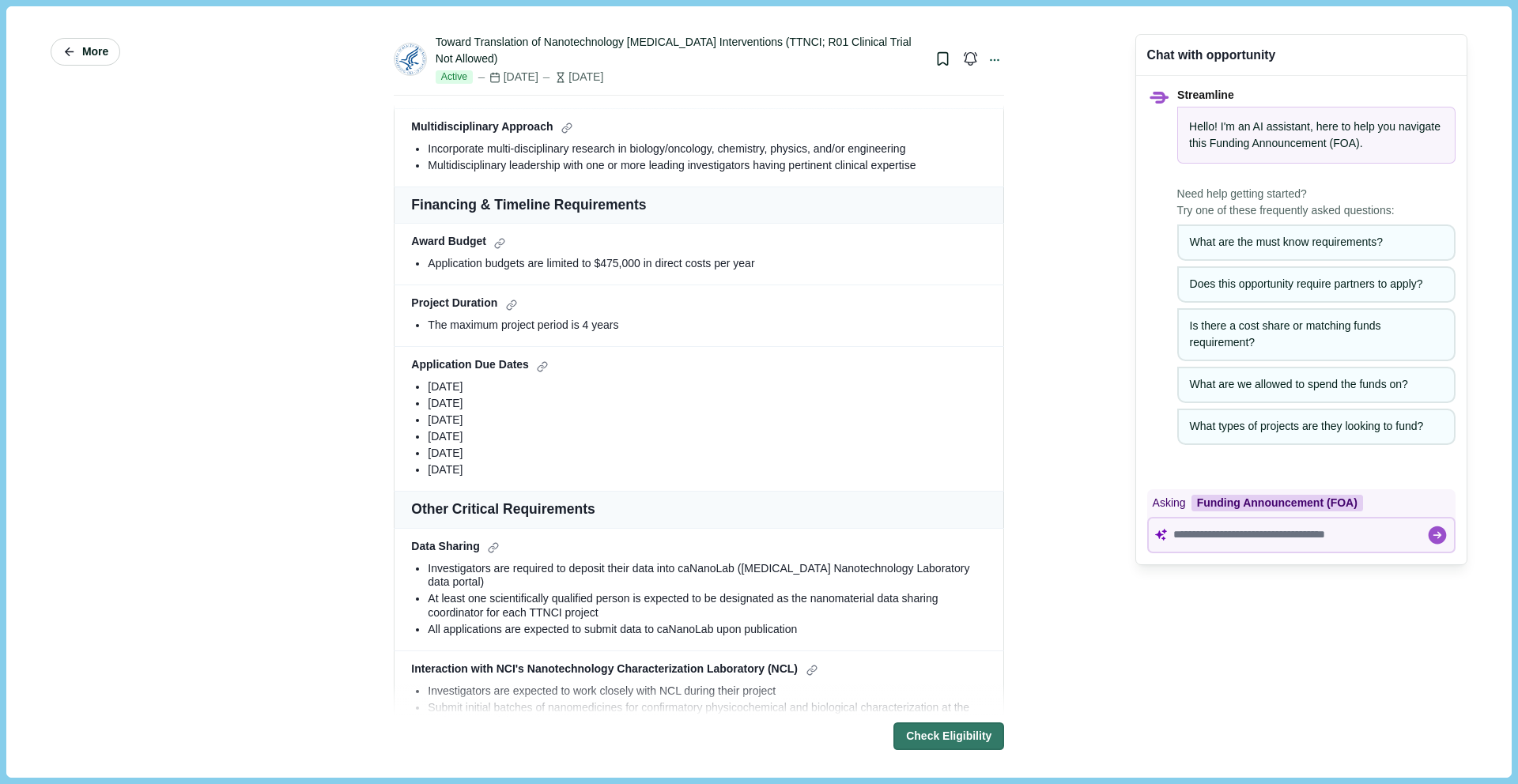
click at [102, 54] on span "More" at bounding box center [95, 52] width 26 height 14
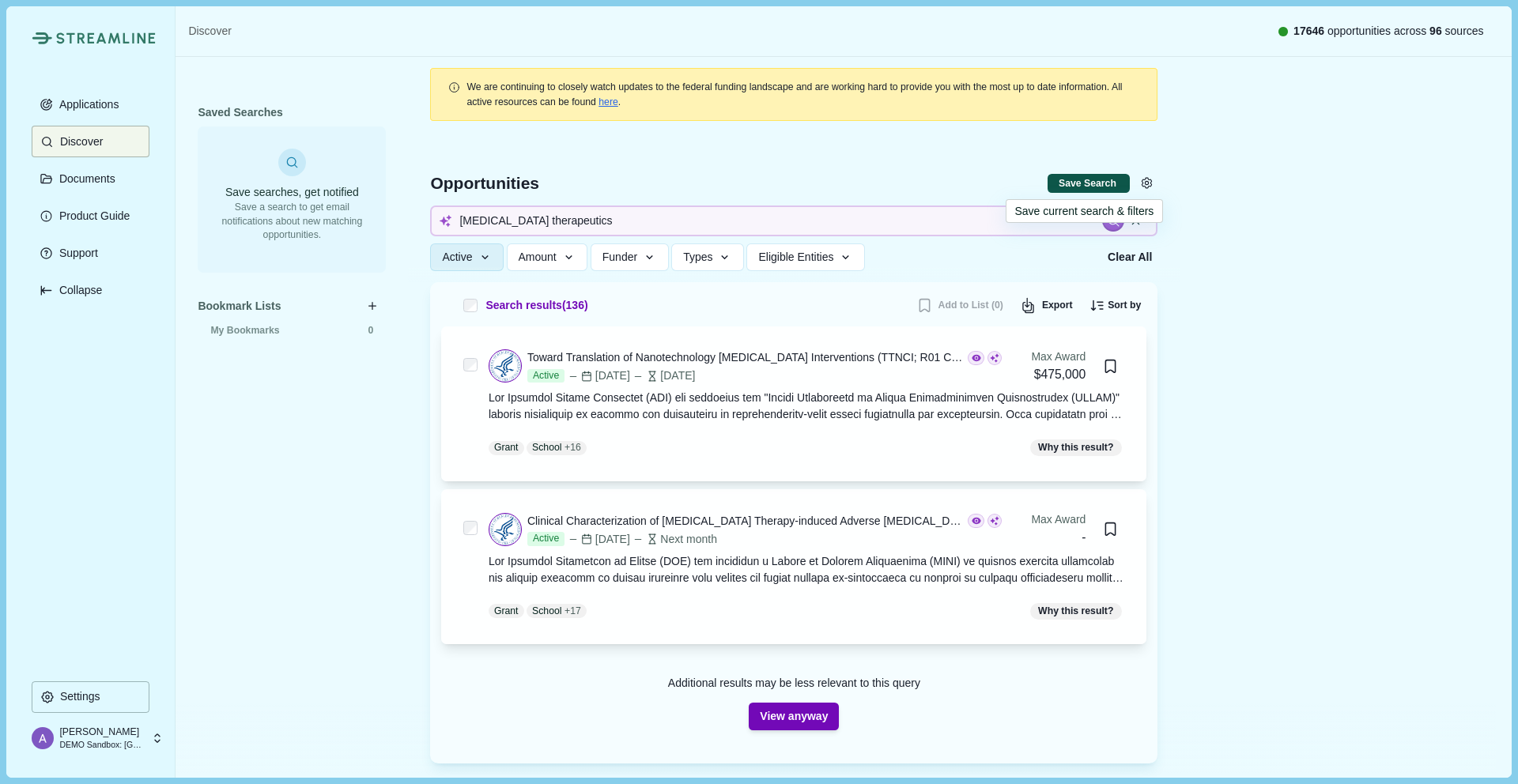
click at [1087, 184] on button "Save Search" at bounding box center [1088, 183] width 82 height 20
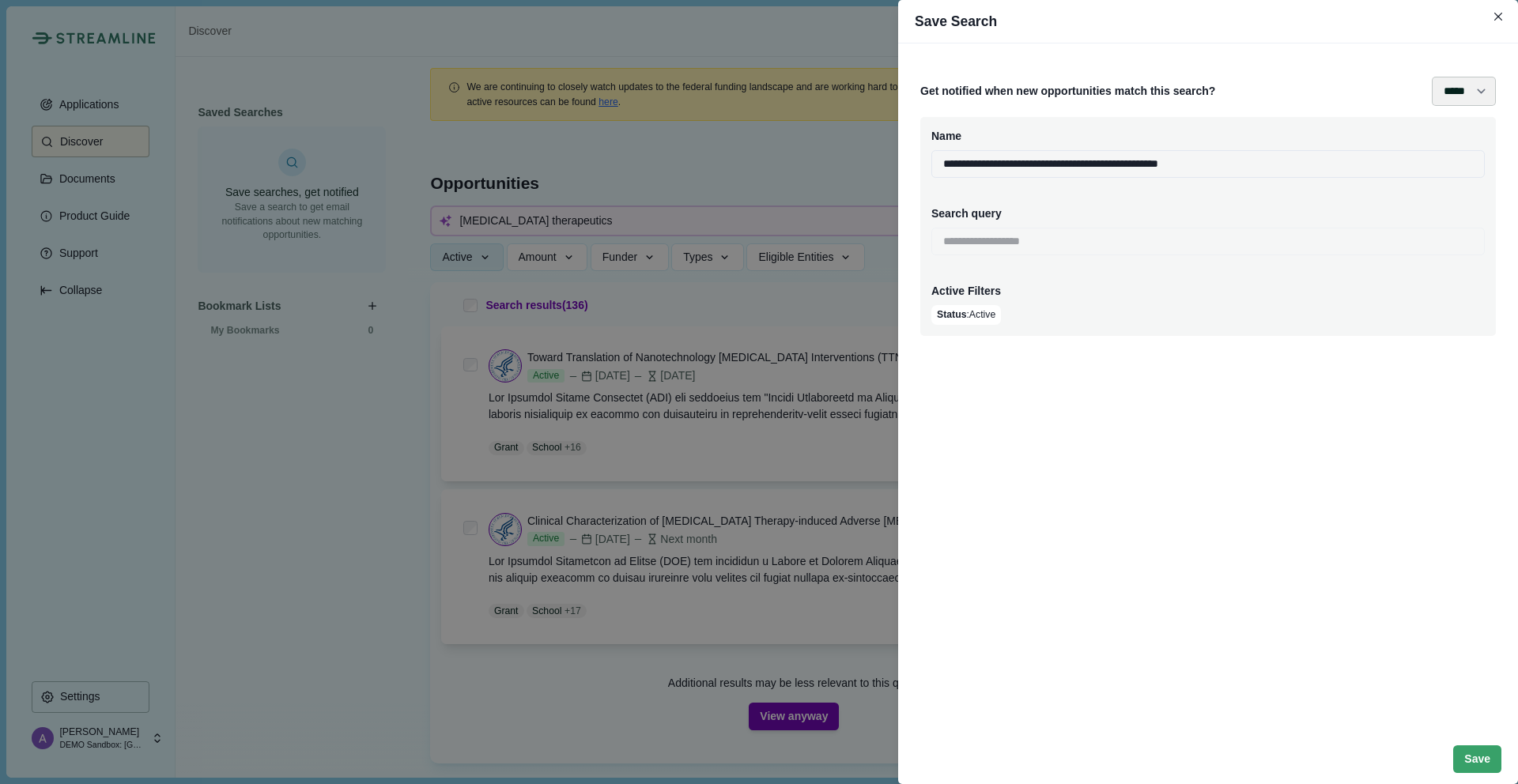
click at [1458, 93] on select "**** ***** ****** *******" at bounding box center [1464, 91] width 64 height 29
click at [1492, 23] on button "Close" at bounding box center [1499, 16] width 22 height 22
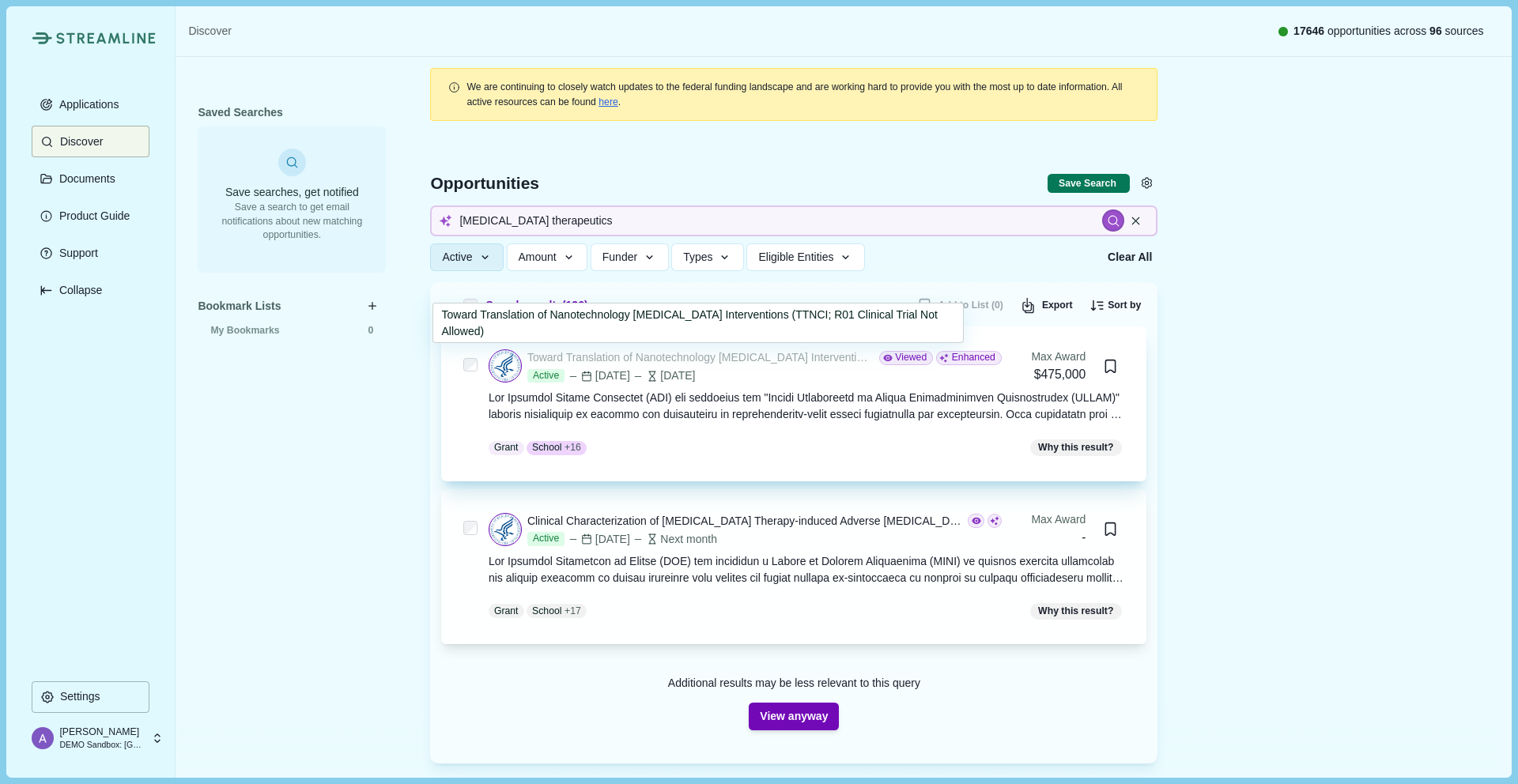
click at [789, 360] on div "Toward Translation of Nanotechnology [MEDICAL_DATA] Interventions (TTNCI; R01 C…" at bounding box center [700, 357] width 346 height 16
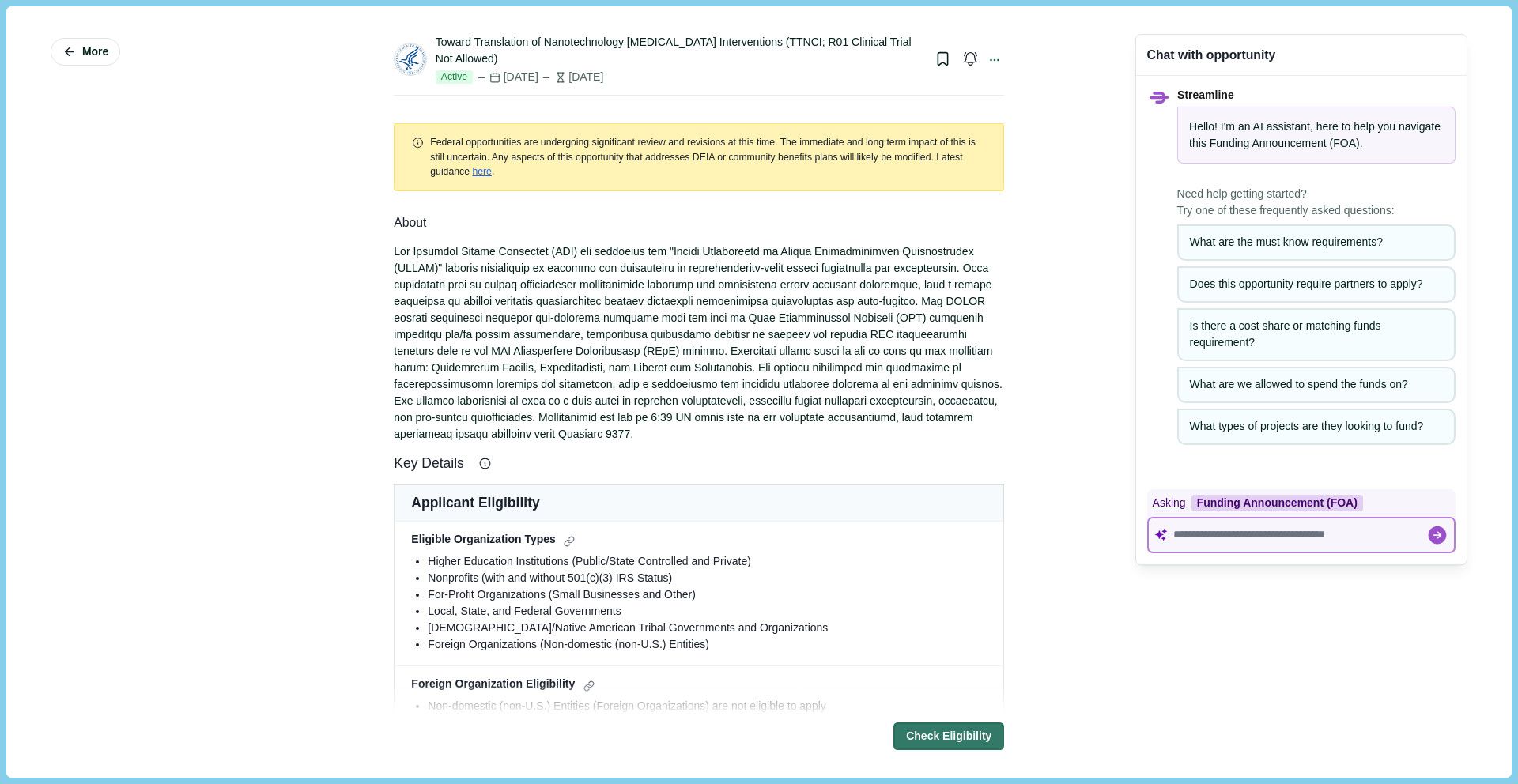
click at [1264, 530] on textarea at bounding box center [1300, 534] width 253 height 14
paste textarea "**********"
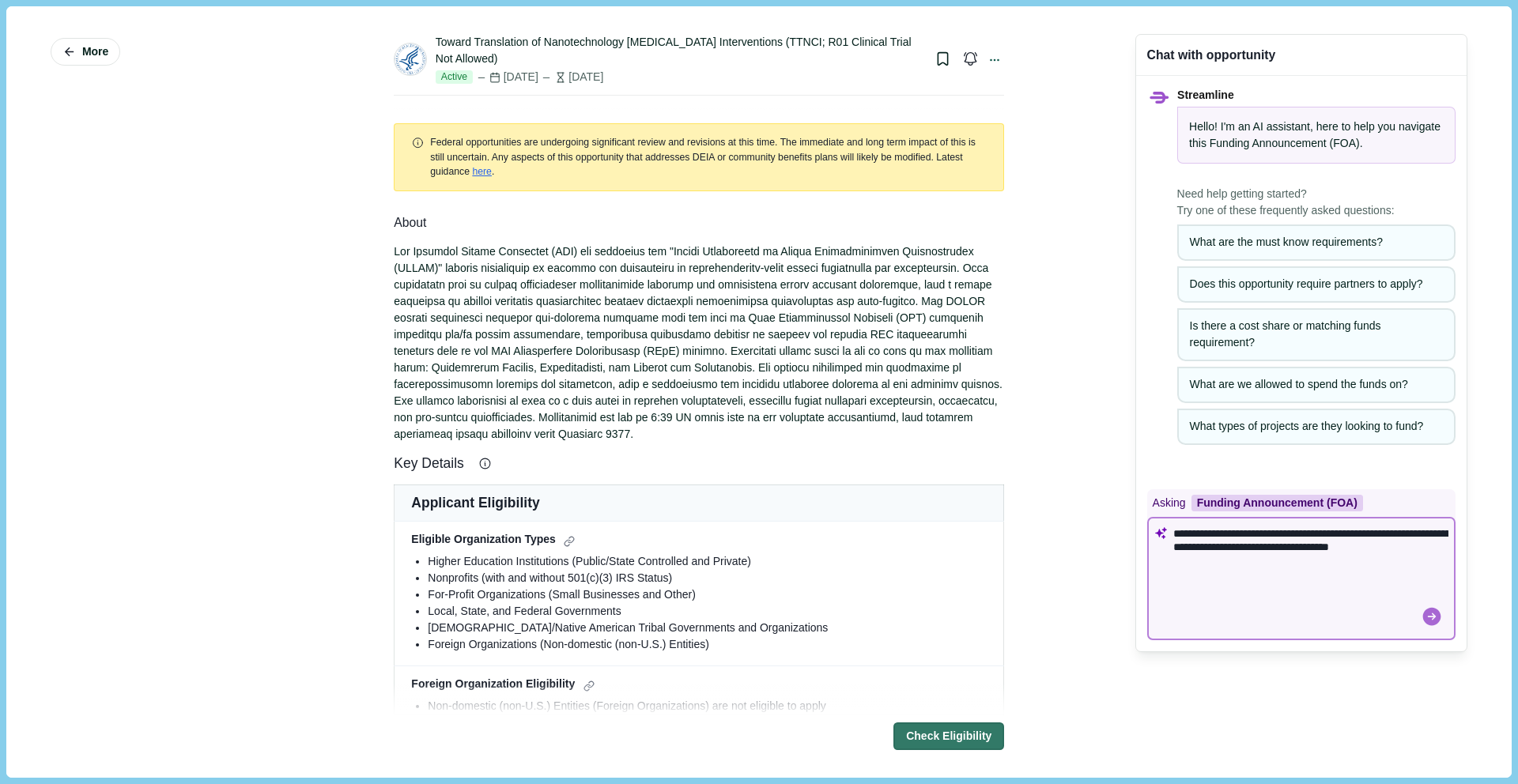
click at [1428, 619] on icon at bounding box center [1432, 616] width 22 height 22
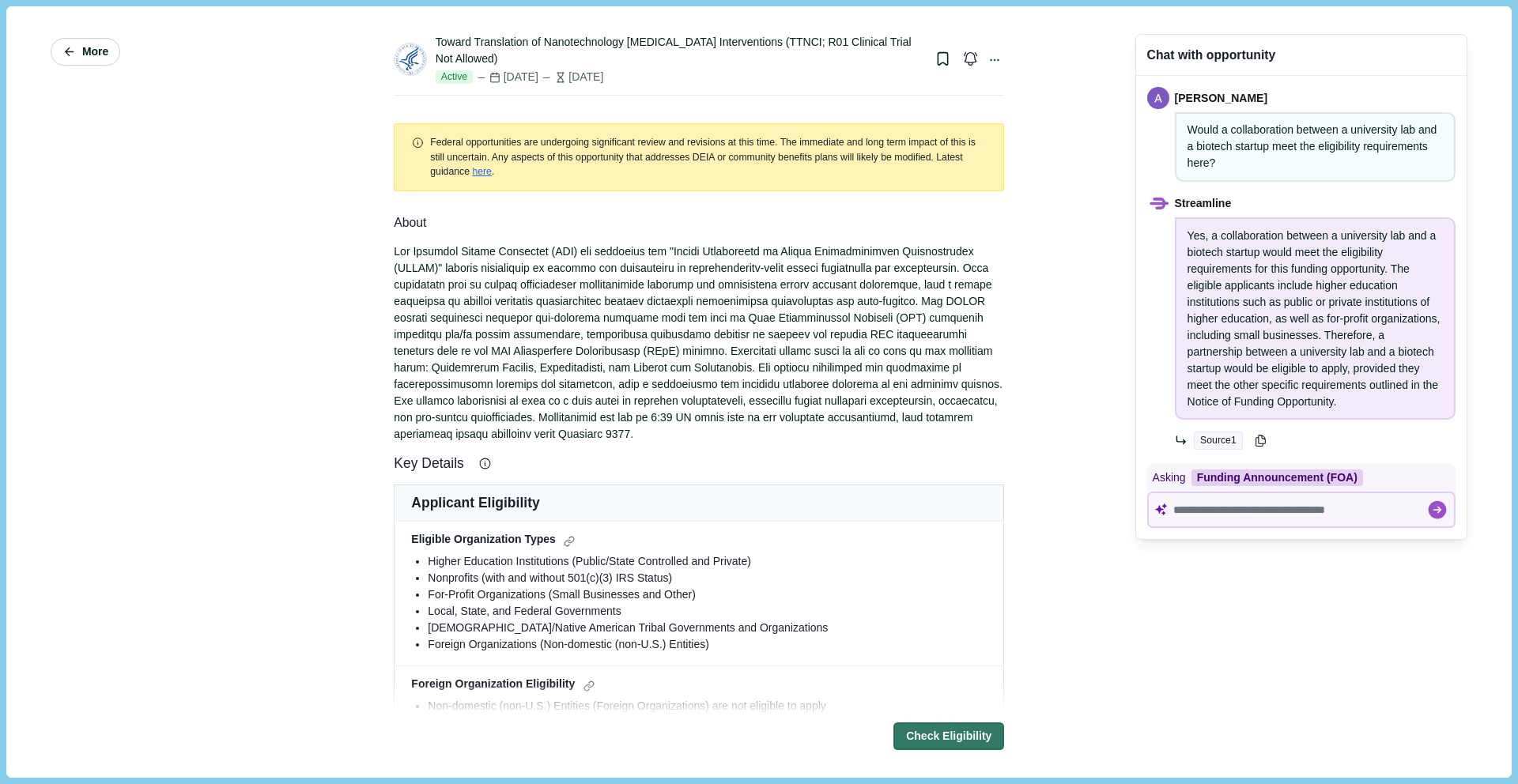
click at [96, 55] on span "More" at bounding box center [95, 52] width 26 height 14
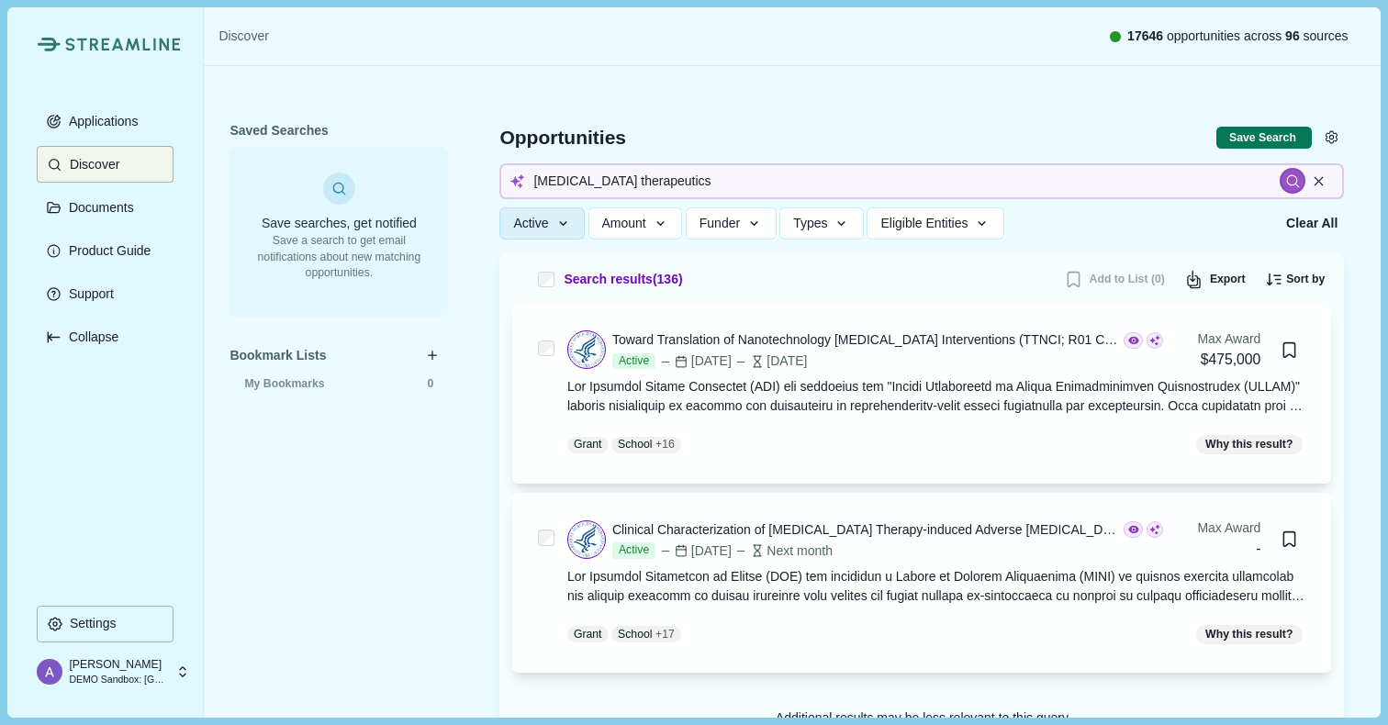
scroll to position [77, 0]
click at [104, 210] on p "Documents" at bounding box center [98, 208] width 72 height 16
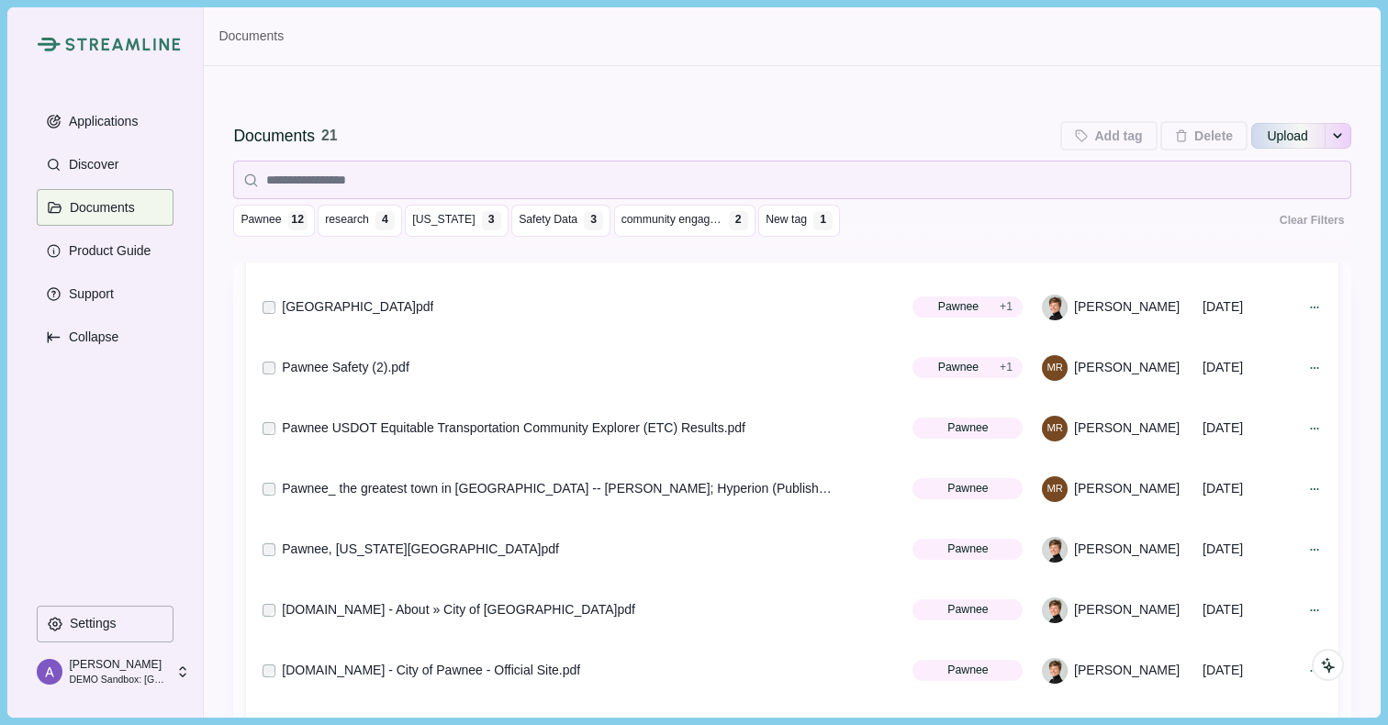
scroll to position [595, 0]
